Goal: Navigation & Orientation: Understand site structure

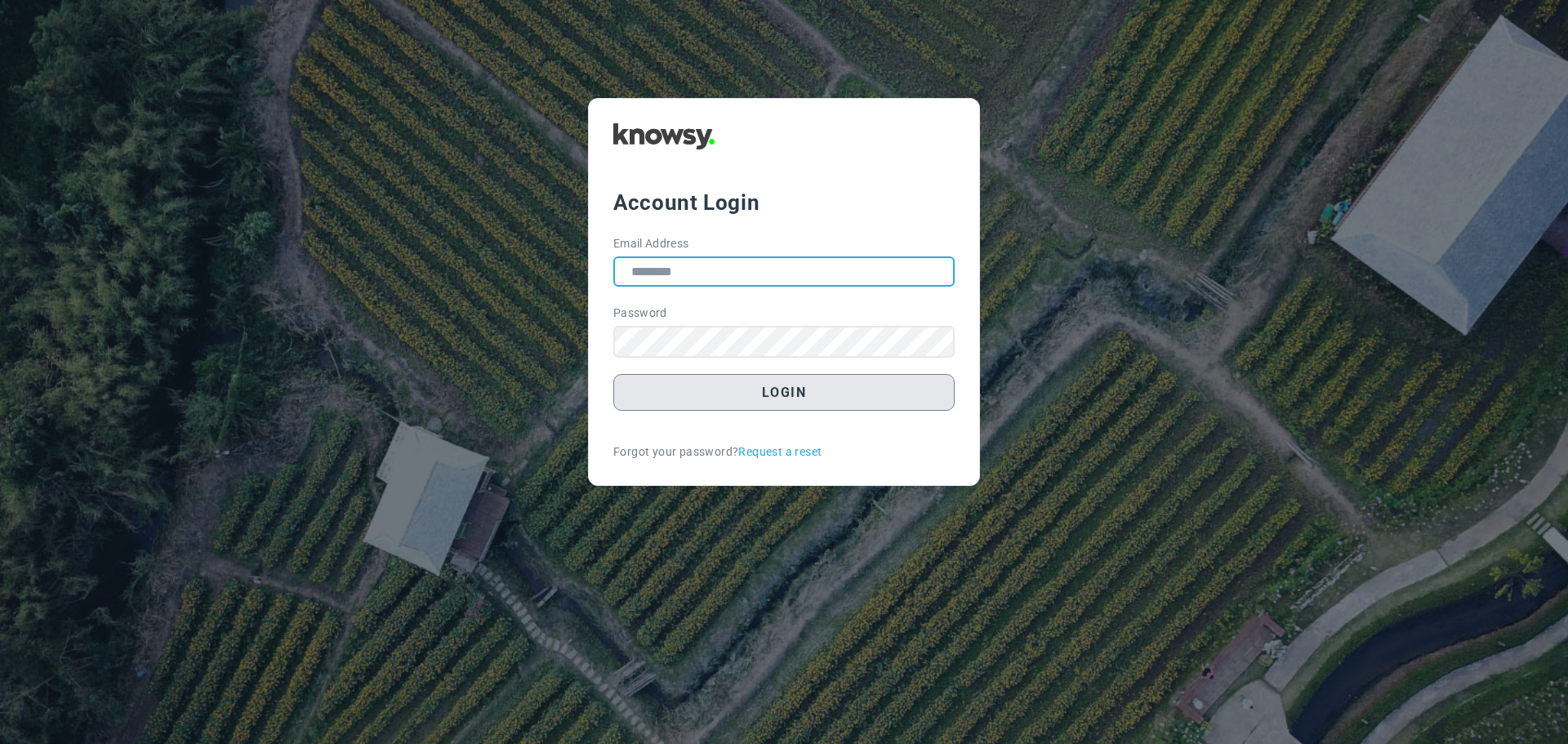
type input "**********"
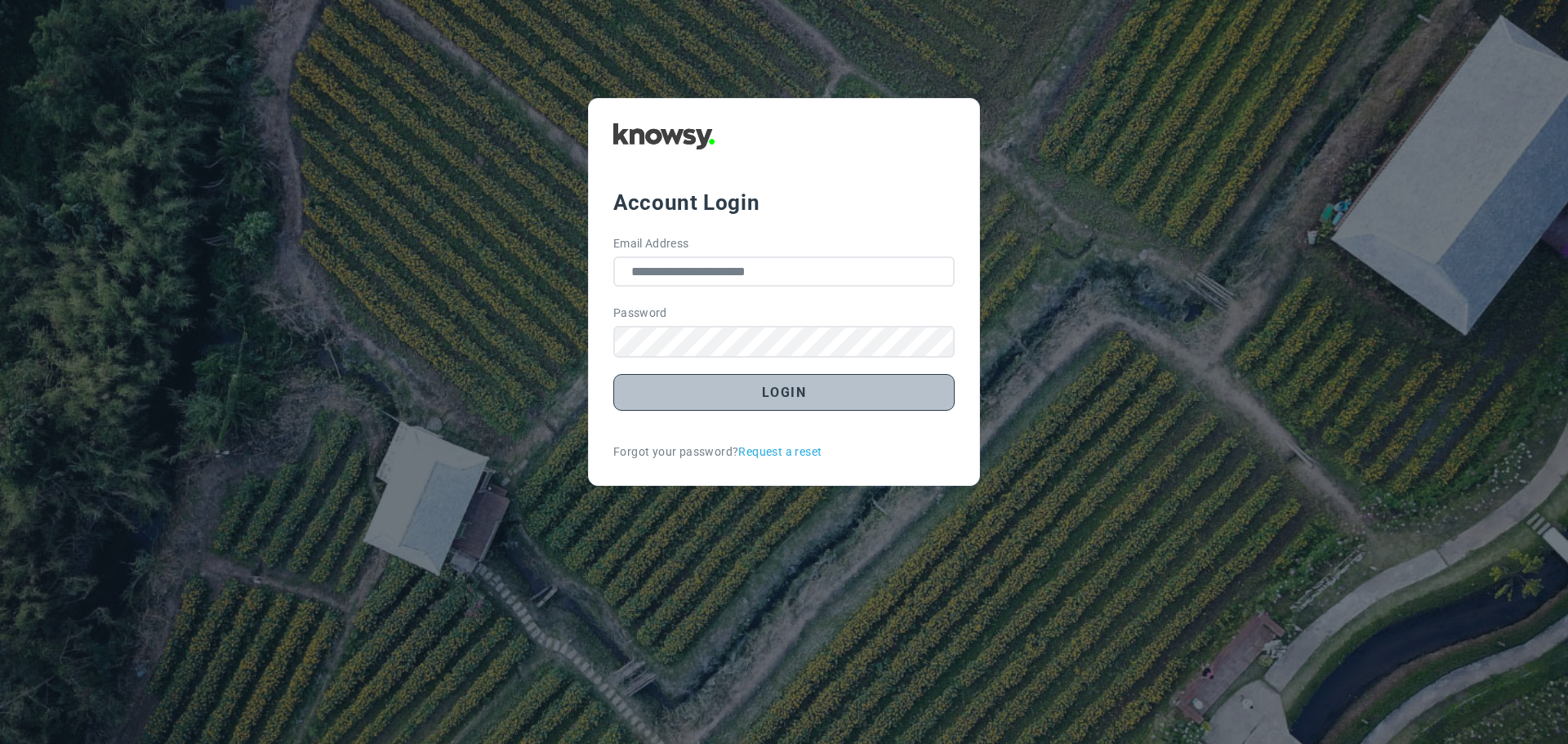
click at [746, 387] on button "Login" at bounding box center [784, 393] width 341 height 37
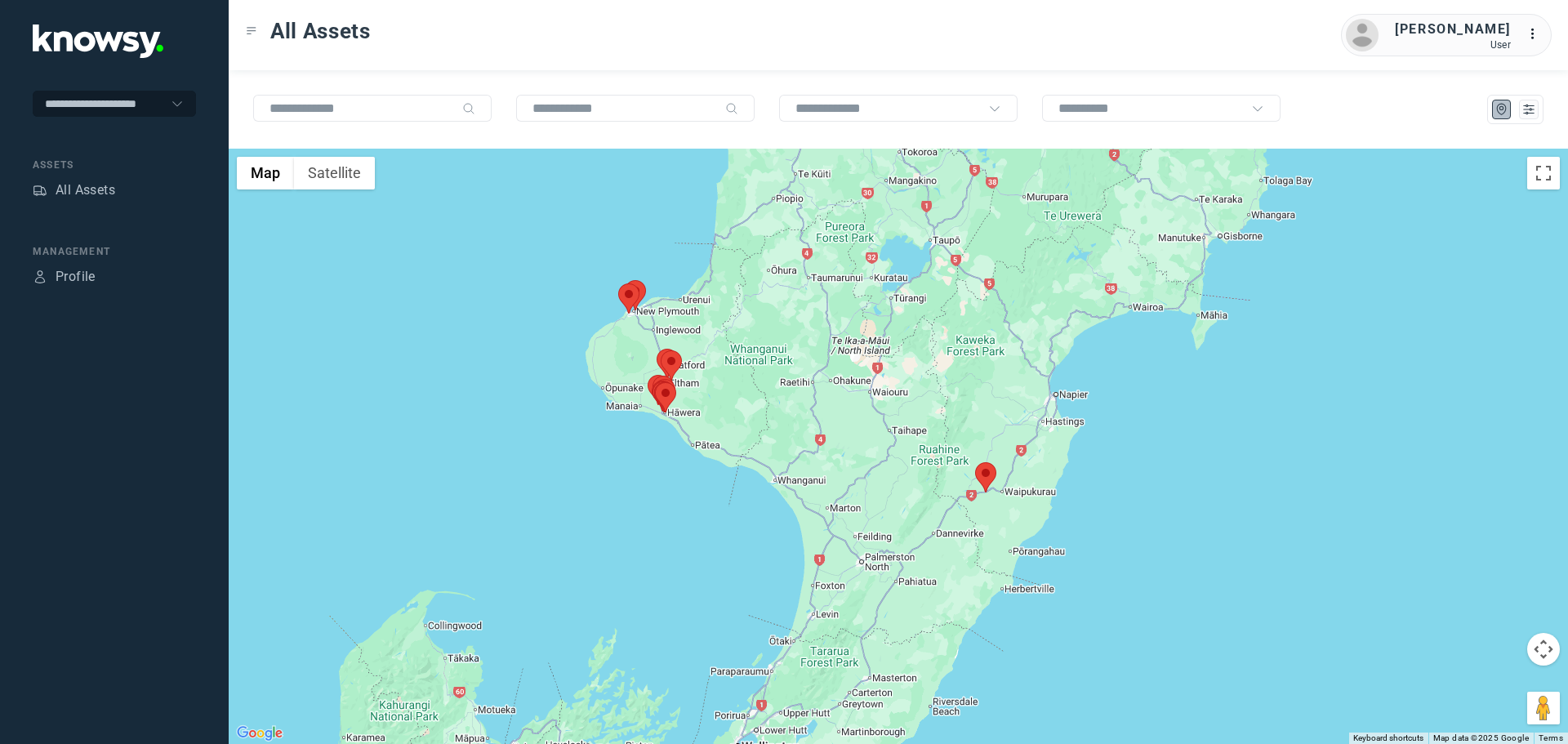
drag, startPoint x: 925, startPoint y: 340, endPoint x: 828, endPoint y: 447, distance: 144.4
click at [828, 447] on div at bounding box center [898, 446] width 1339 height 595
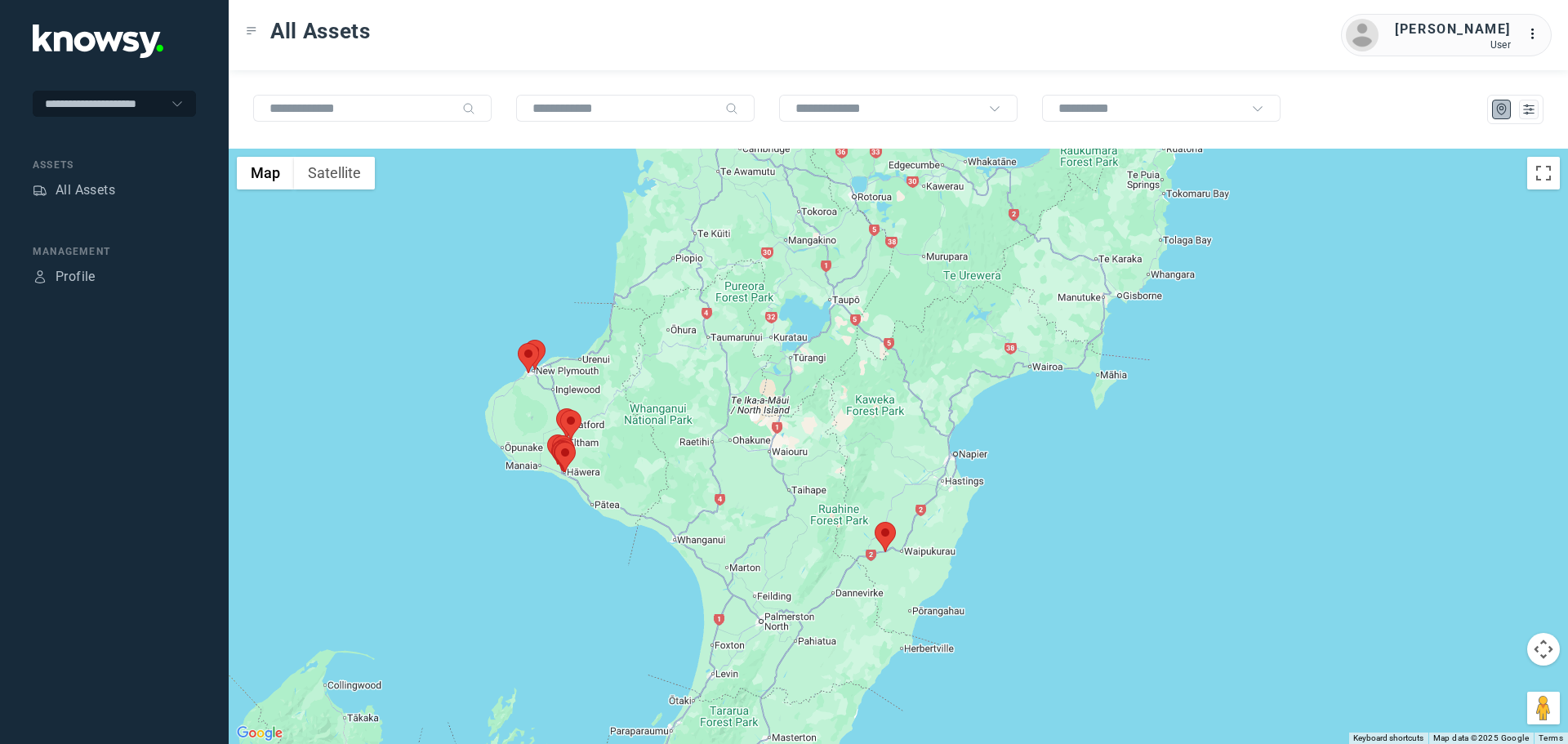
drag, startPoint x: 804, startPoint y: 394, endPoint x: 700, endPoint y: 457, distance: 121.6
click at [700, 457] on div at bounding box center [898, 446] width 1339 height 595
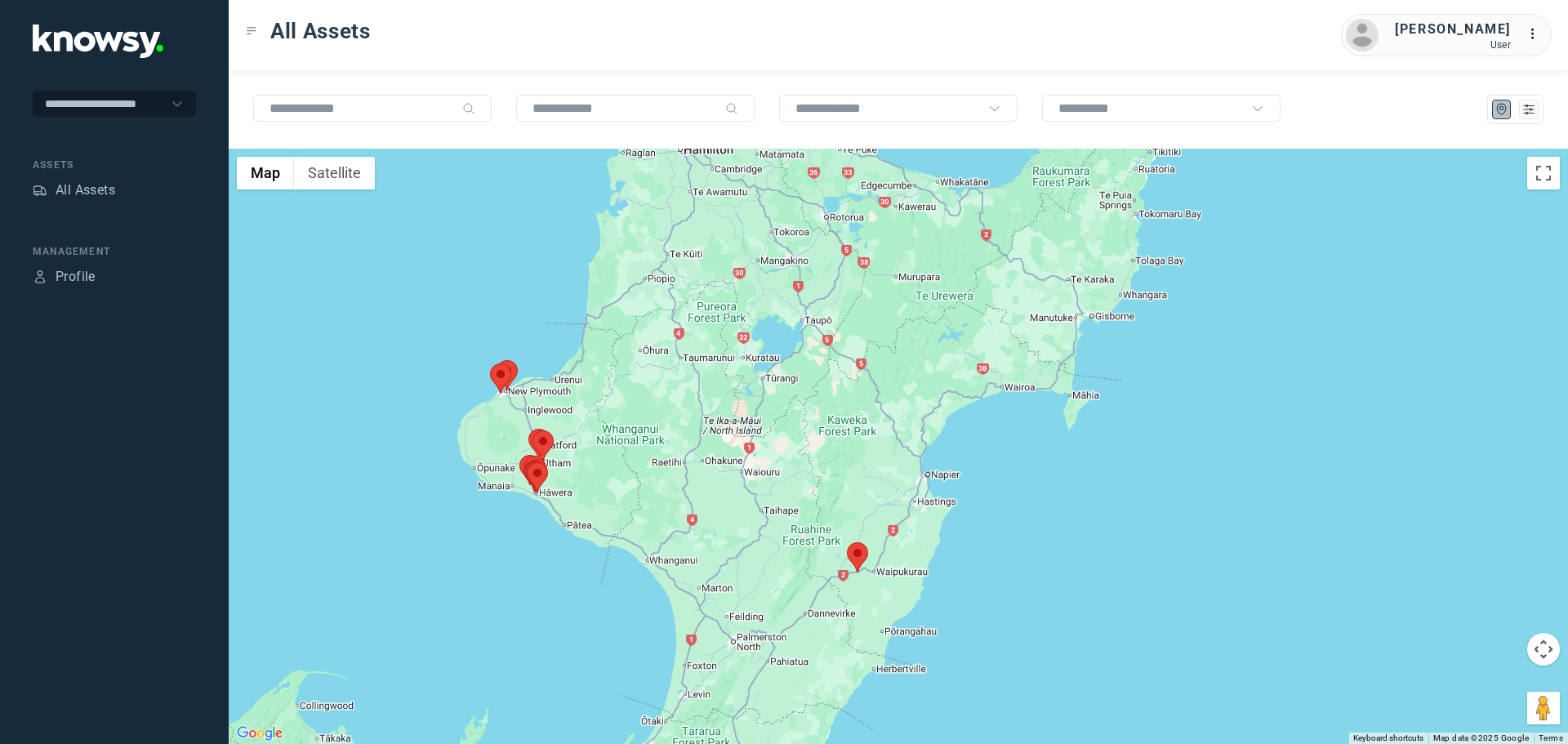
drag, startPoint x: 737, startPoint y: 402, endPoint x: 671, endPoint y: 428, distance: 70.9
click at [702, 426] on div at bounding box center [898, 446] width 1339 height 595
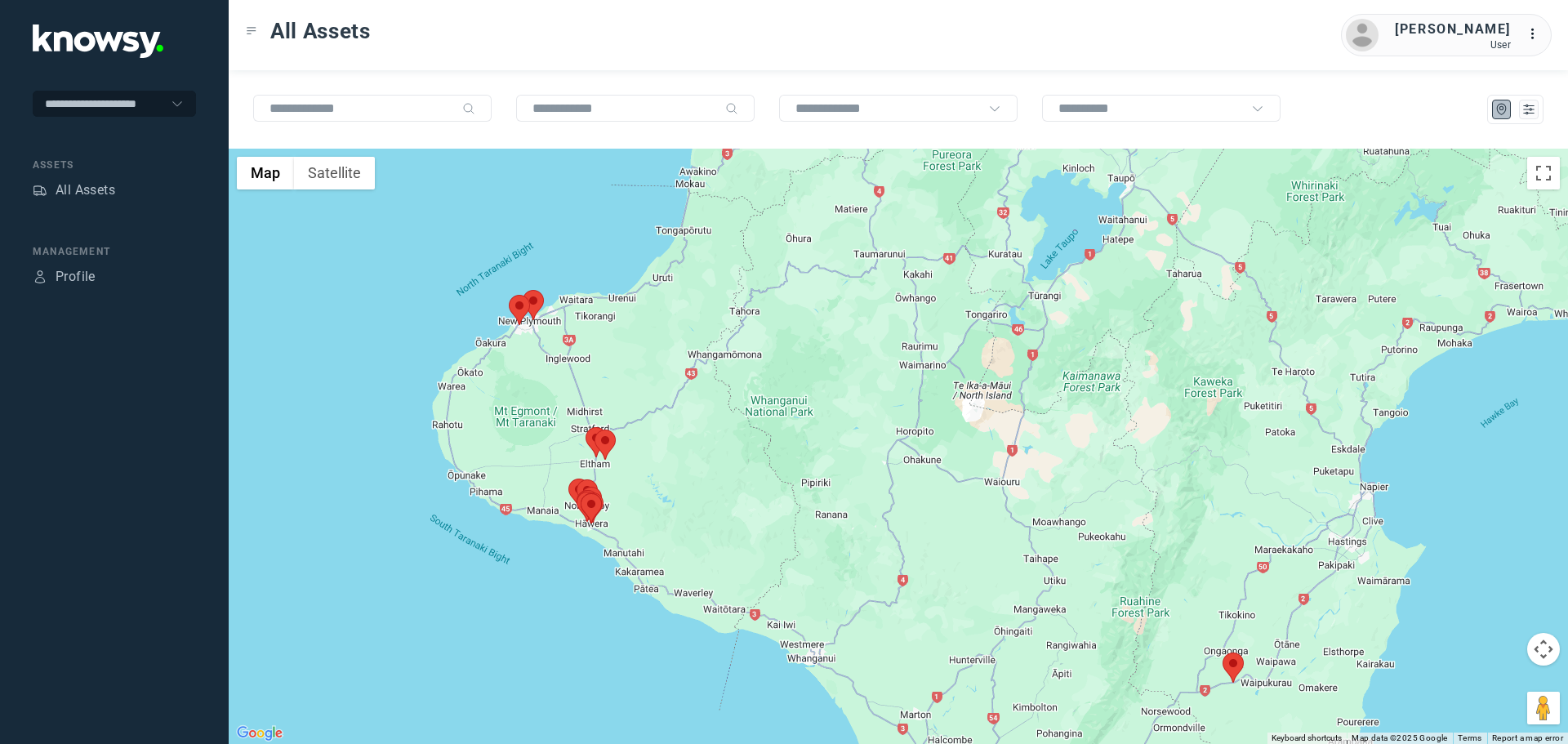
drag, startPoint x: 504, startPoint y: 449, endPoint x: 527, endPoint y: 427, distance: 31.8
click at [527, 427] on div at bounding box center [898, 446] width 1339 height 595
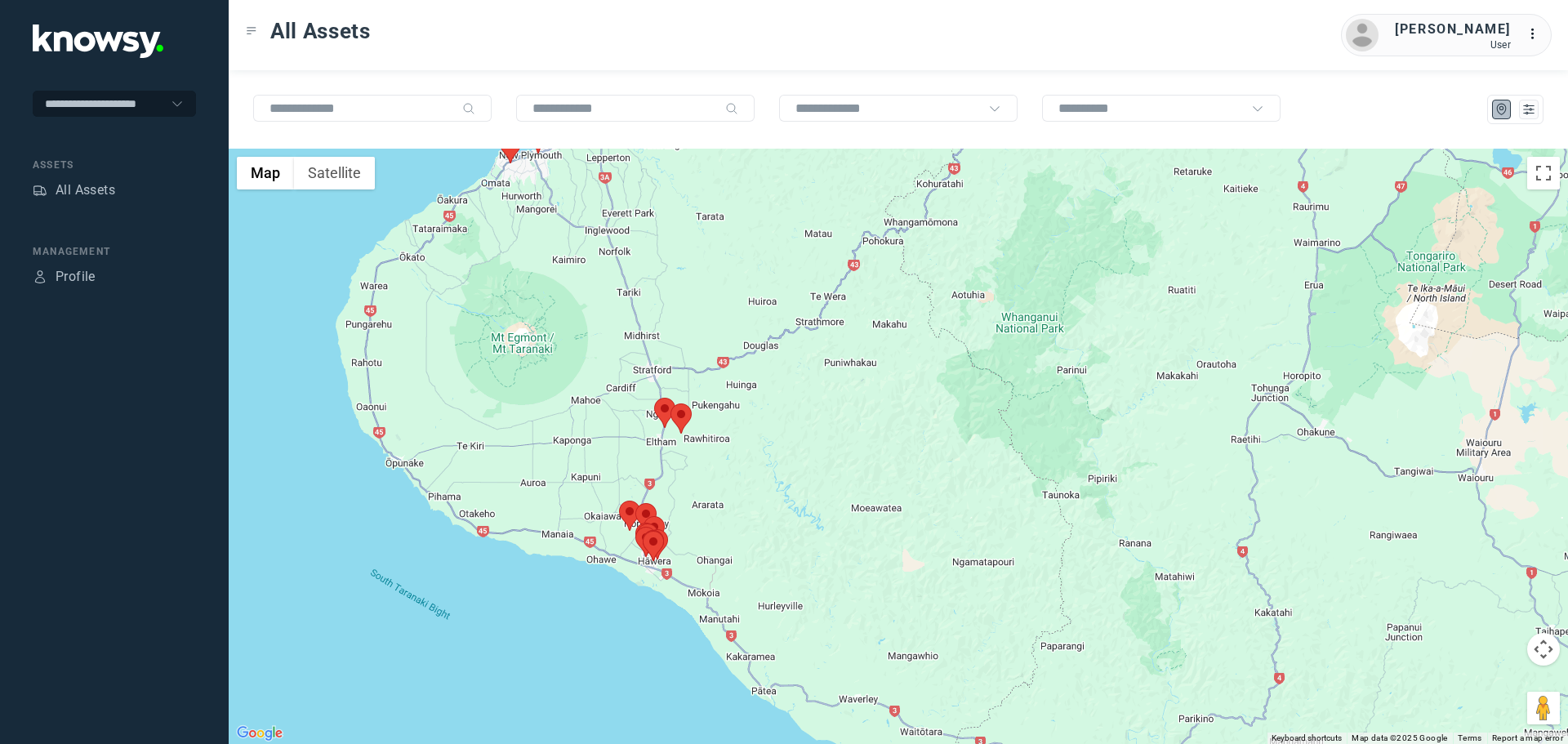
drag, startPoint x: 594, startPoint y: 501, endPoint x: 607, endPoint y: 427, distance: 75.1
click at [604, 428] on div at bounding box center [898, 446] width 1339 height 595
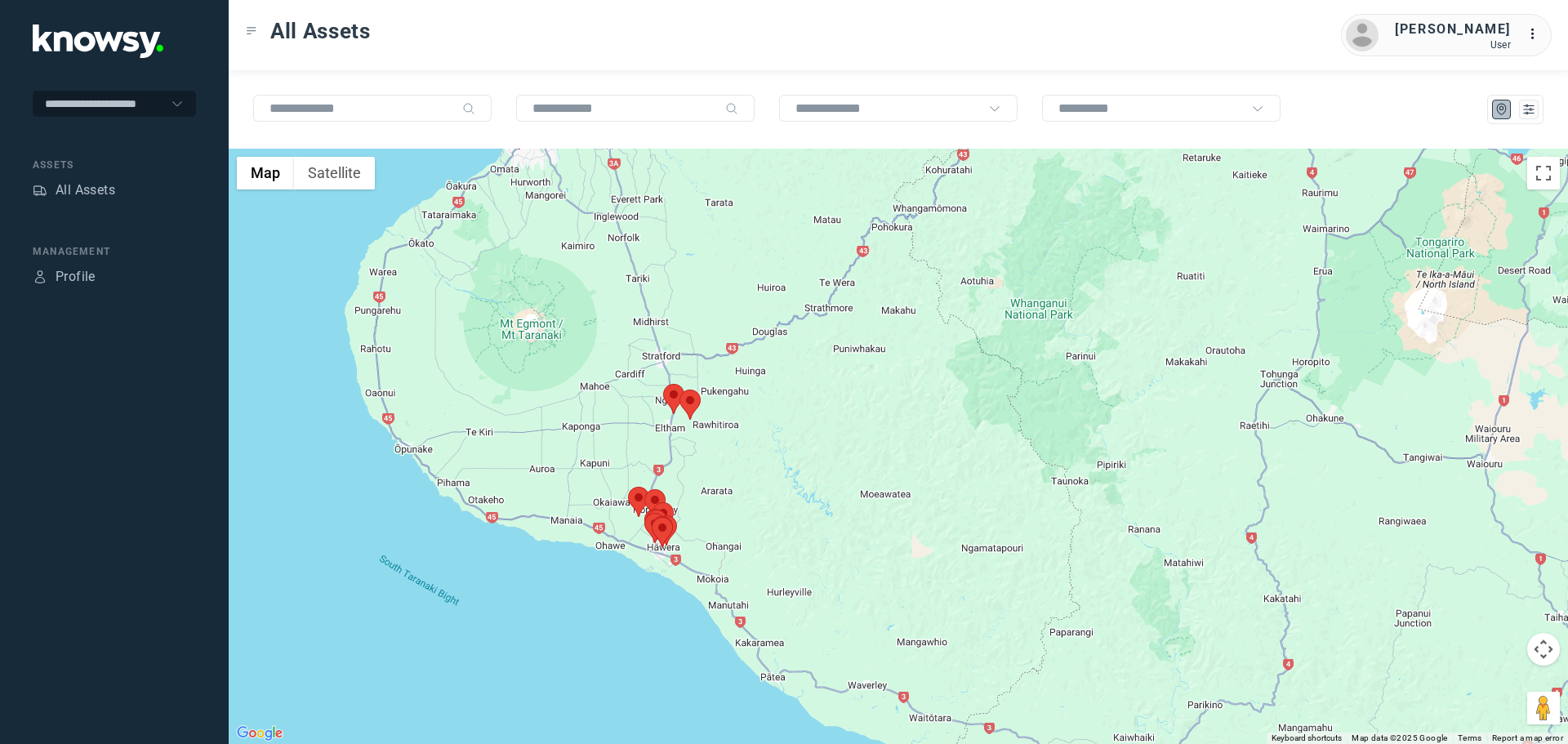
click at [663, 383] on area at bounding box center [663, 383] width 0 height 0
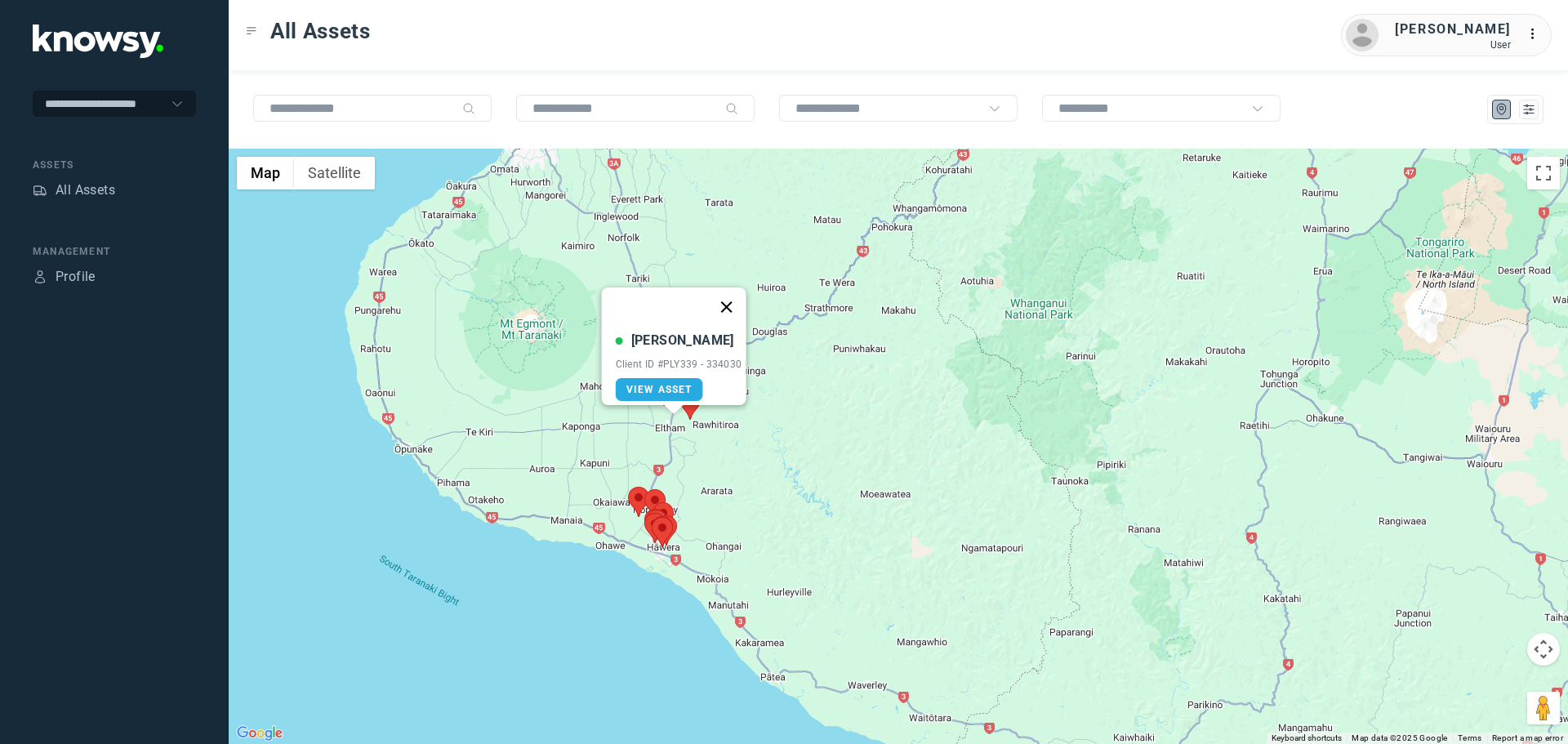
click at [730, 291] on button "Close" at bounding box center [726, 307] width 39 height 39
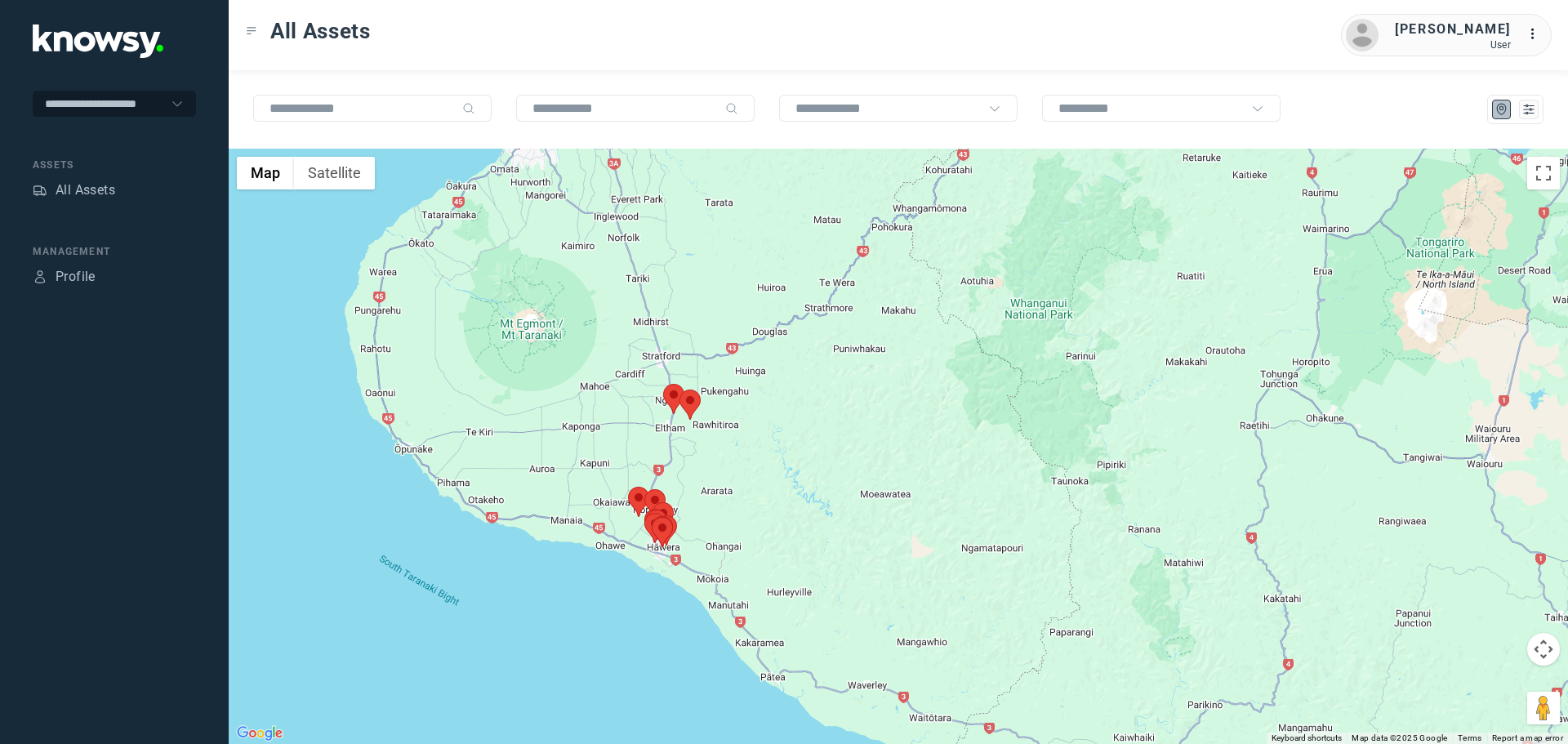
click at [679, 390] on area at bounding box center [679, 390] width 0 height 0
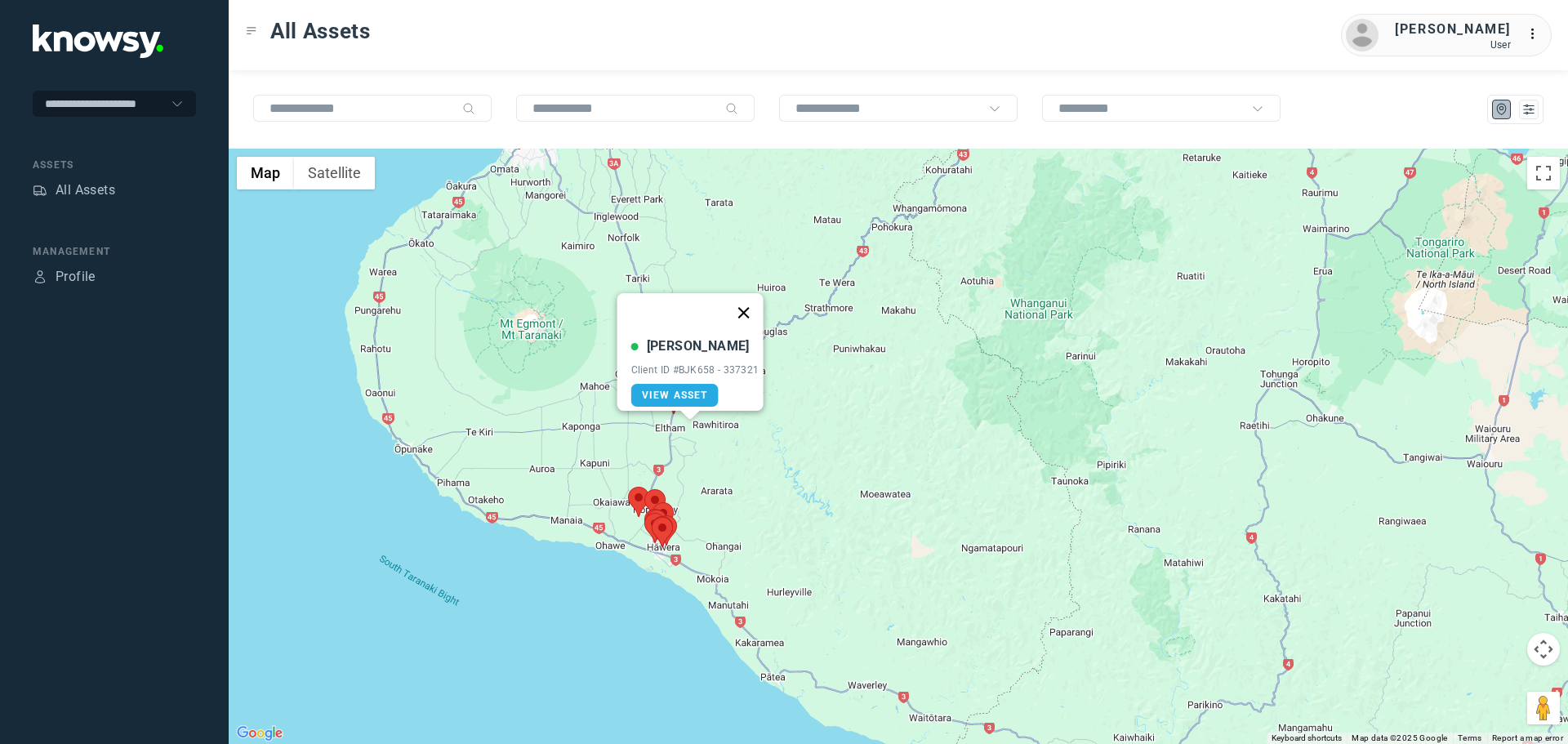
click at [752, 304] on button "Close" at bounding box center [742, 312] width 39 height 39
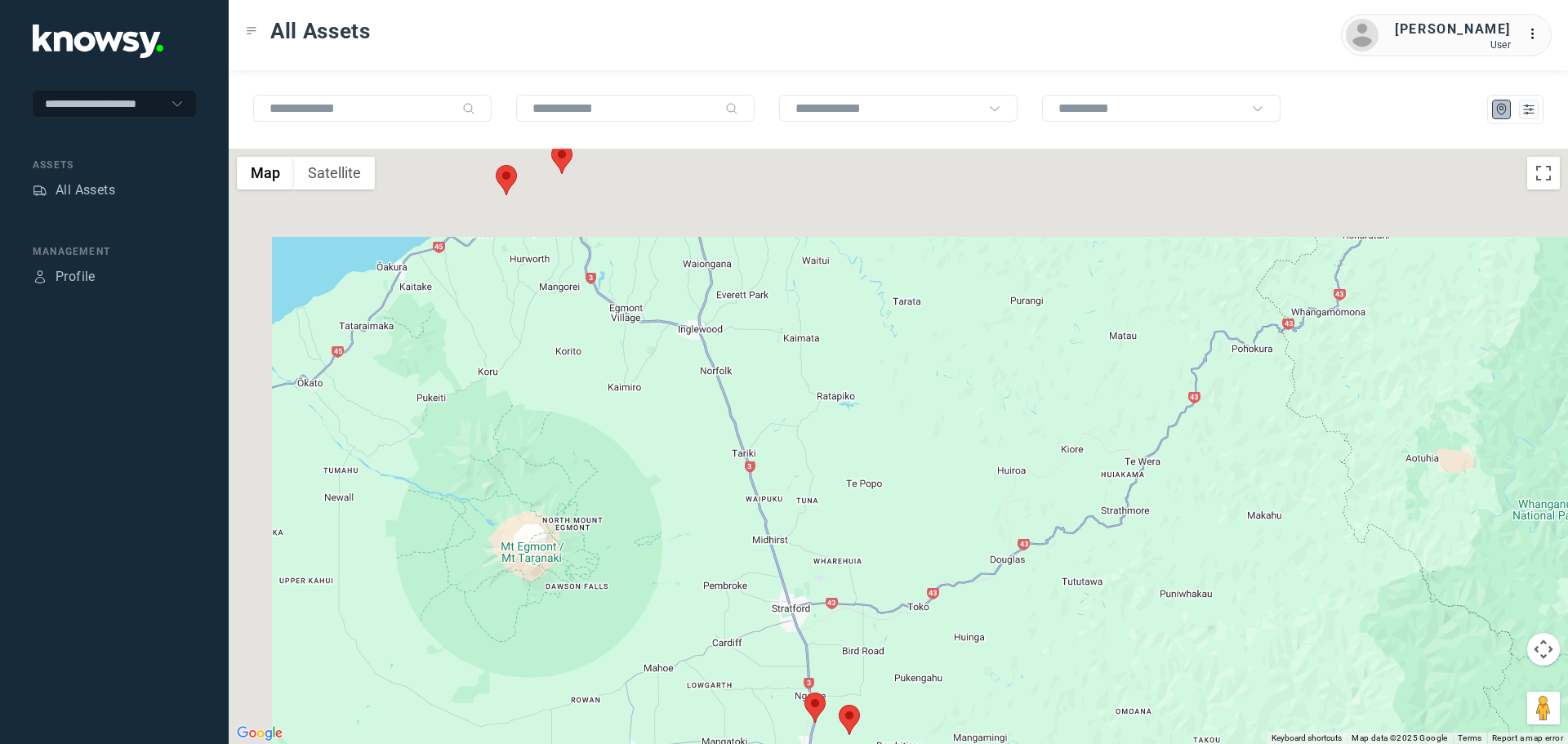
drag, startPoint x: 616, startPoint y: 300, endPoint x: 697, endPoint y: 539, distance: 252.4
click at [698, 555] on div at bounding box center [898, 446] width 1339 height 595
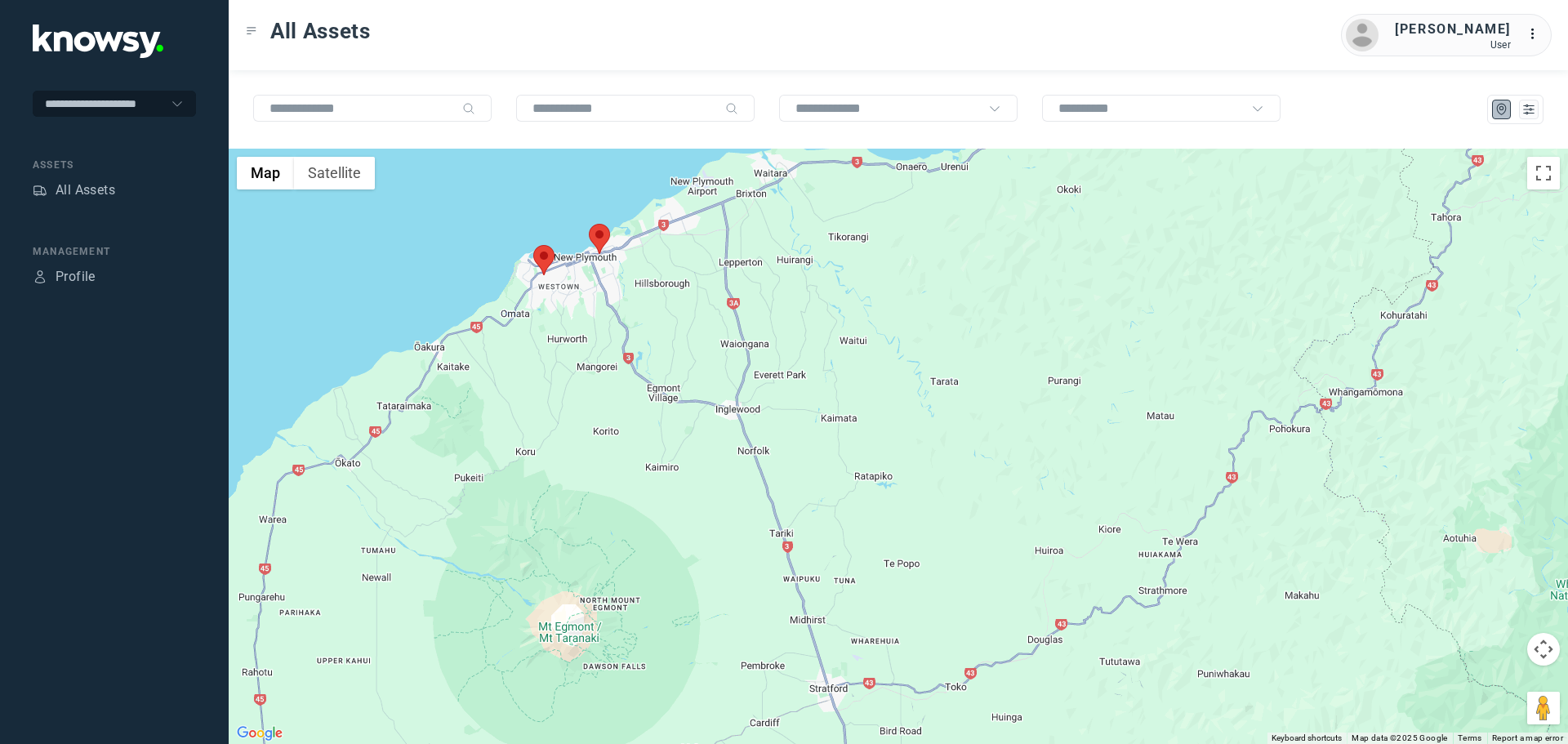
drag, startPoint x: 640, startPoint y: 290, endPoint x: 663, endPoint y: 331, distance: 47.0
click at [663, 331] on div at bounding box center [898, 446] width 1339 height 595
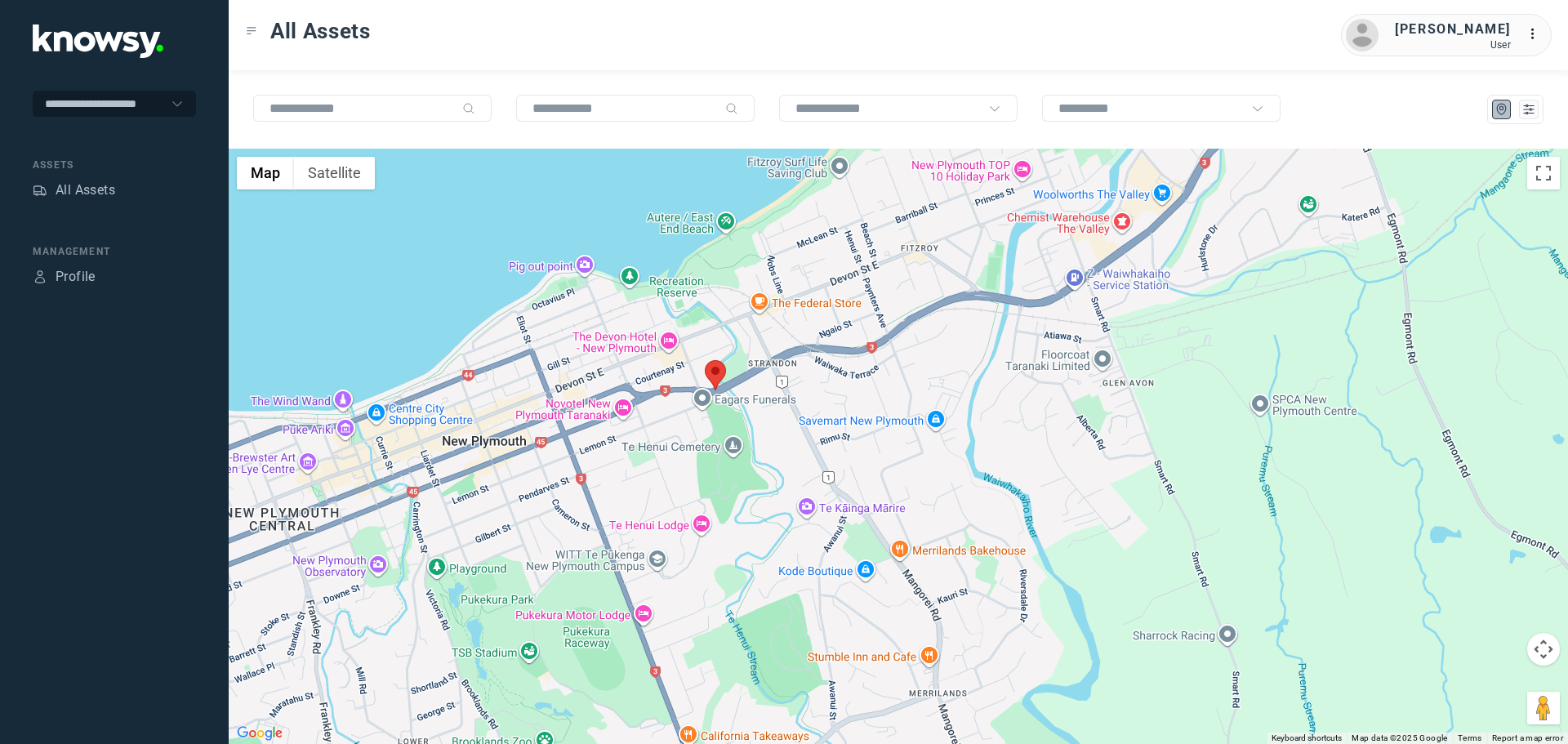
click at [705, 360] on area at bounding box center [705, 360] width 0 height 0
click at [780, 269] on button "Close" at bounding box center [770, 283] width 39 height 39
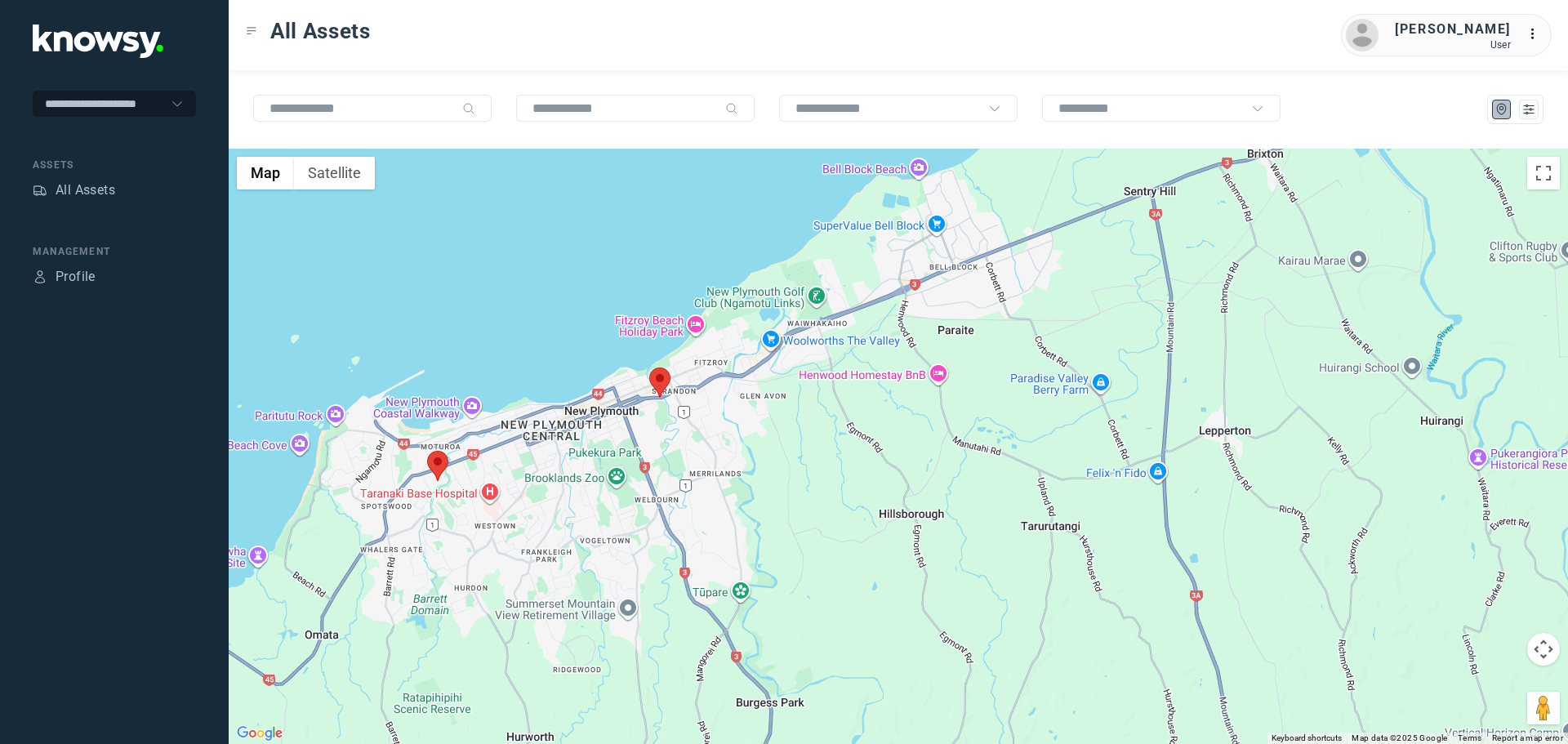
click at [427, 450] on area at bounding box center [427, 450] width 0 height 0
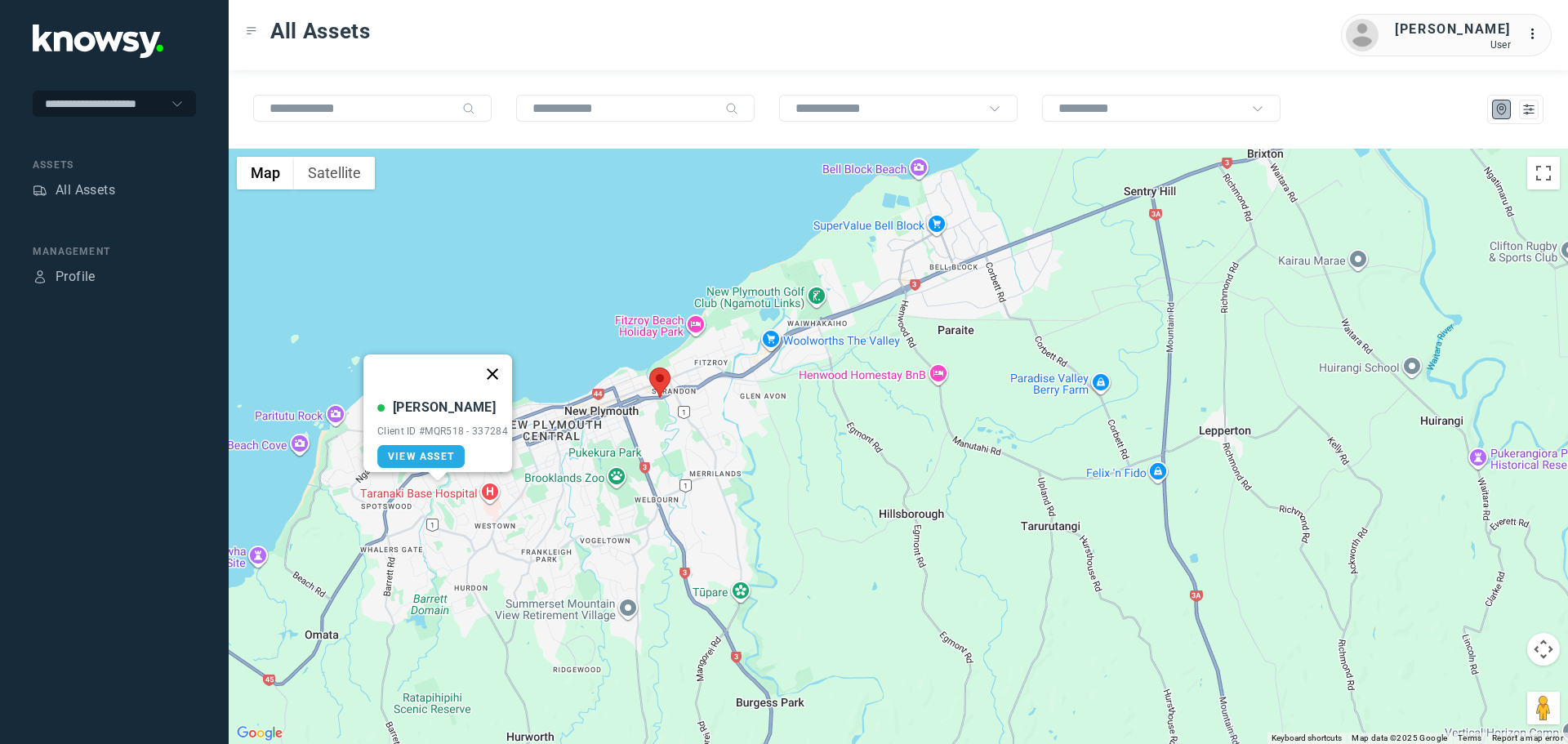
click at [503, 370] on button "Close" at bounding box center [492, 373] width 39 height 39
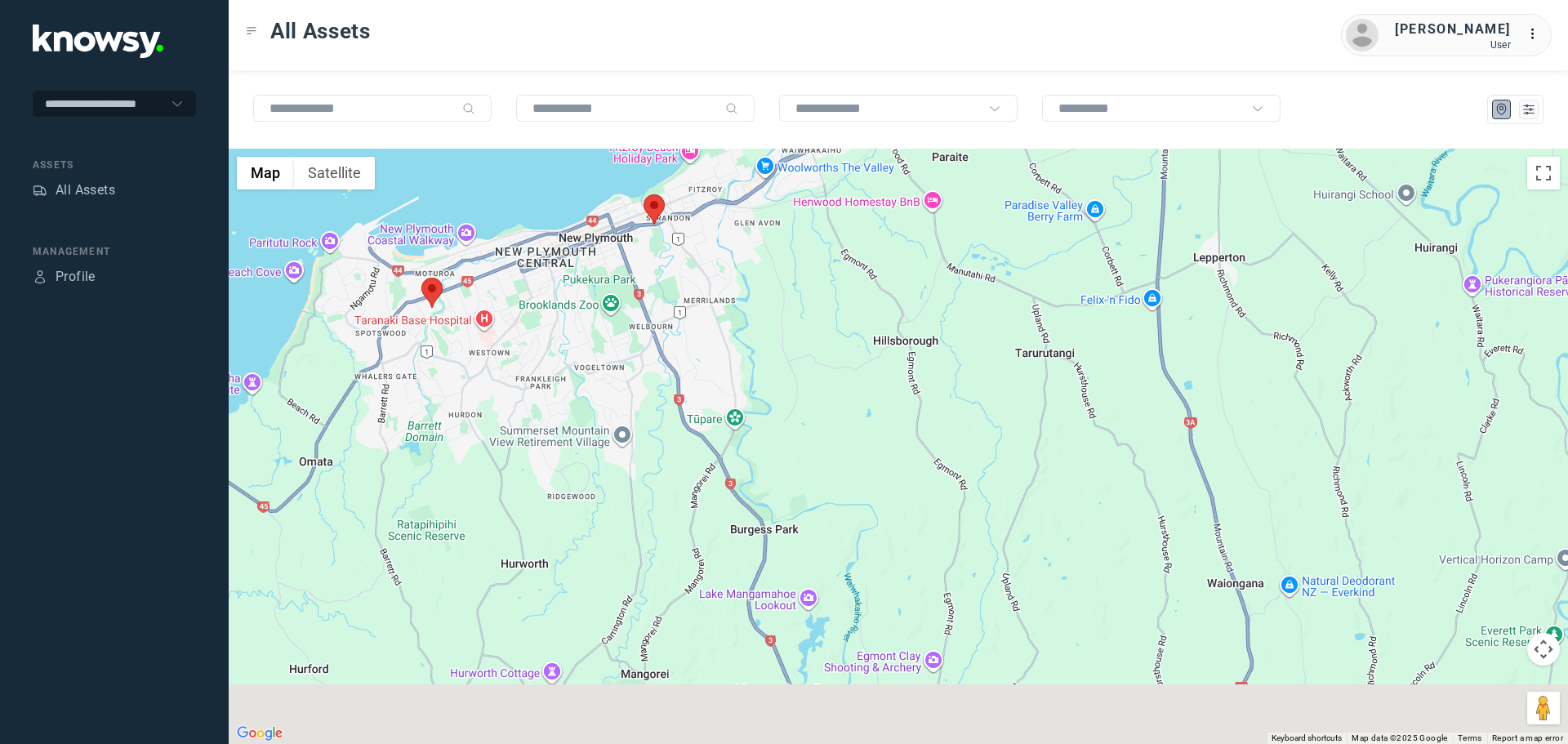
drag, startPoint x: 713, startPoint y: 565, endPoint x: 656, endPoint y: 178, distance: 391.2
click at [656, 178] on div at bounding box center [898, 446] width 1339 height 595
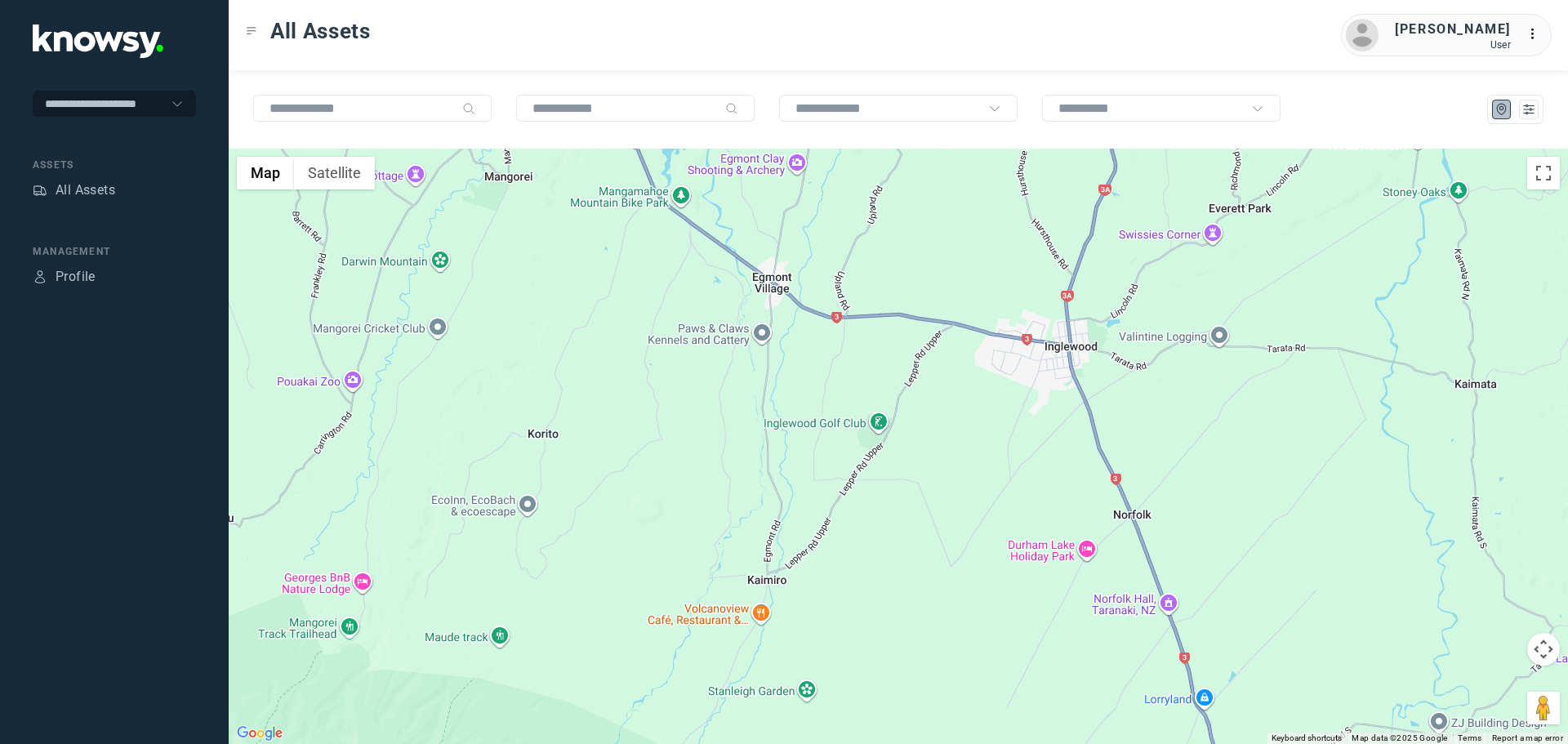
drag, startPoint x: 878, startPoint y: 515, endPoint x: 716, endPoint y: 185, distance: 367.6
click at [716, 186] on div at bounding box center [898, 446] width 1339 height 595
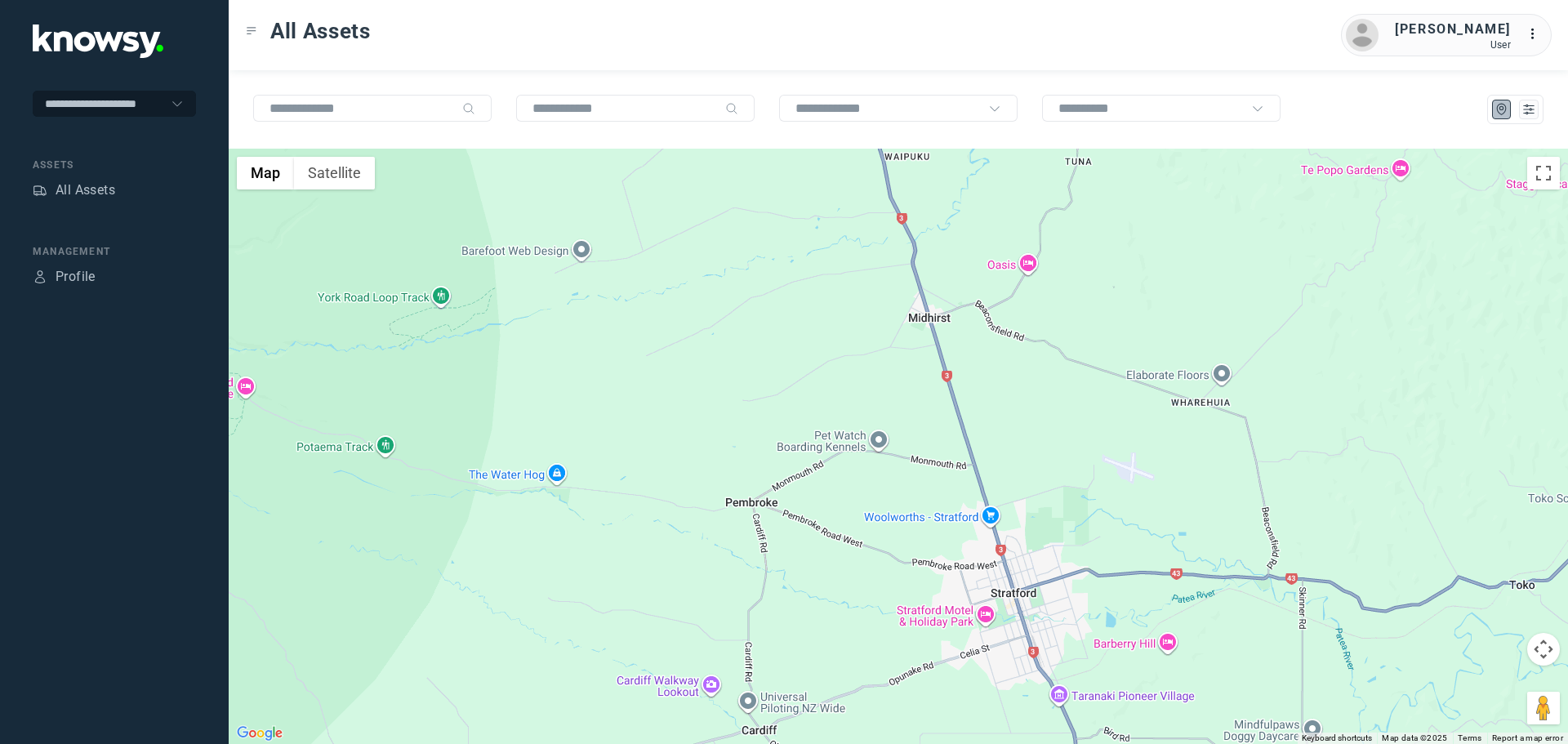
drag, startPoint x: 907, startPoint y: 464, endPoint x: 770, endPoint y: 212, distance: 286.8
click at [775, 222] on div at bounding box center [898, 446] width 1339 height 595
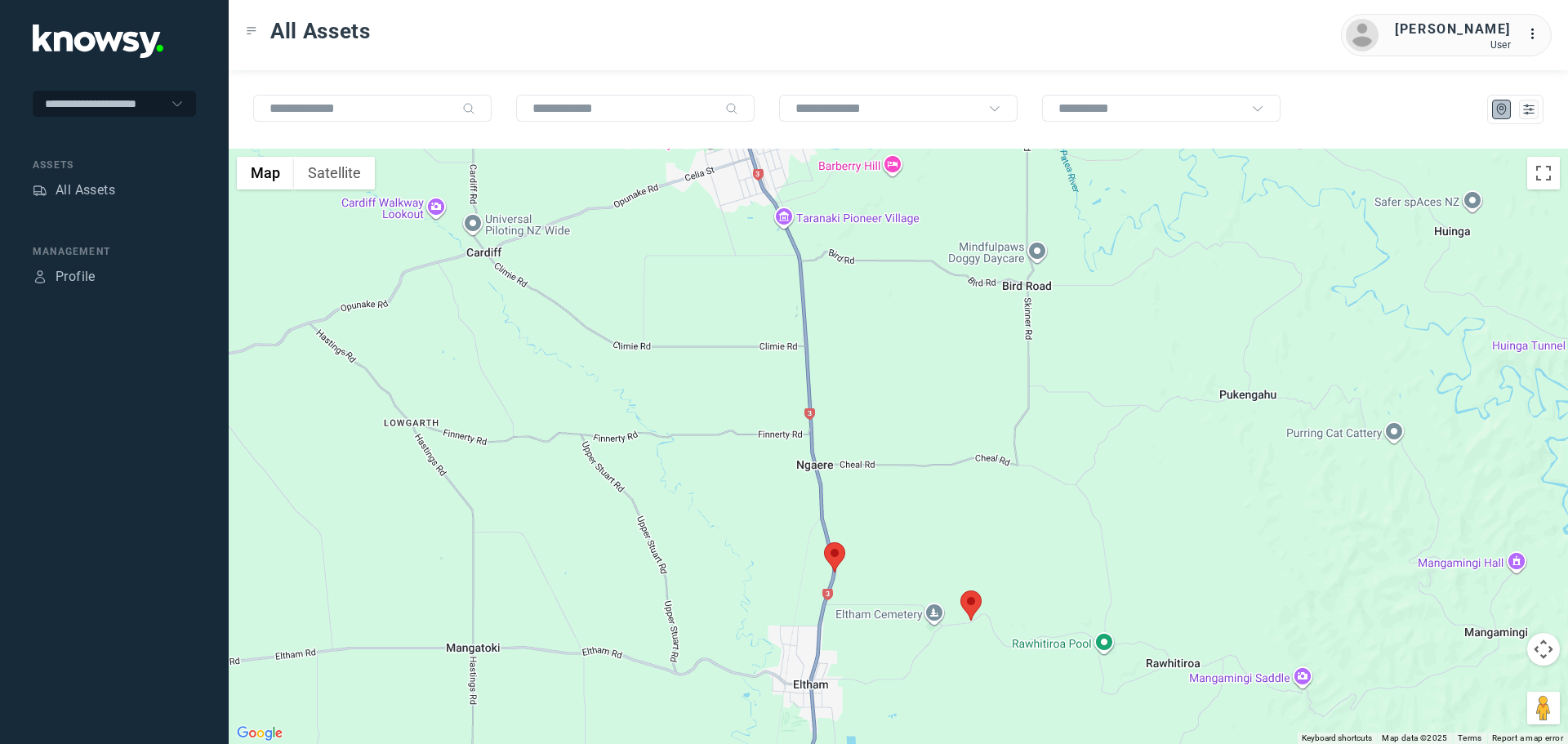
drag, startPoint x: 782, startPoint y: 451, endPoint x: 775, endPoint y: 293, distance: 158.2
click at [775, 299] on div at bounding box center [898, 446] width 1339 height 595
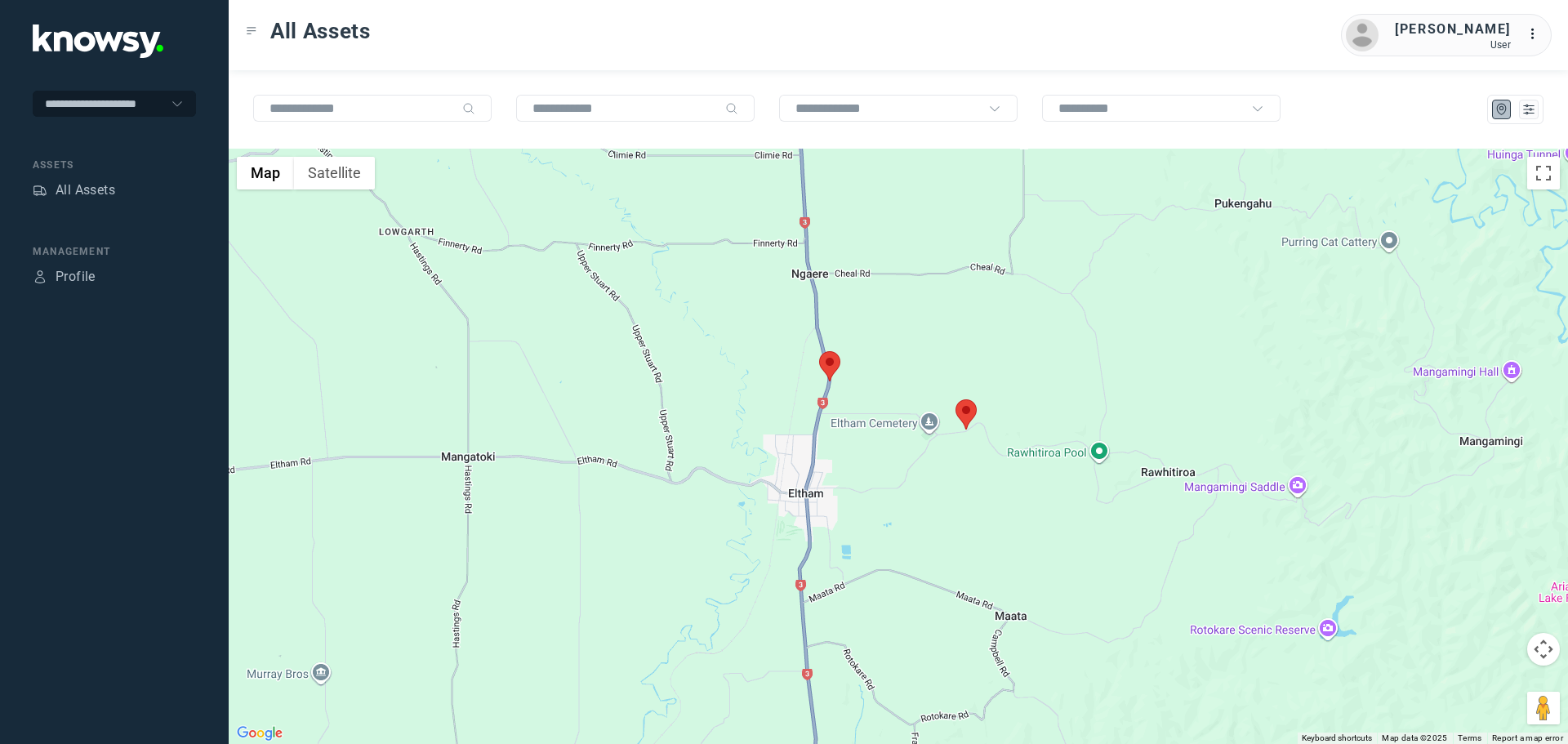
click at [819, 351] on area at bounding box center [819, 351] width 0 height 0
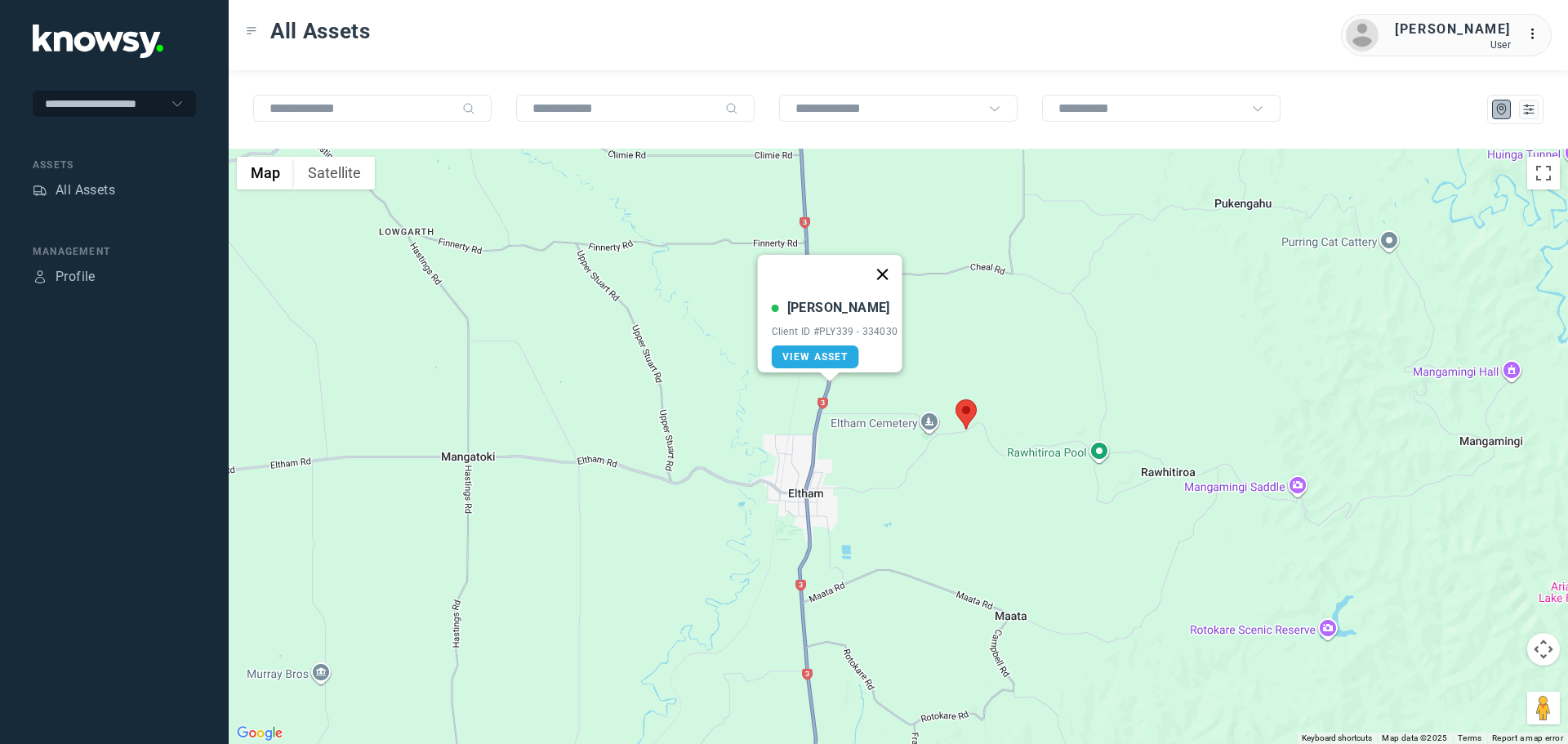
click at [889, 265] on button "Close" at bounding box center [881, 274] width 39 height 39
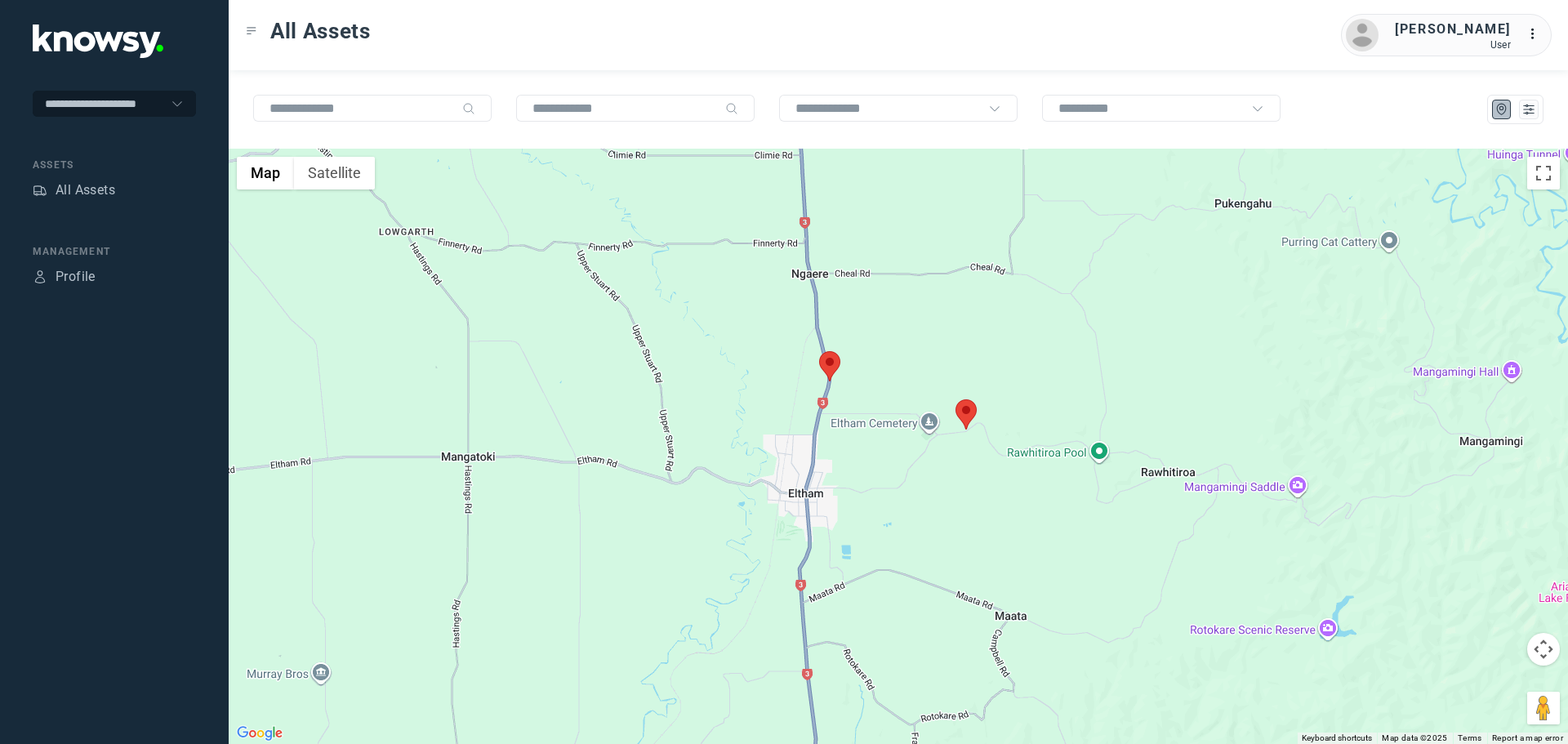
drag, startPoint x: 874, startPoint y: 469, endPoint x: 759, endPoint y: 196, distance: 296.2
click at [761, 199] on div "To navigate, press the arrow keys." at bounding box center [898, 446] width 1339 height 595
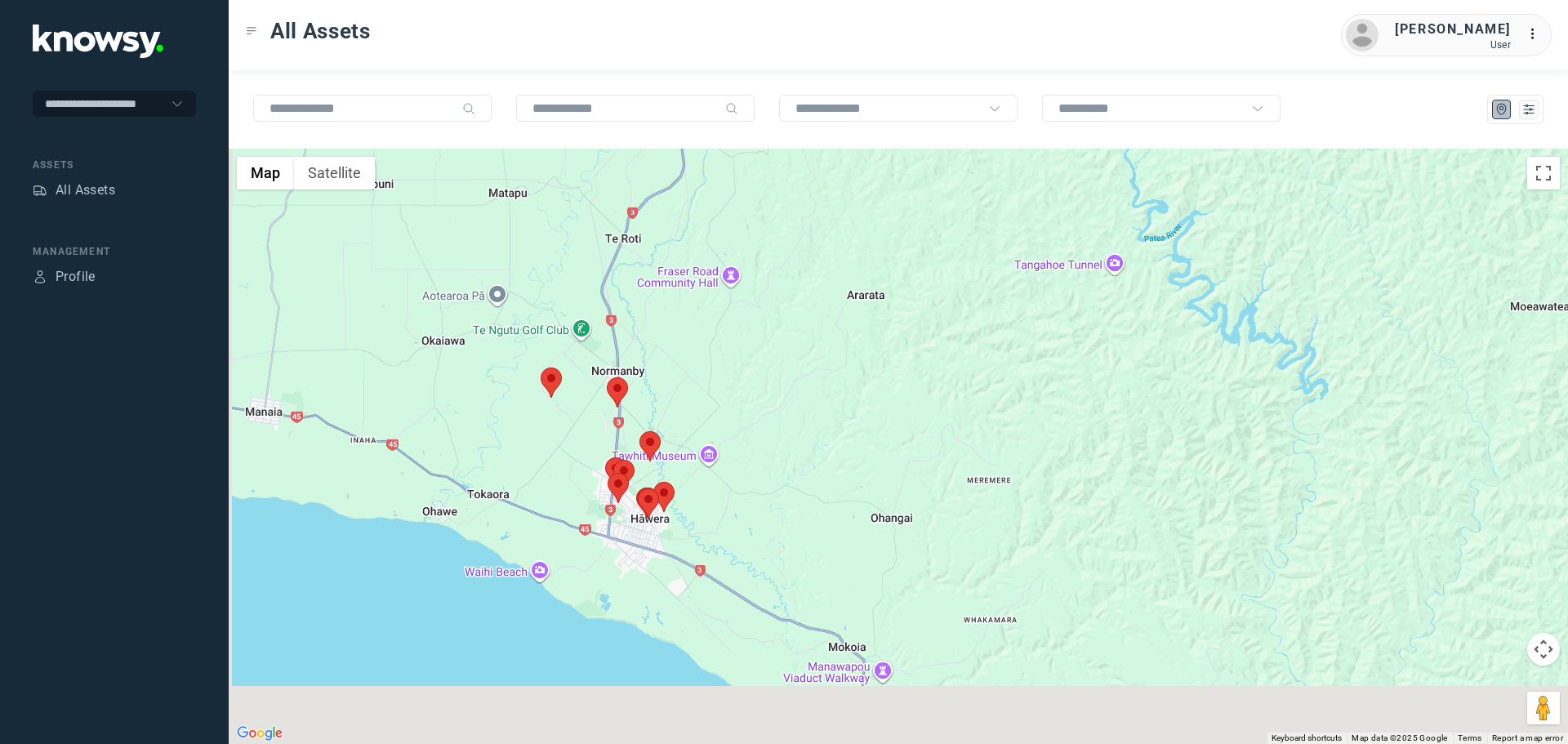
drag, startPoint x: 638, startPoint y: 490, endPoint x: 647, endPoint y: 382, distance: 108.4
click at [647, 382] on div at bounding box center [898, 446] width 1339 height 595
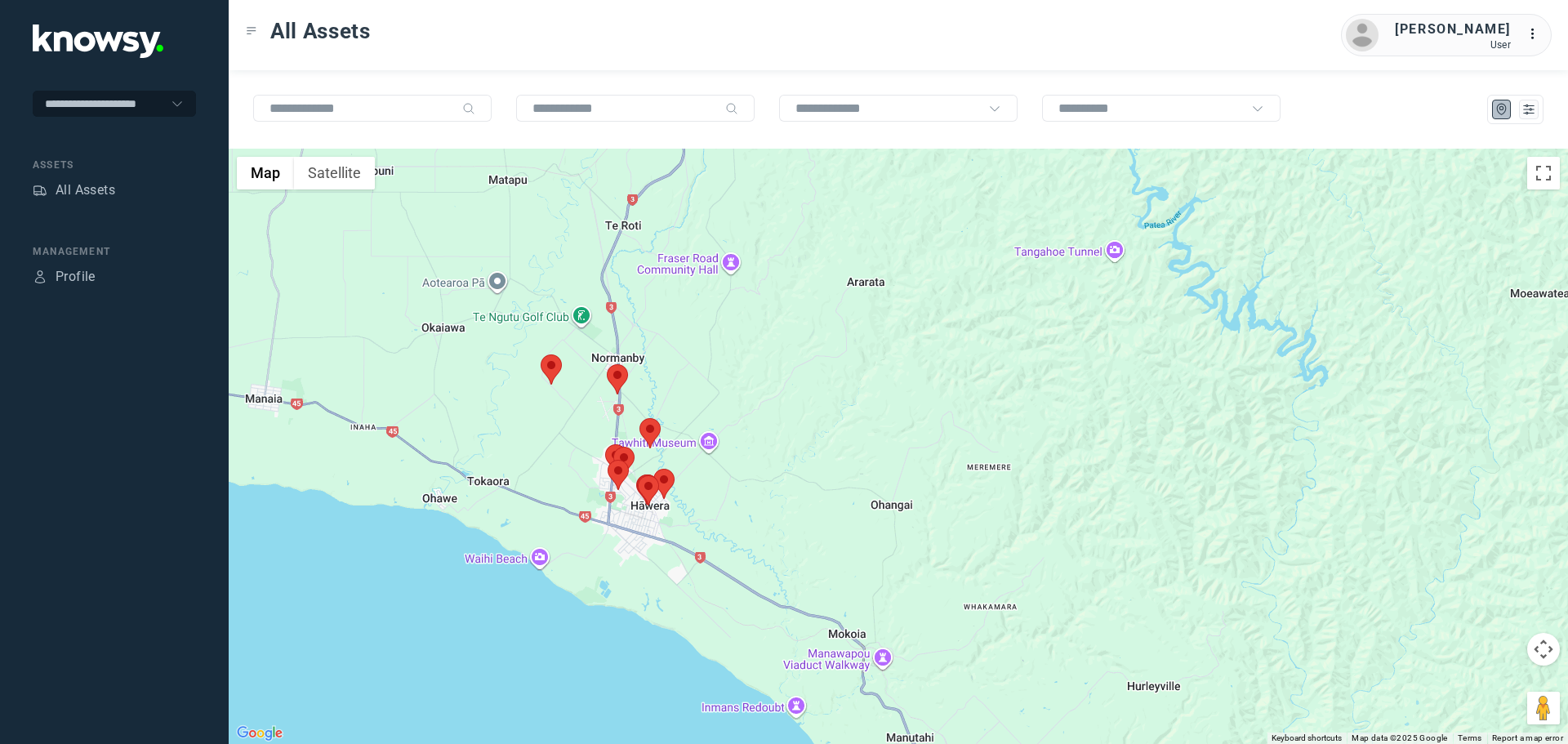
click at [607, 364] on area at bounding box center [607, 364] width 0 height 0
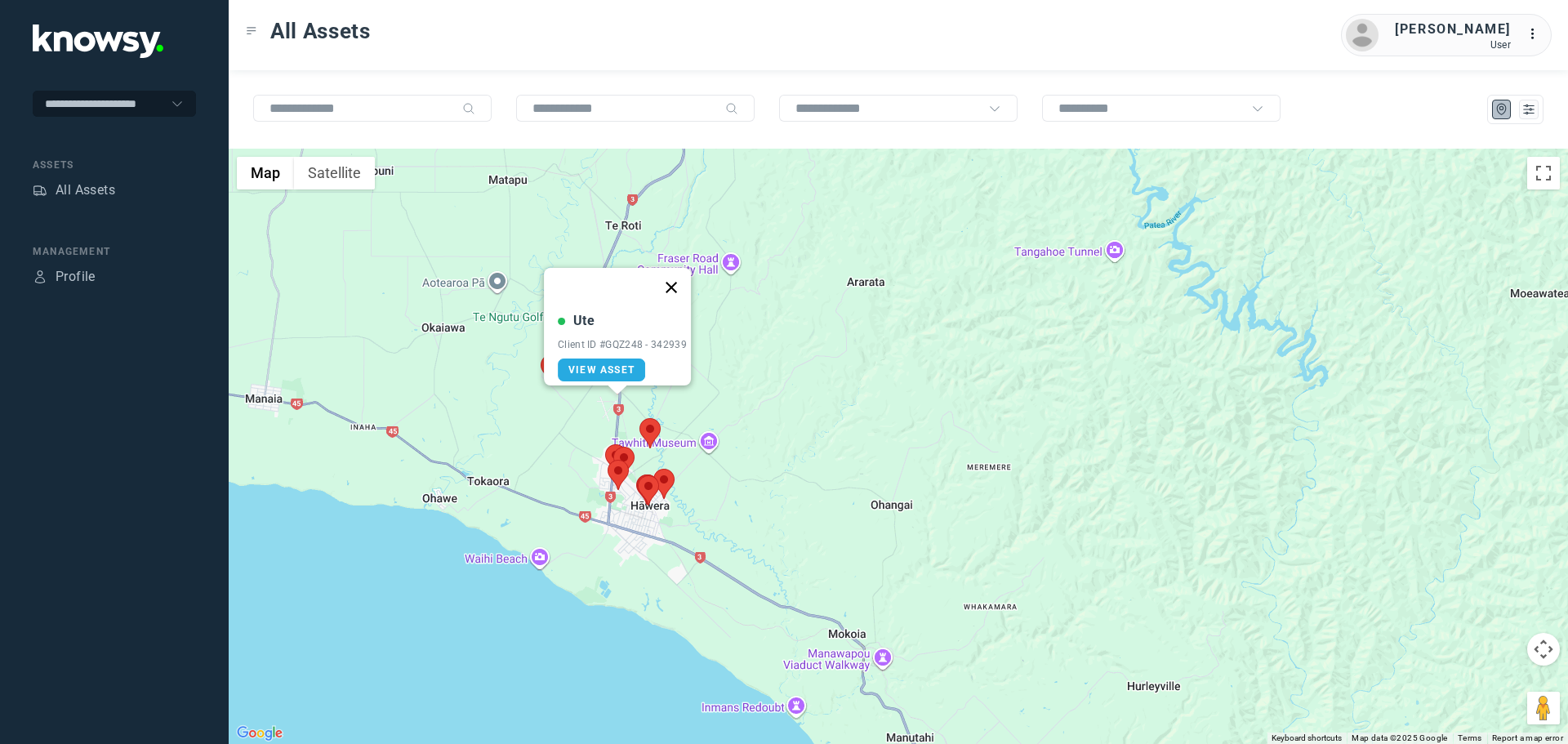
click at [689, 268] on button "Close" at bounding box center [671, 287] width 39 height 39
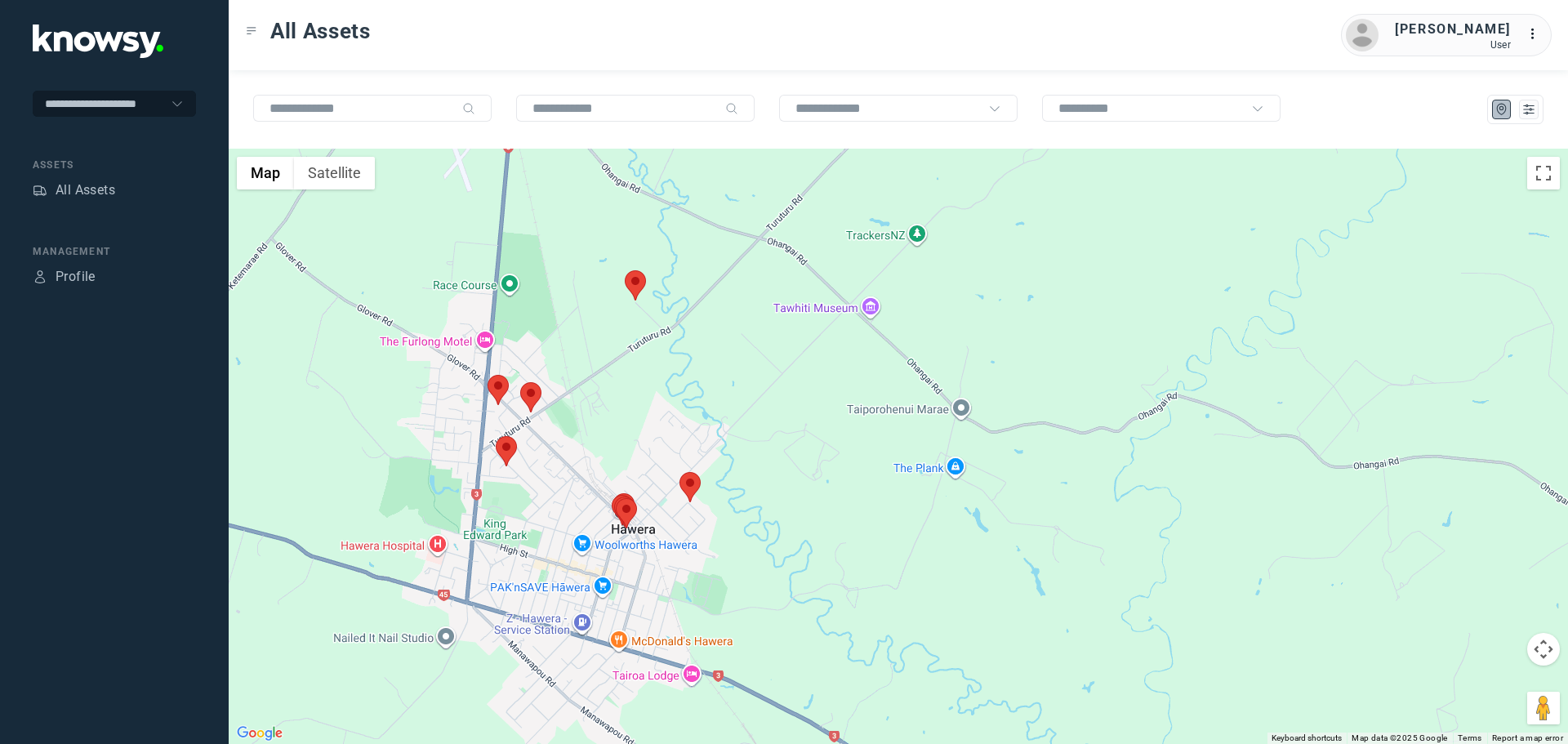
click at [624, 270] on area at bounding box center [624, 270] width 0 height 0
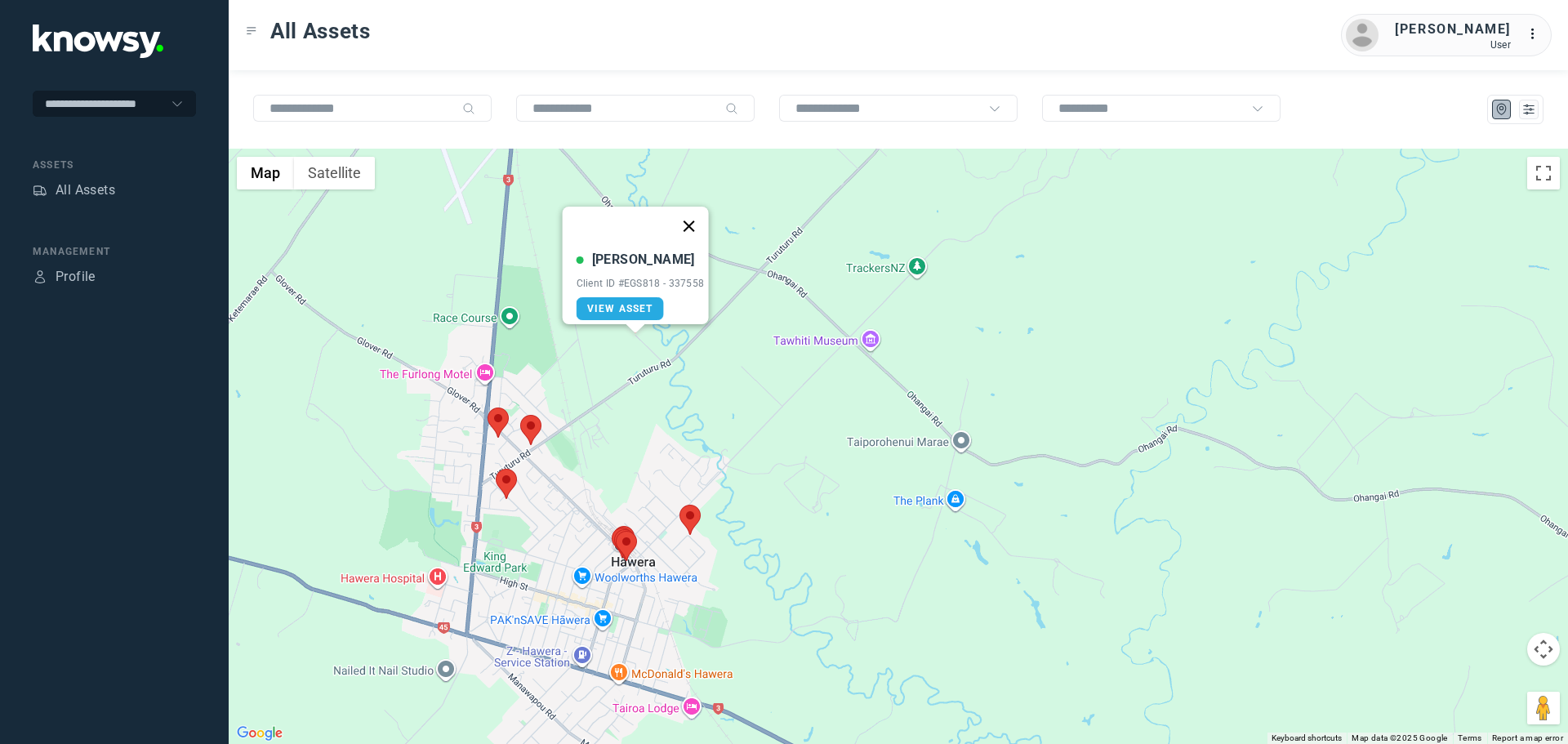
click at [697, 218] on button "Close" at bounding box center [688, 226] width 39 height 39
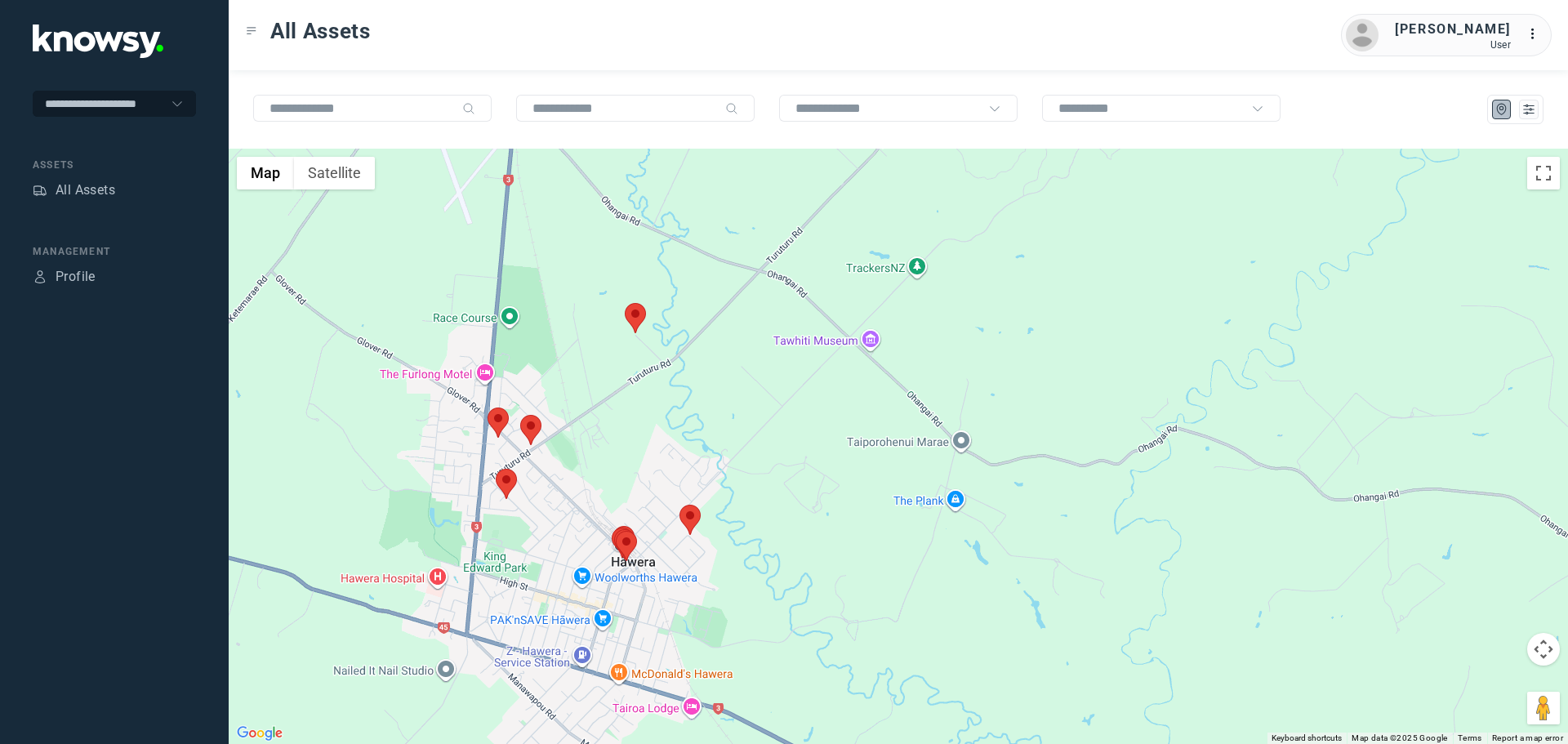
click at [488, 407] on area at bounding box center [488, 407] width 0 height 0
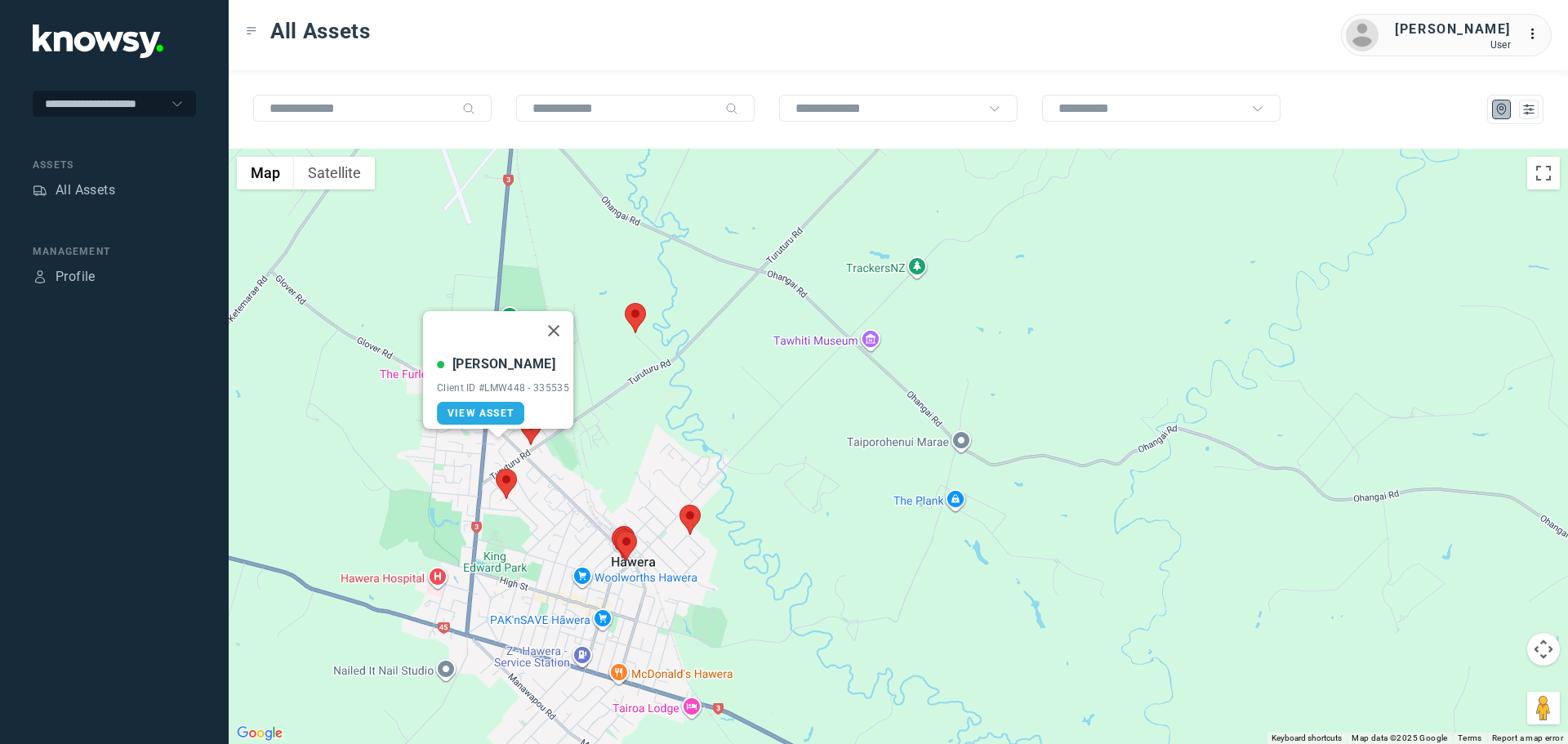
click at [559, 320] on button "Close" at bounding box center [553, 330] width 39 height 39
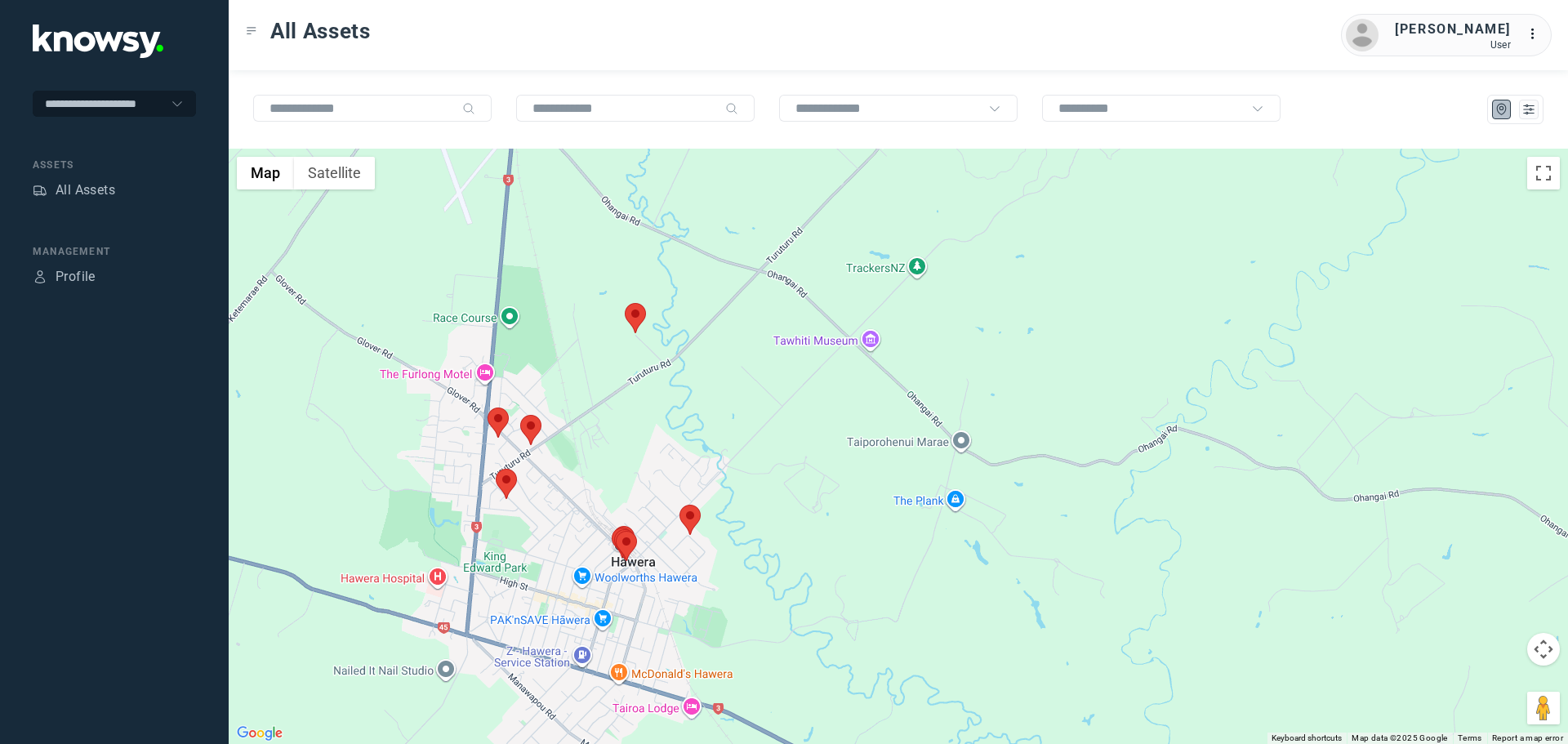
click at [495, 469] on area at bounding box center [495, 469] width 0 height 0
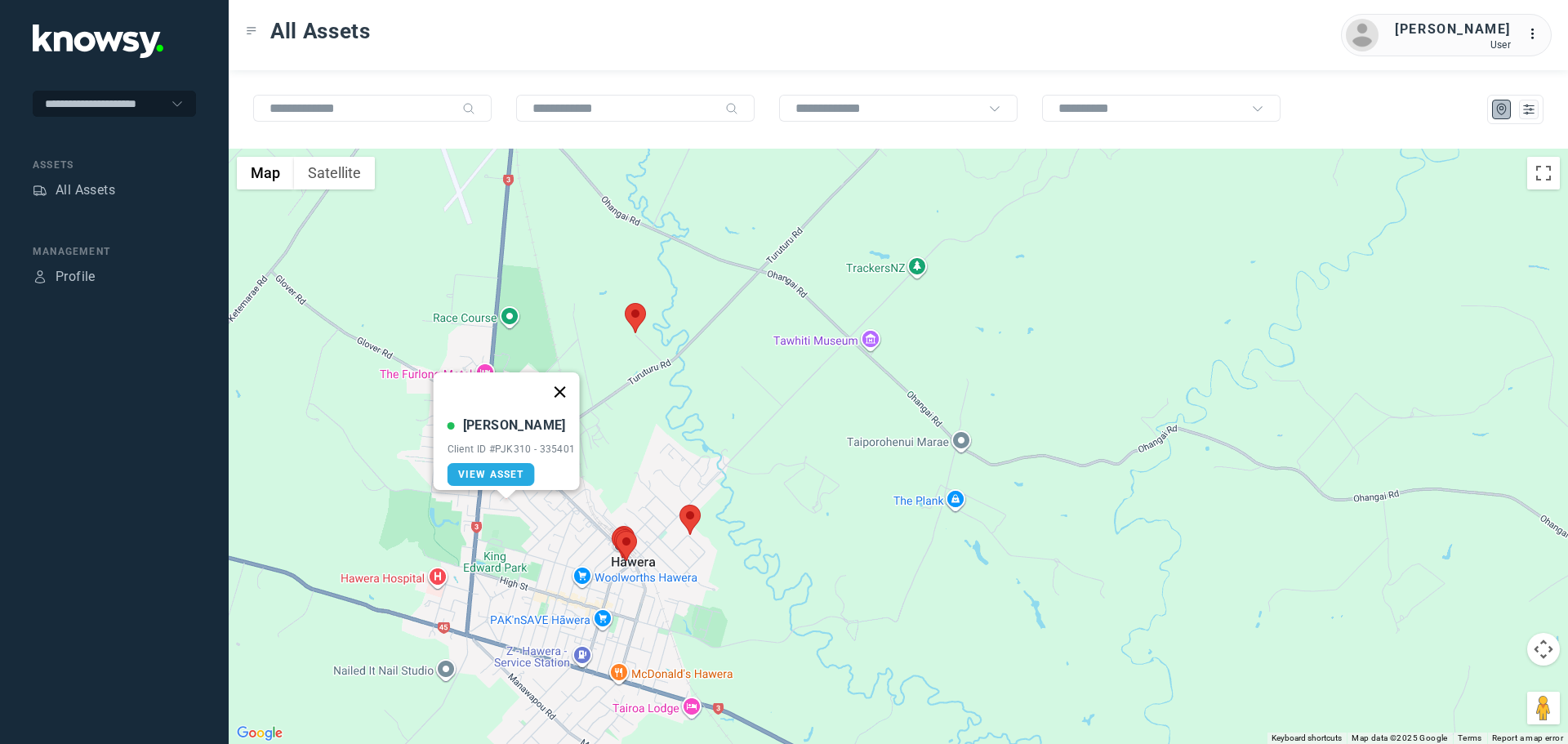
click at [563, 380] on button "Close" at bounding box center [559, 392] width 39 height 39
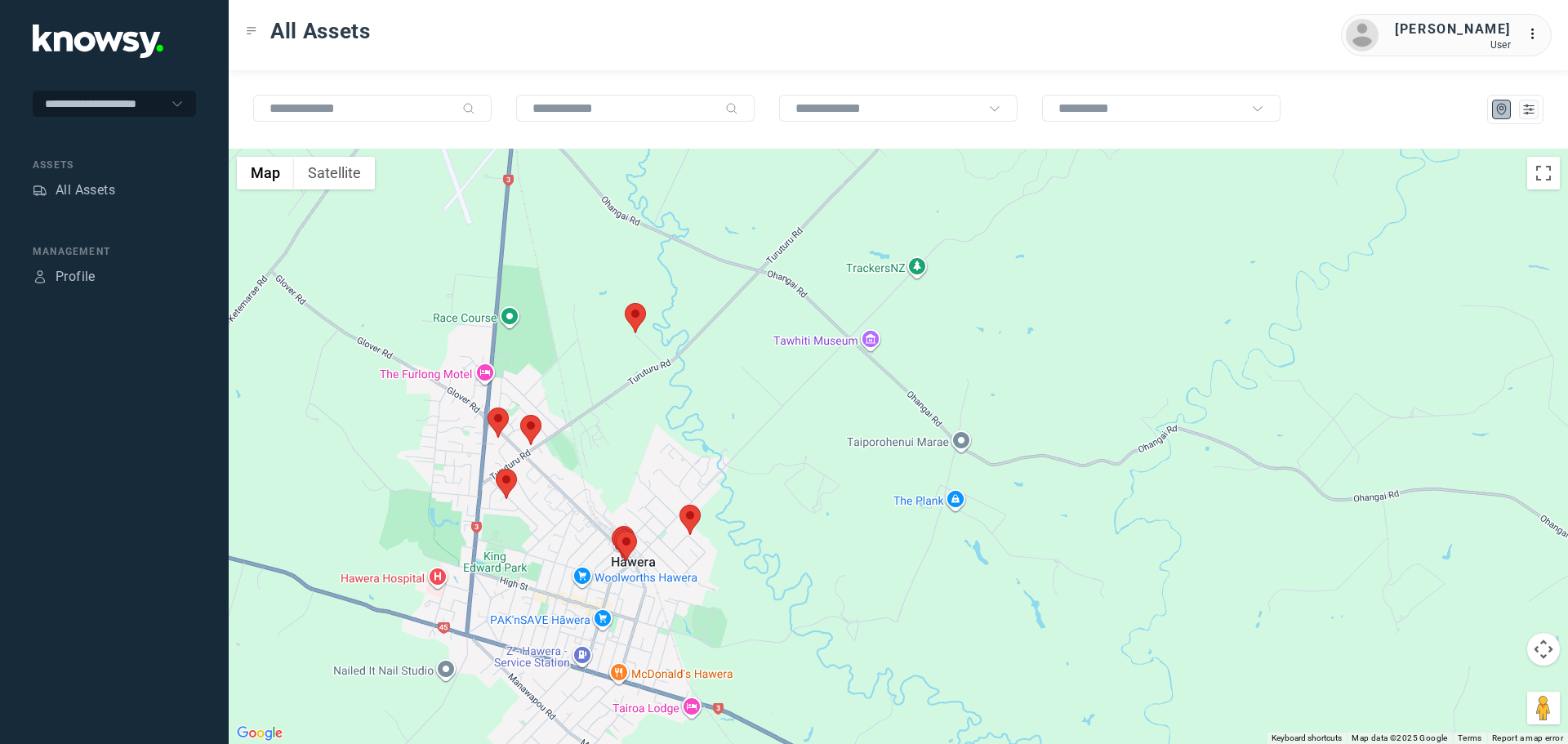
click at [679, 504] on area at bounding box center [679, 504] width 0 height 0
drag, startPoint x: 750, startPoint y: 407, endPoint x: 744, endPoint y: 421, distance: 15.2
click at [745, 415] on button "Close" at bounding box center [742, 427] width 39 height 39
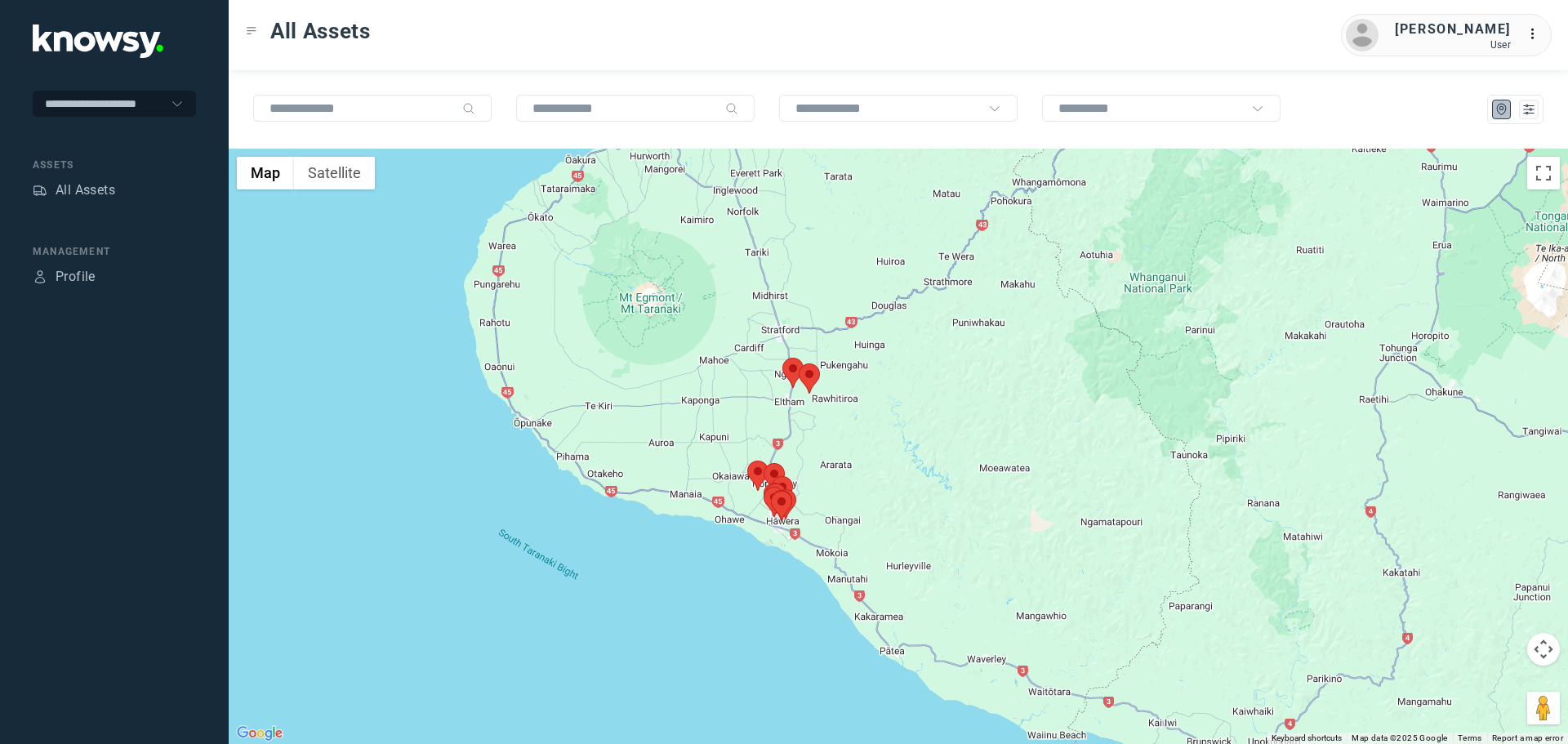
drag, startPoint x: 934, startPoint y: 261, endPoint x: 846, endPoint y: 472, distance: 228.6
click at [844, 476] on div at bounding box center [898, 446] width 1339 height 595
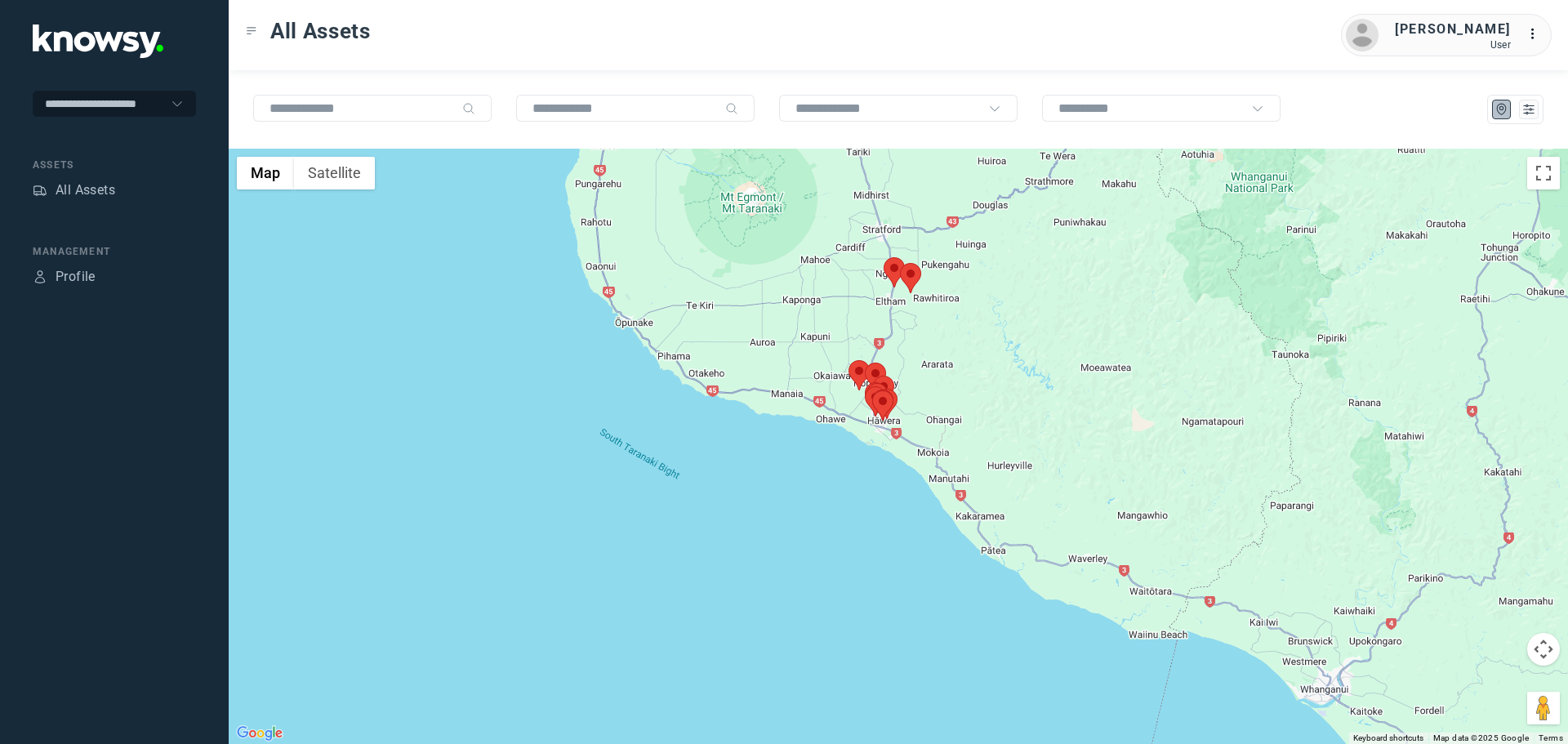
drag, startPoint x: 344, startPoint y: 328, endPoint x: 655, endPoint y: 368, distance: 313.6
click at [650, 367] on div at bounding box center [898, 446] width 1339 height 595
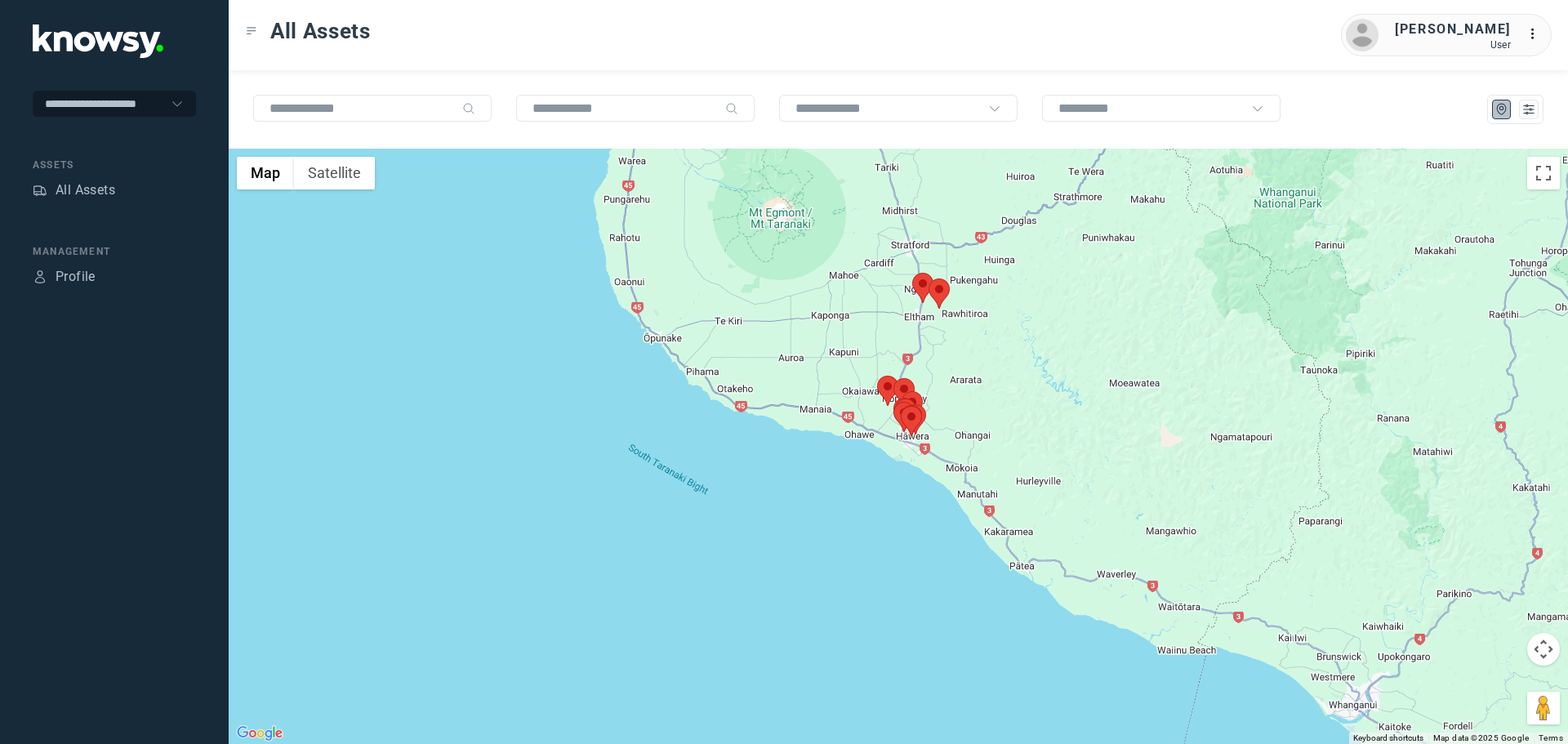
drag, startPoint x: 809, startPoint y: 264, endPoint x: 817, endPoint y: 394, distance: 130.2
click at [815, 394] on div at bounding box center [898, 446] width 1339 height 595
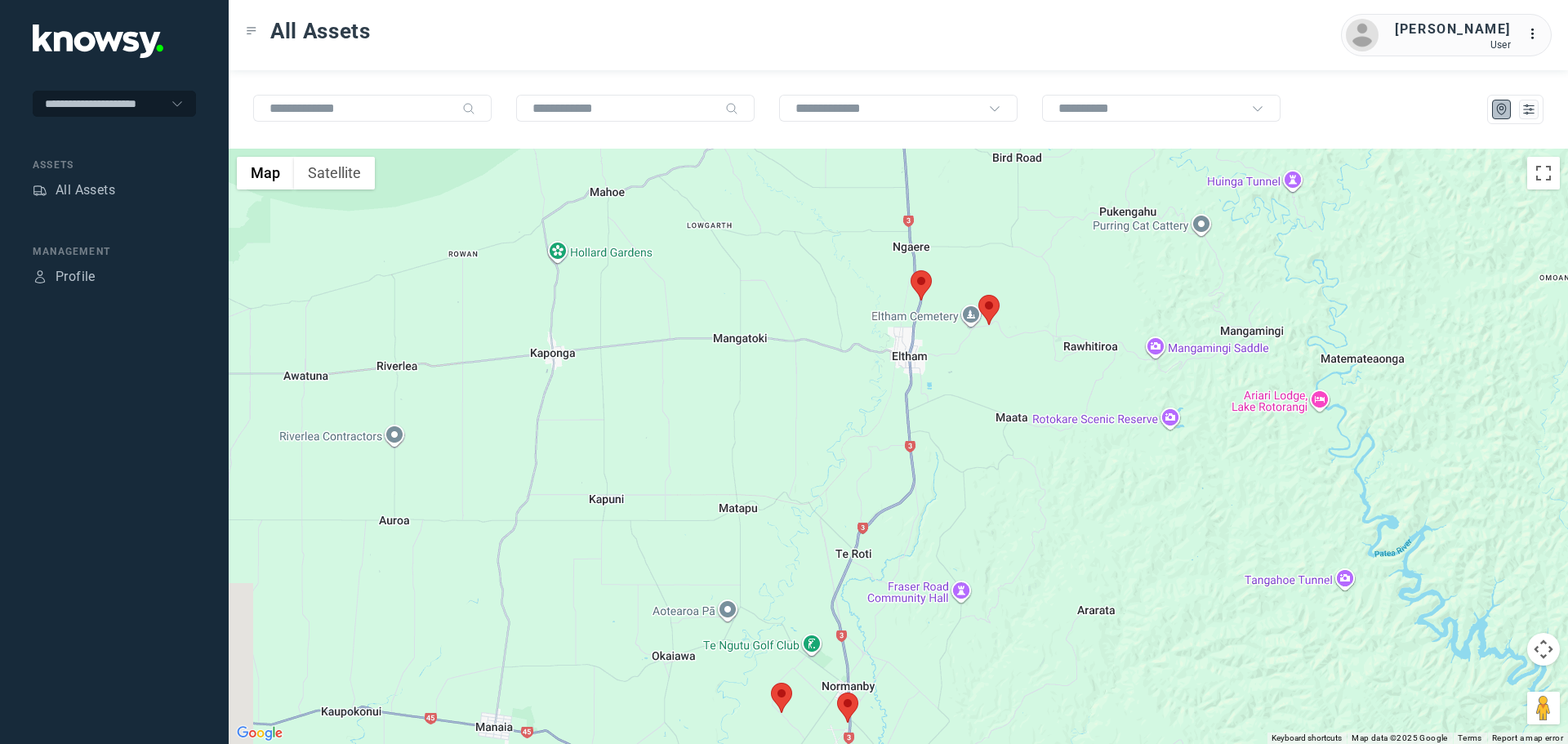
drag, startPoint x: 906, startPoint y: 654, endPoint x: 886, endPoint y: 383, distance: 271.7
click at [886, 397] on div at bounding box center [898, 446] width 1339 height 595
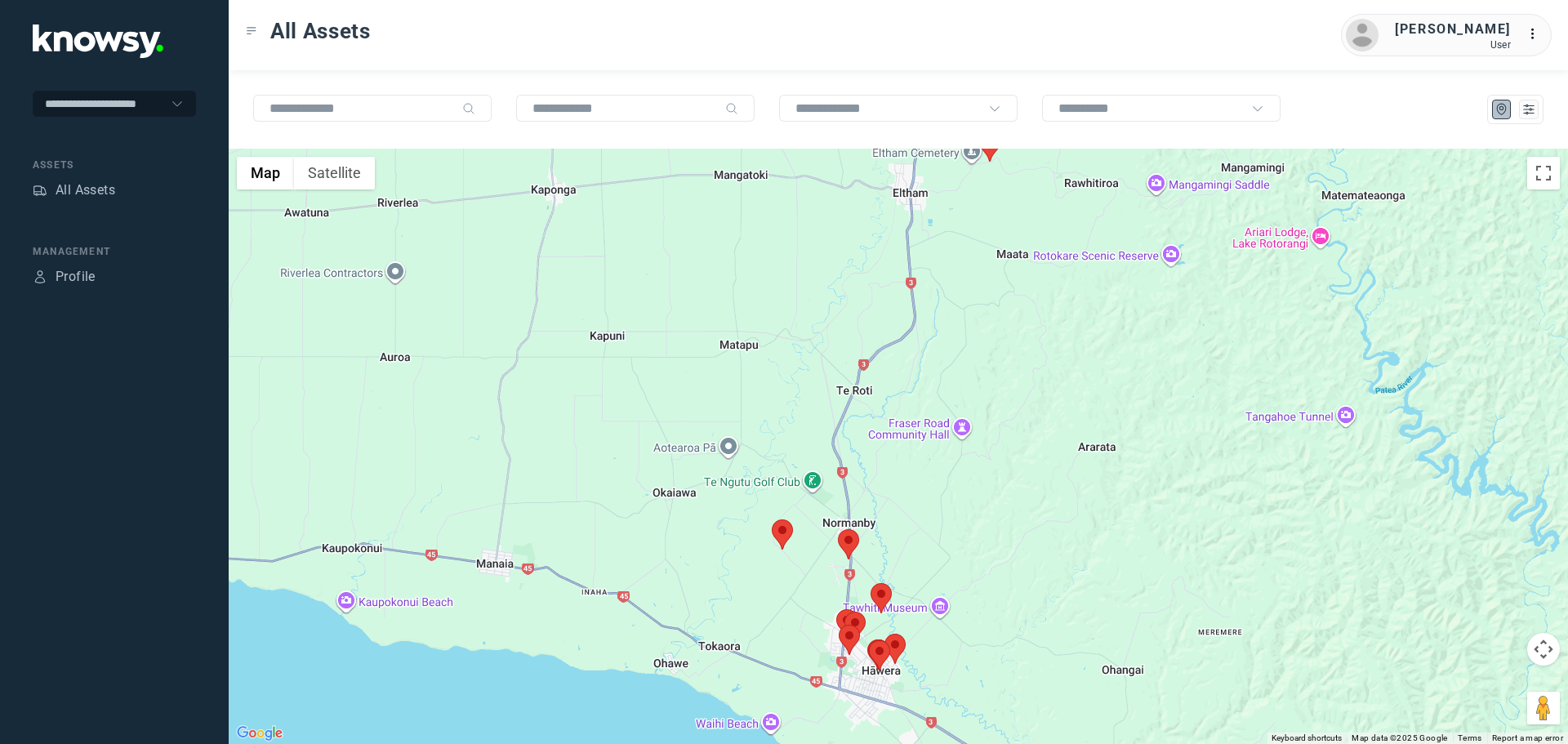
drag, startPoint x: 740, startPoint y: 538, endPoint x: 616, endPoint y: 384, distance: 197.7
click at [616, 389] on div at bounding box center [898, 446] width 1339 height 595
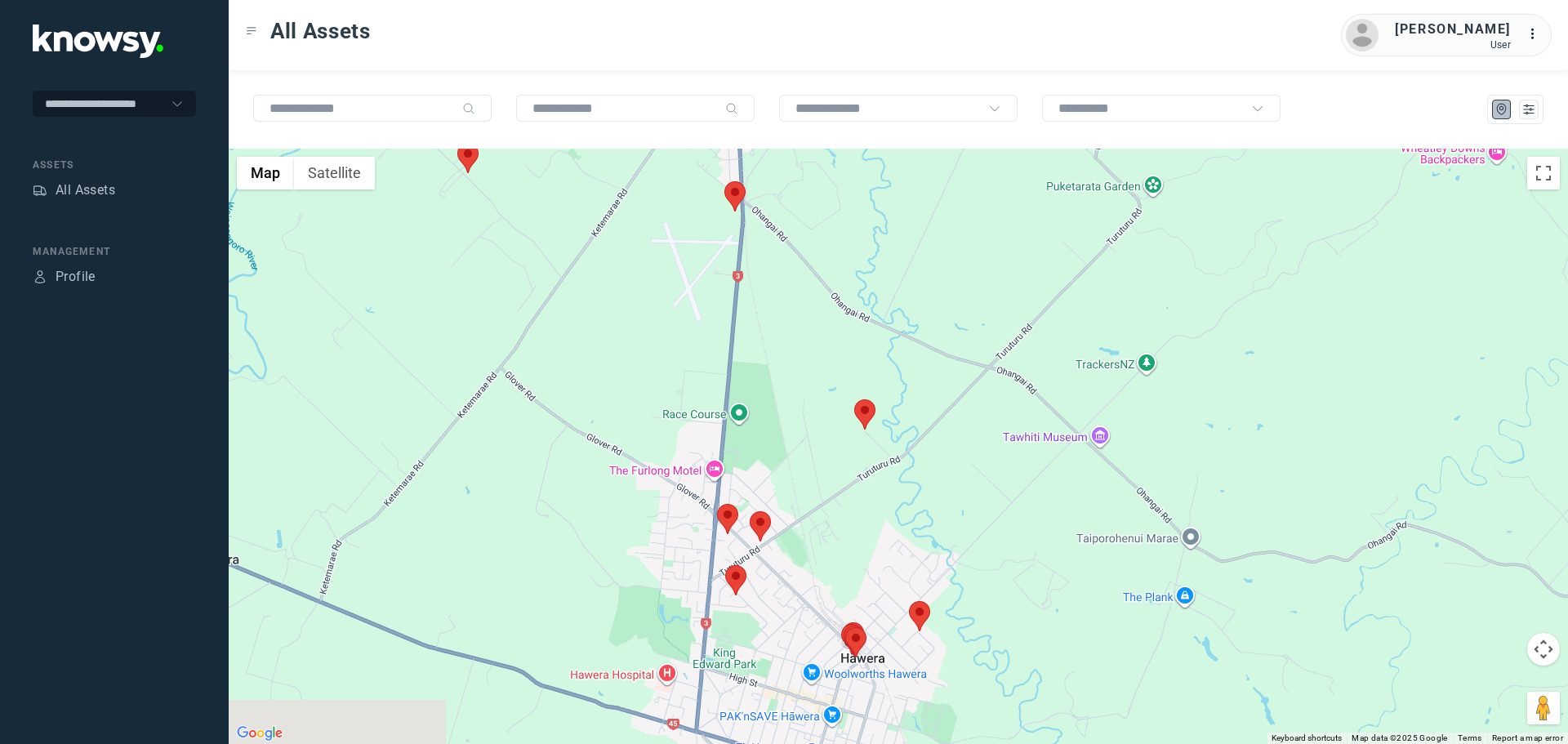
drag, startPoint x: 756, startPoint y: 580, endPoint x: 802, endPoint y: 413, distance: 173.2
click at [791, 414] on div at bounding box center [898, 446] width 1339 height 595
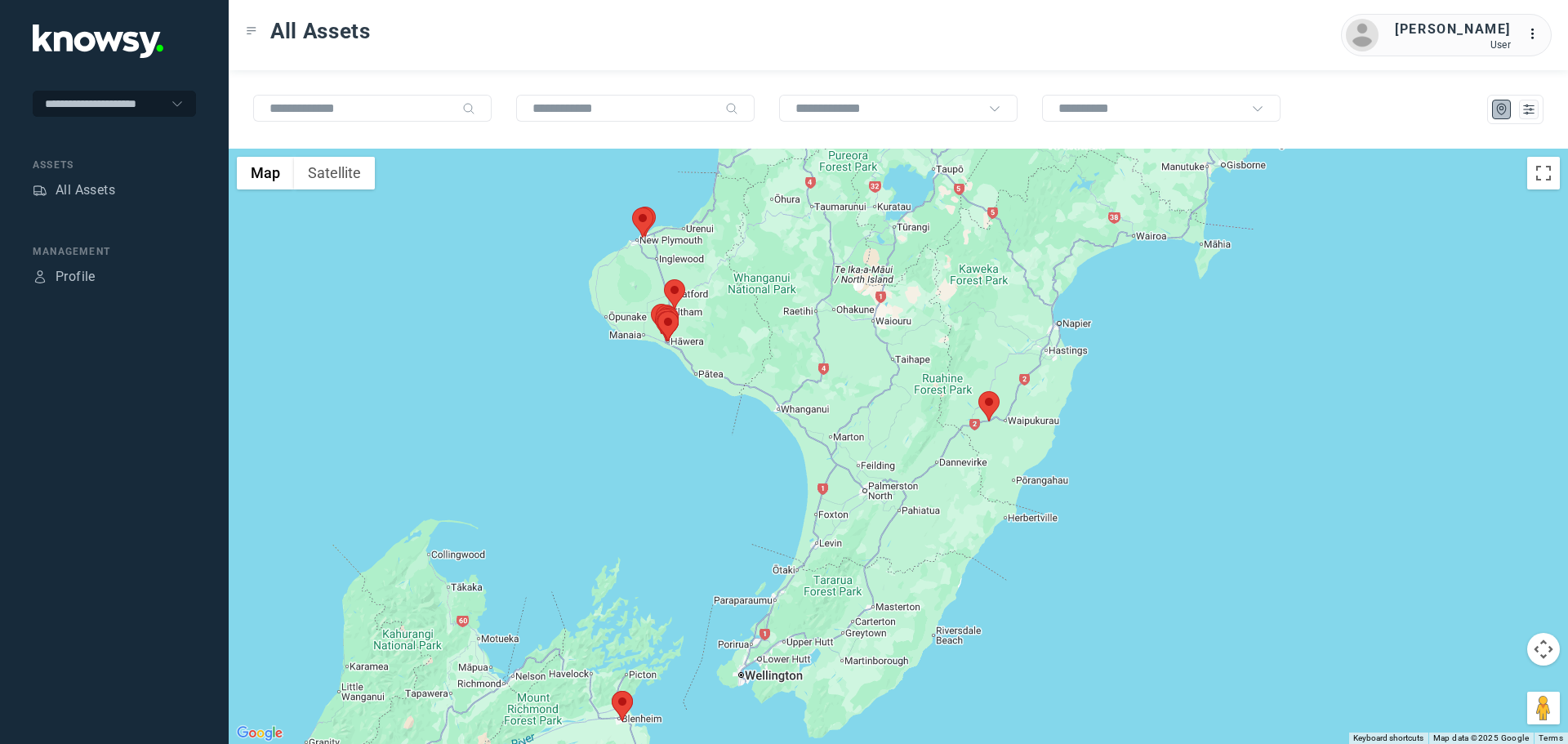
drag, startPoint x: 970, startPoint y: 374, endPoint x: 876, endPoint y: 412, distance: 101.4
click at [876, 412] on div at bounding box center [898, 446] width 1339 height 595
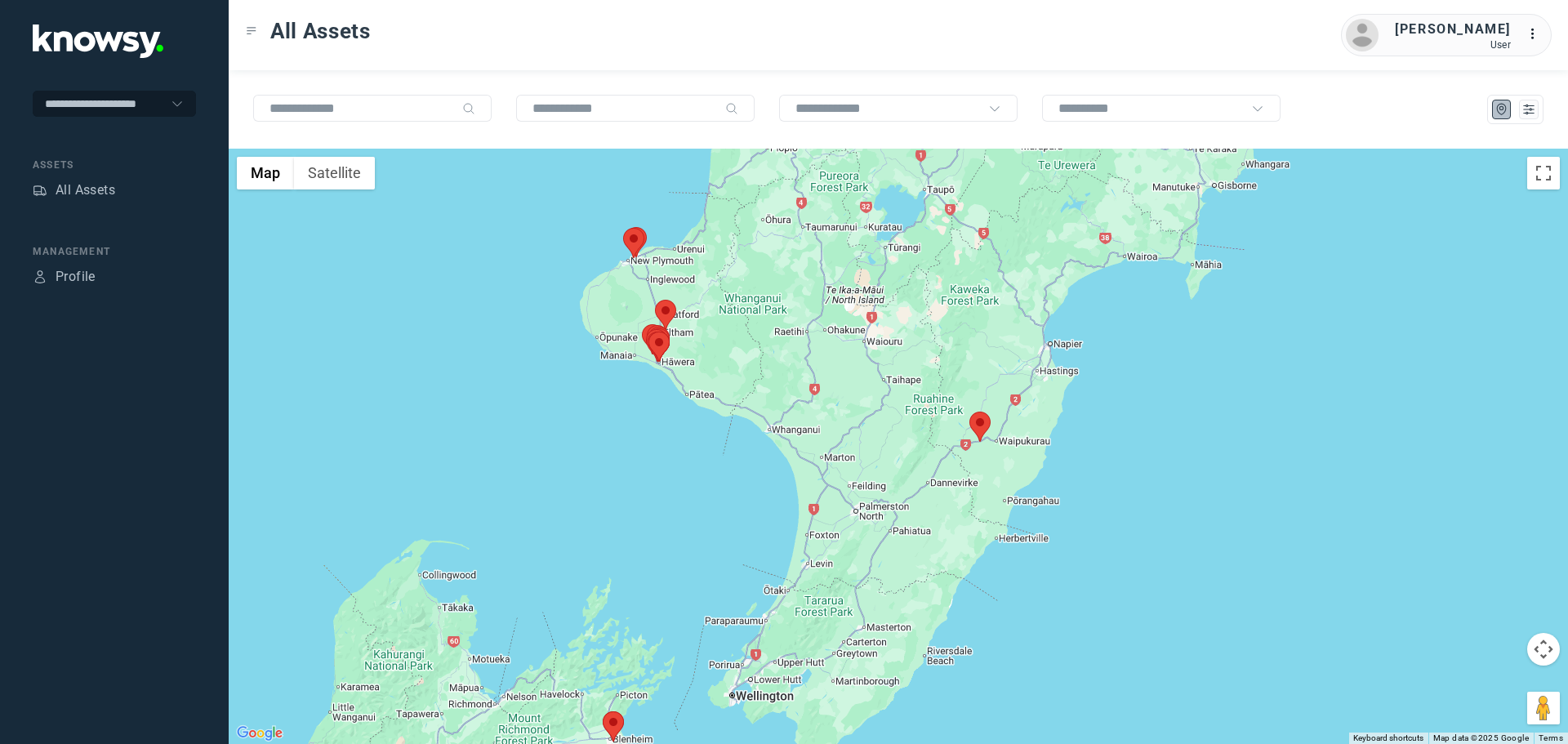
drag, startPoint x: 686, startPoint y: 318, endPoint x: 671, endPoint y: 344, distance: 30.0
click at [671, 344] on div at bounding box center [898, 446] width 1339 height 595
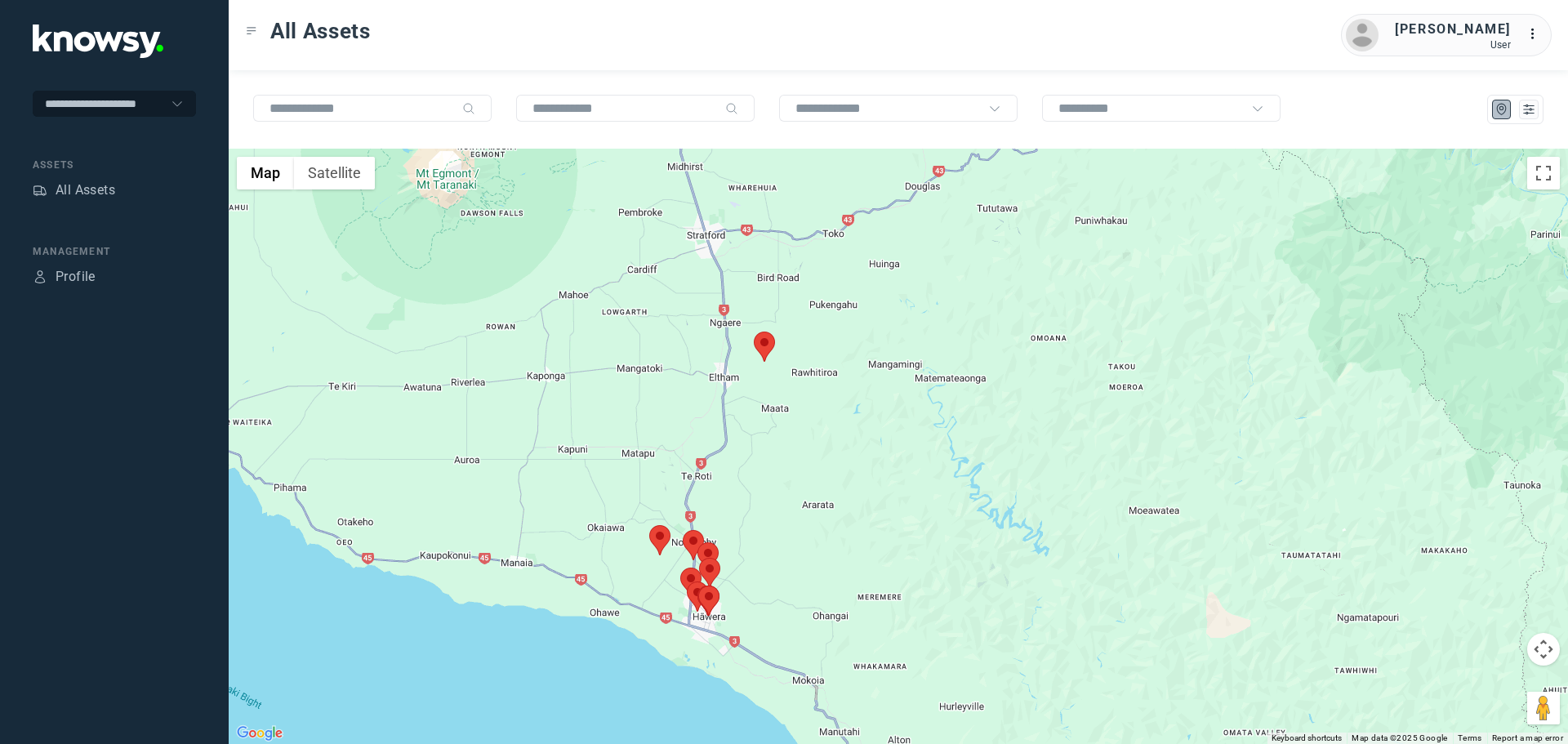
drag, startPoint x: 689, startPoint y: 505, endPoint x: 688, endPoint y: 383, distance: 122.0
click at [688, 383] on div at bounding box center [898, 446] width 1339 height 595
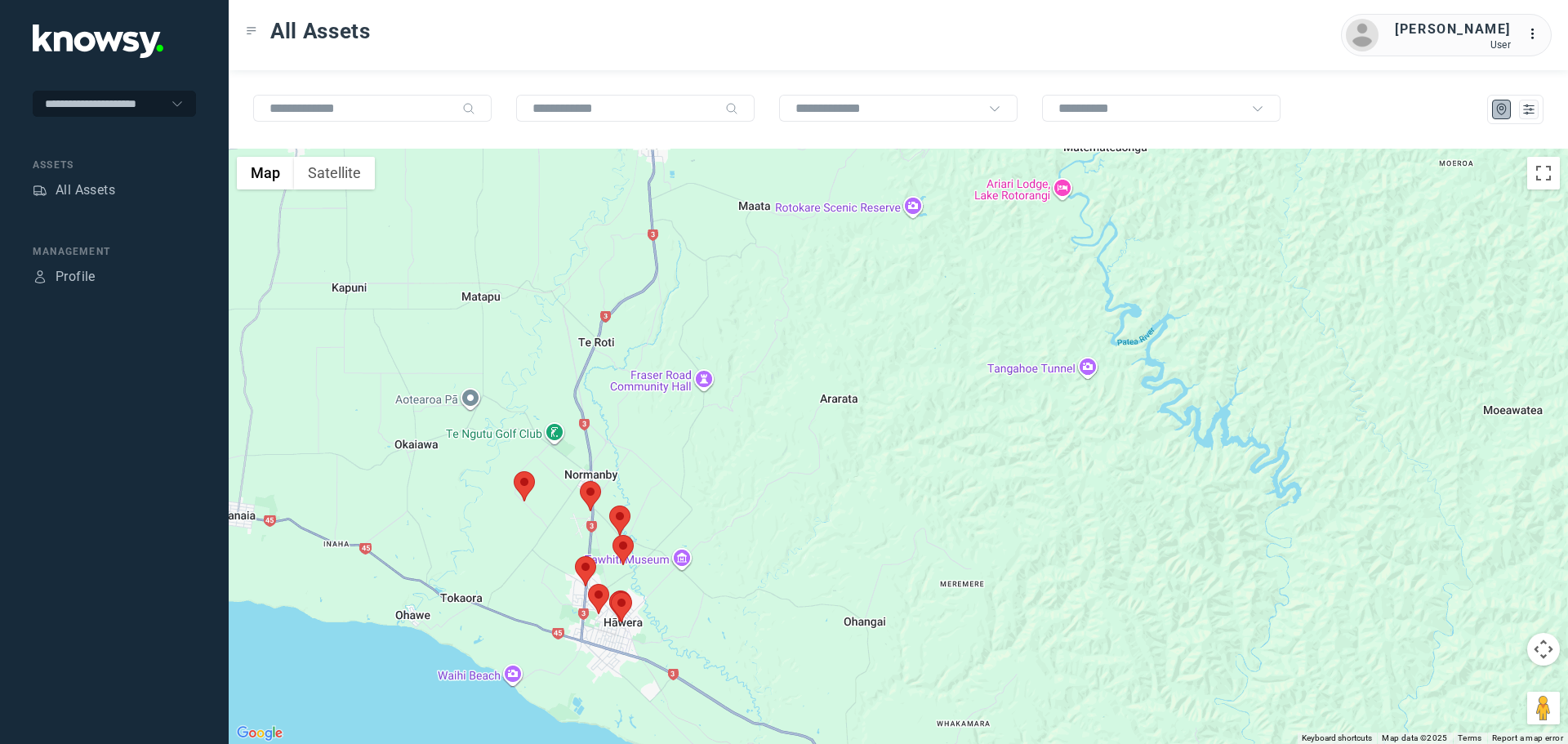
drag, startPoint x: 689, startPoint y: 582, endPoint x: 593, endPoint y: 488, distance: 134.4
click at [595, 489] on div at bounding box center [898, 446] width 1339 height 595
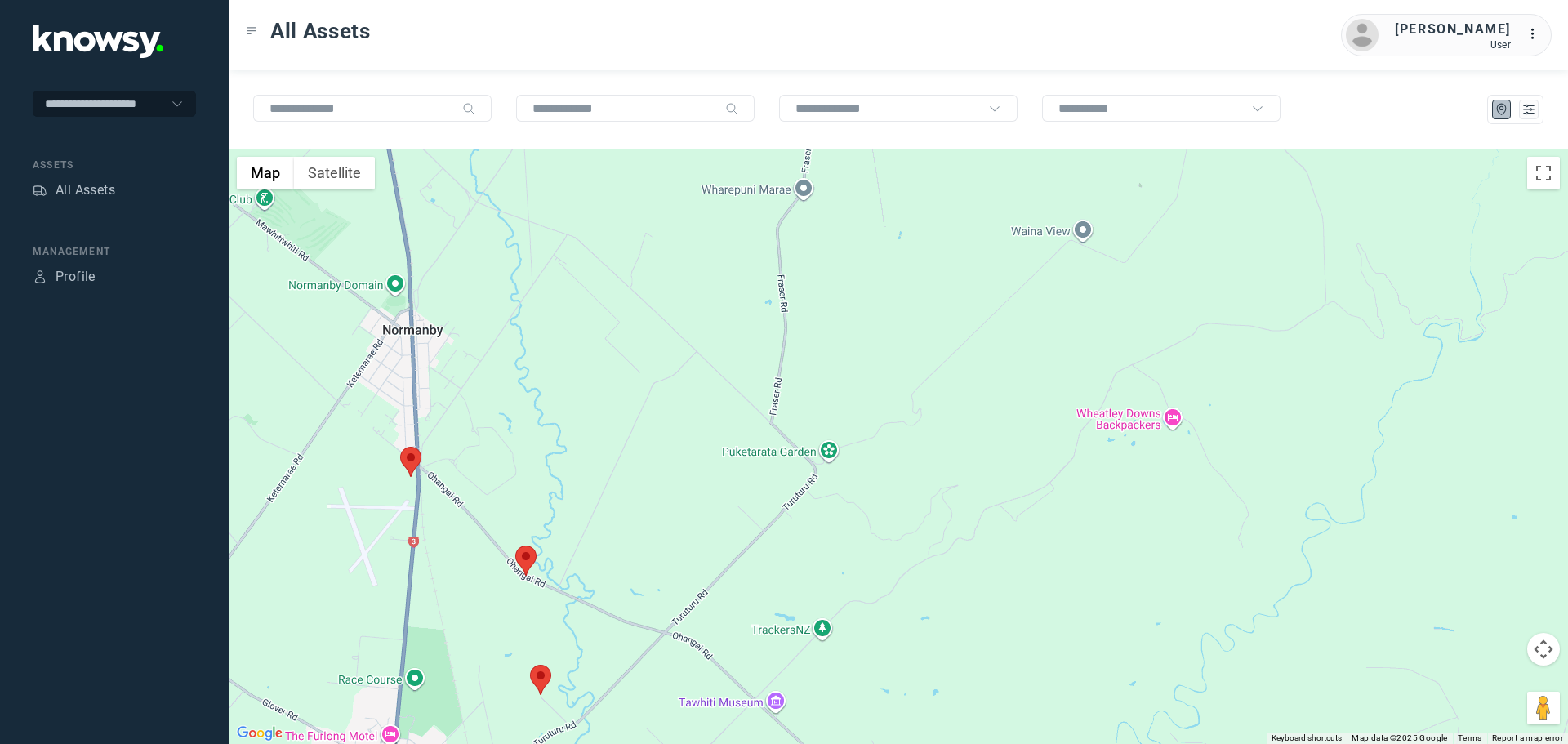
drag, startPoint x: 511, startPoint y: 576, endPoint x: 448, endPoint y: 507, distance: 93.4
click at [472, 513] on div at bounding box center [898, 446] width 1339 height 595
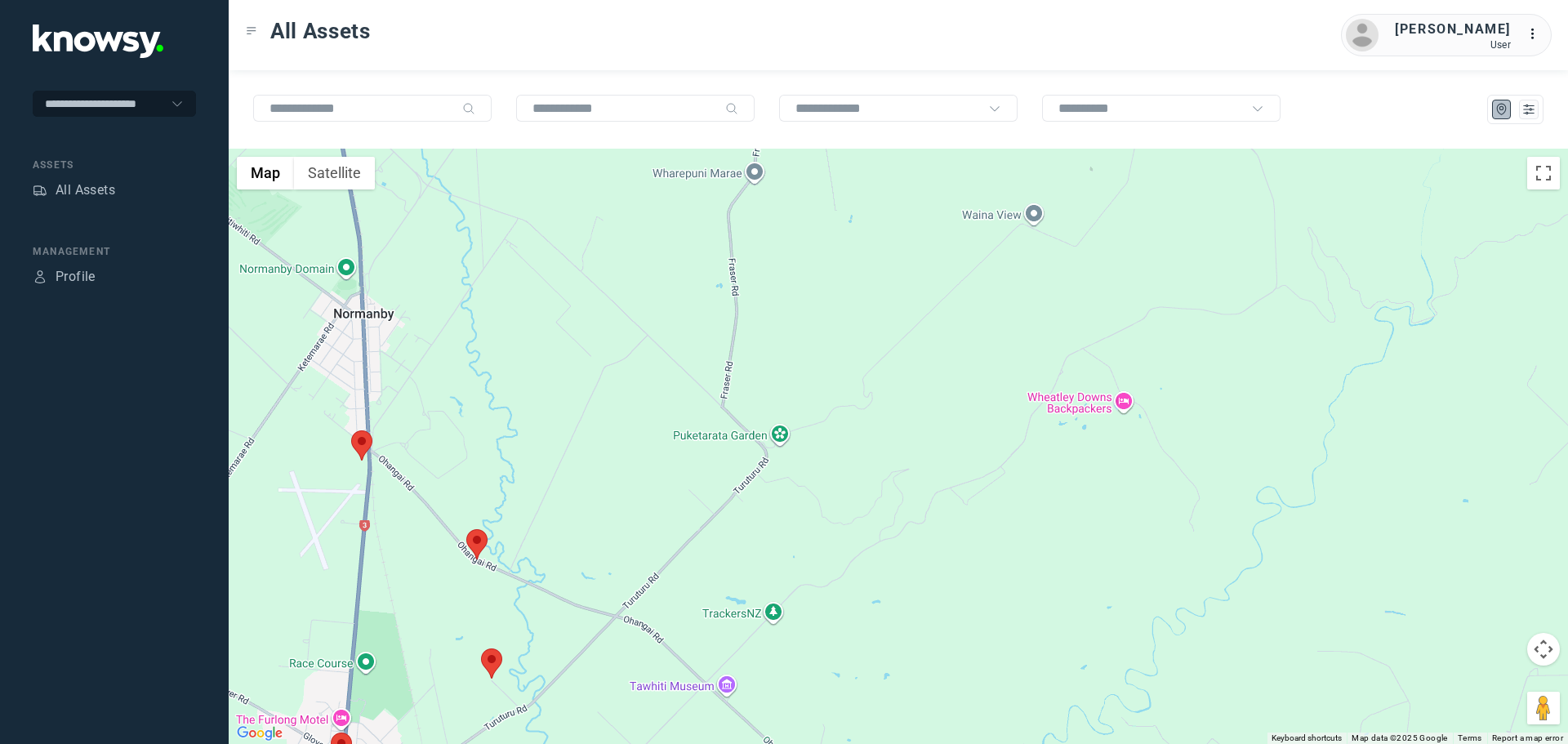
click at [351, 430] on area at bounding box center [351, 430] width 0 height 0
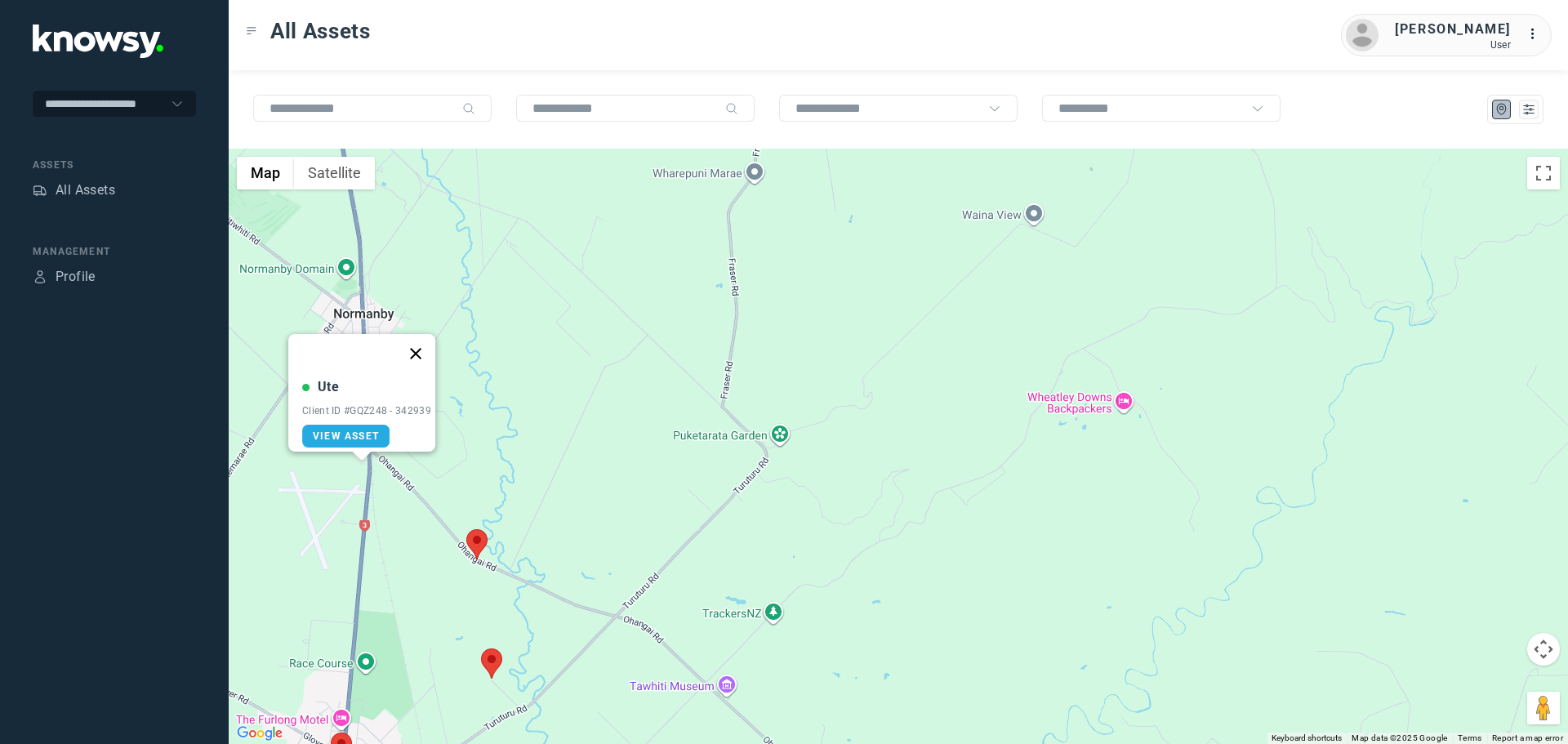
click at [425, 344] on button "Close" at bounding box center [416, 353] width 39 height 39
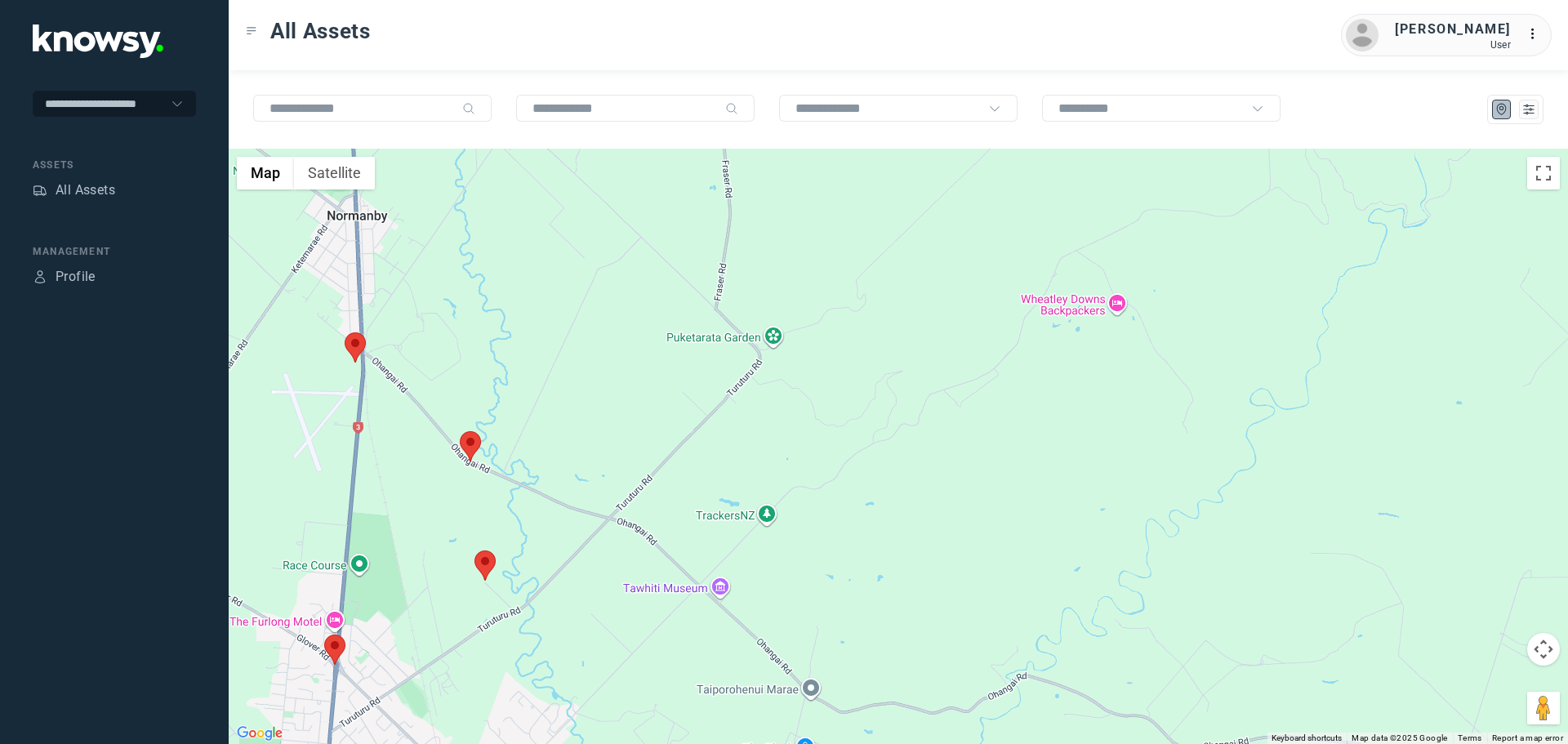
drag, startPoint x: 460, startPoint y: 542, endPoint x: 453, endPoint y: 400, distance: 142.2
click at [453, 400] on div at bounding box center [898, 446] width 1339 height 595
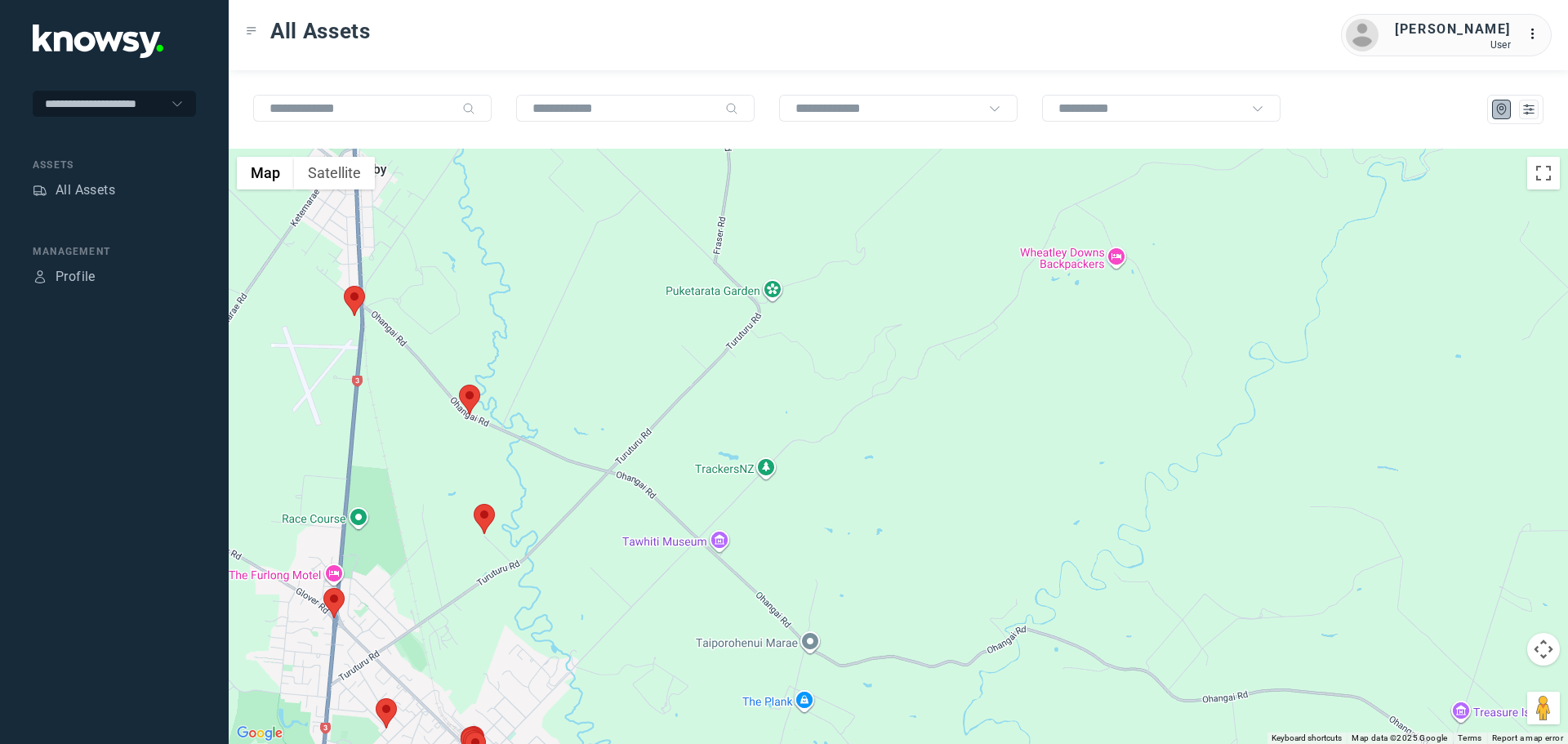
click at [459, 384] on area at bounding box center [459, 384] width 0 height 0
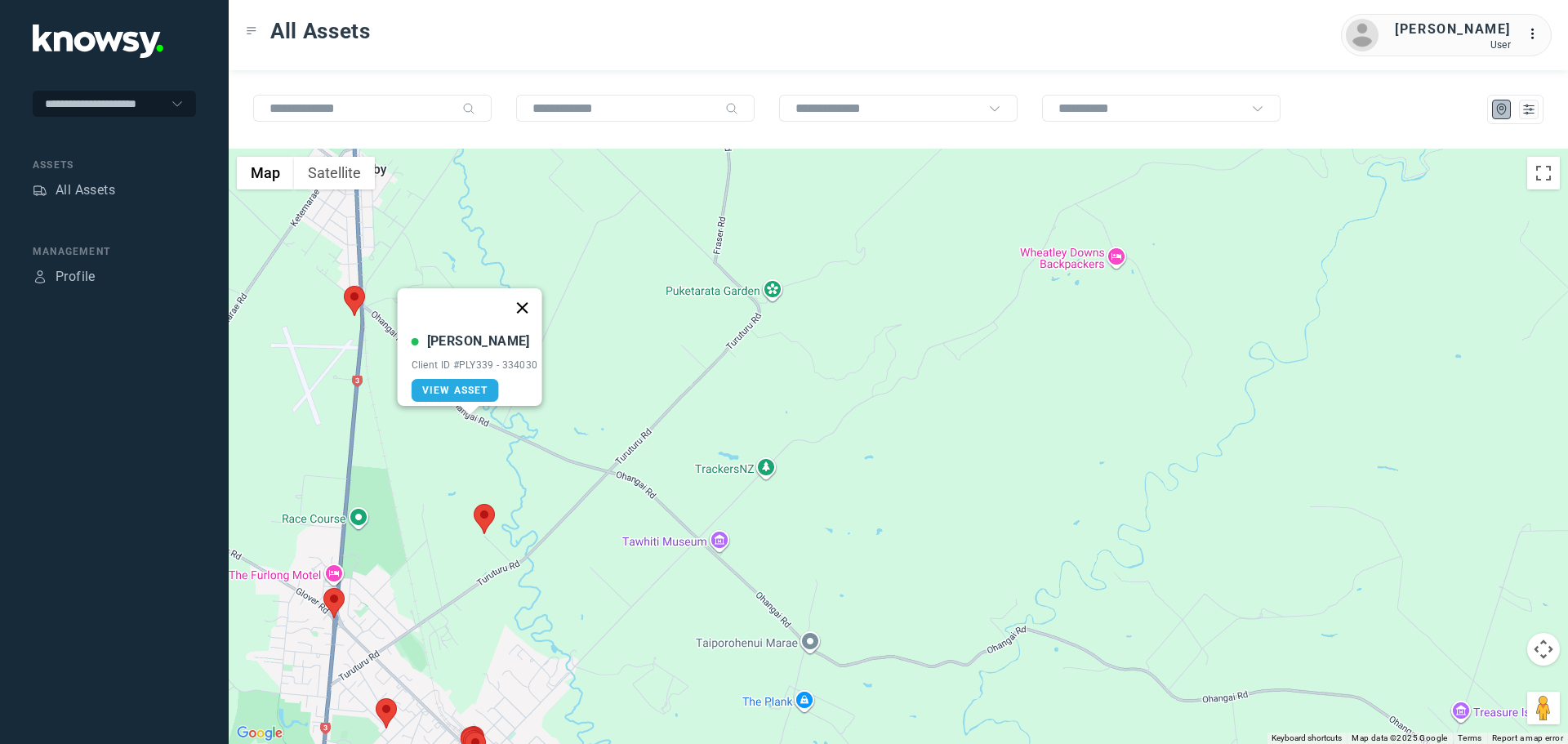
click at [529, 297] on button "Close" at bounding box center [522, 307] width 39 height 39
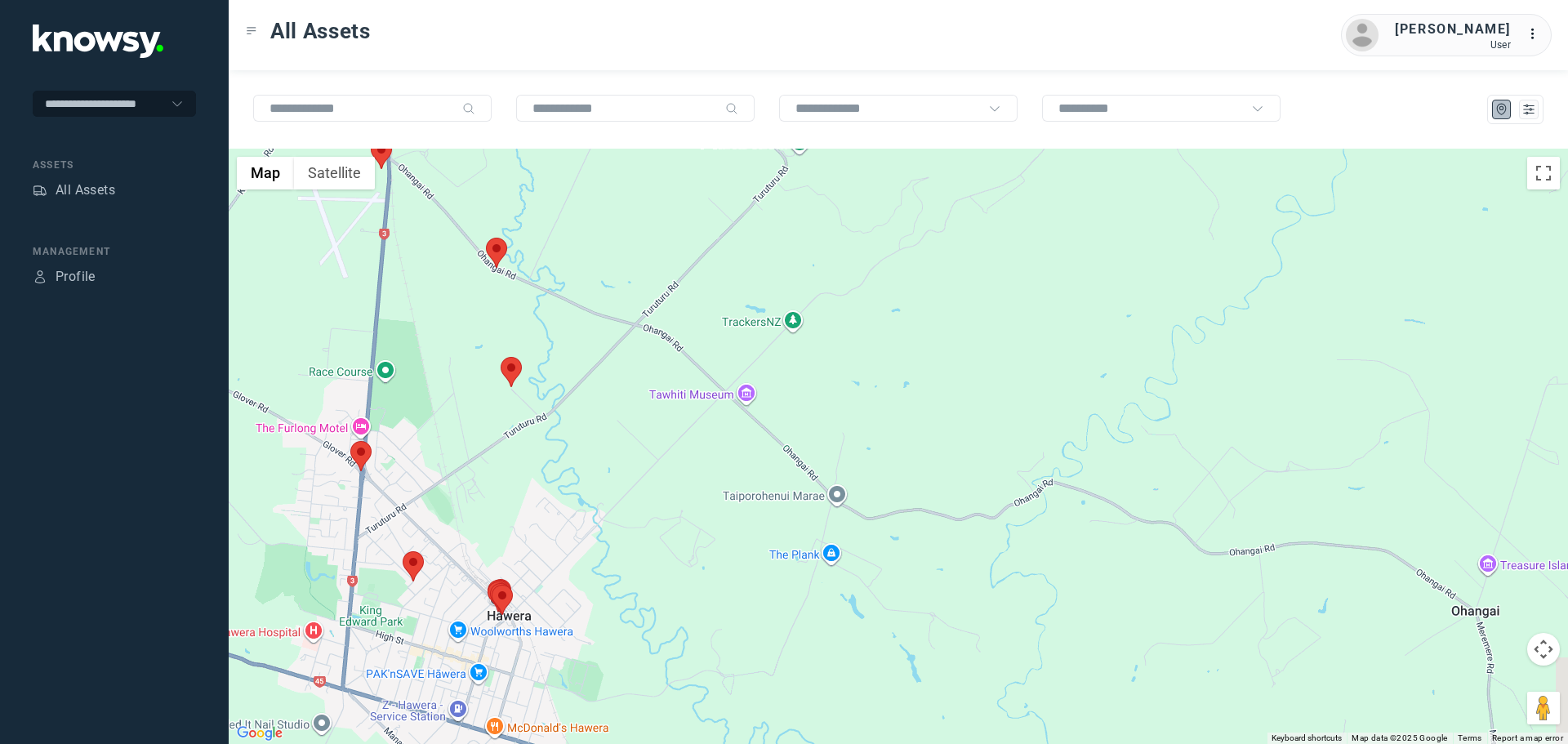
drag, startPoint x: 507, startPoint y: 474, endPoint x: 551, endPoint y: 299, distance: 180.4
click at [551, 299] on div at bounding box center [898, 446] width 1339 height 595
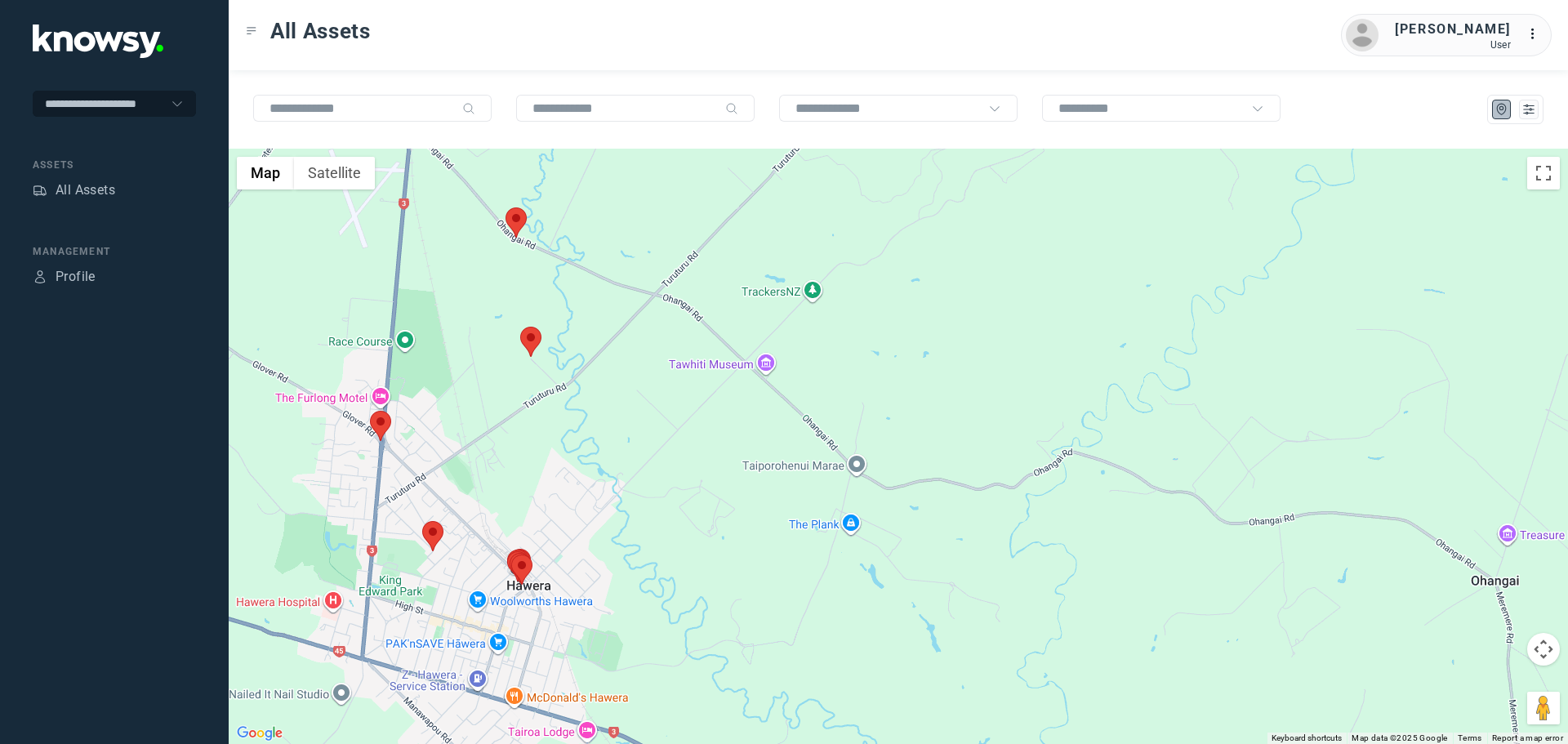
click at [520, 327] on area at bounding box center [520, 327] width 0 height 0
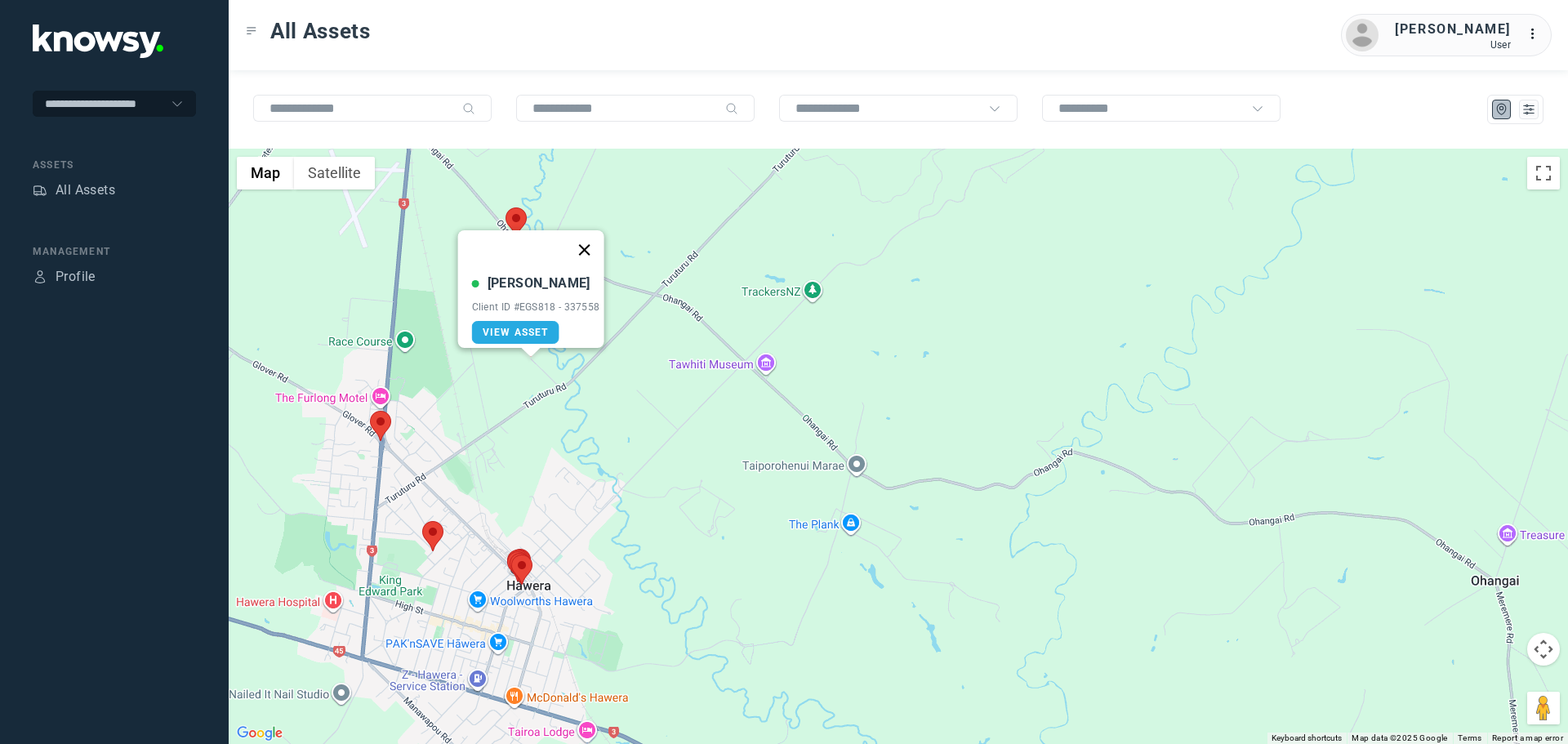
click at [596, 238] on button "Close" at bounding box center [583, 250] width 39 height 39
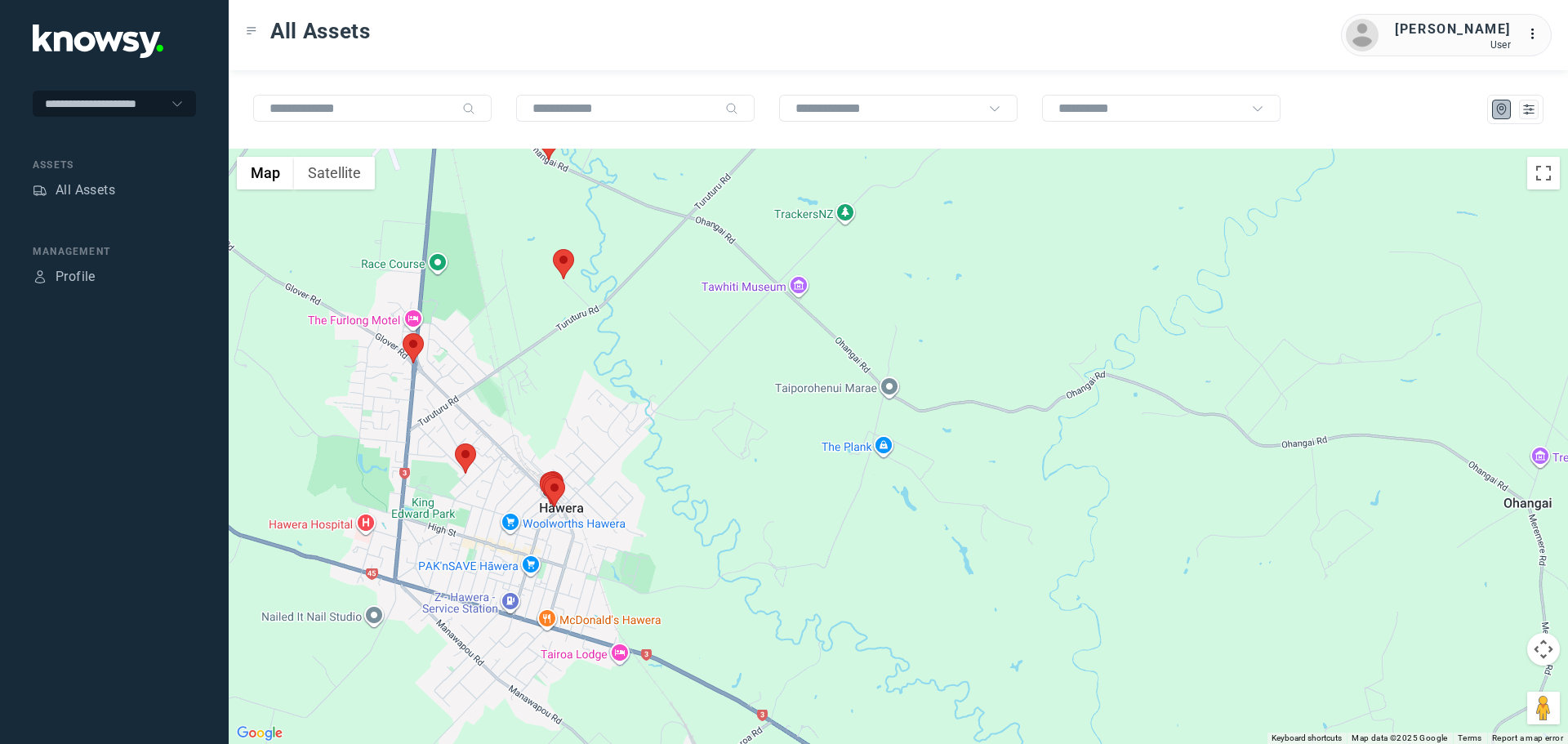
drag, startPoint x: 443, startPoint y: 435, endPoint x: 449, endPoint y: 337, distance: 98.2
click at [472, 348] on div at bounding box center [898, 446] width 1339 height 595
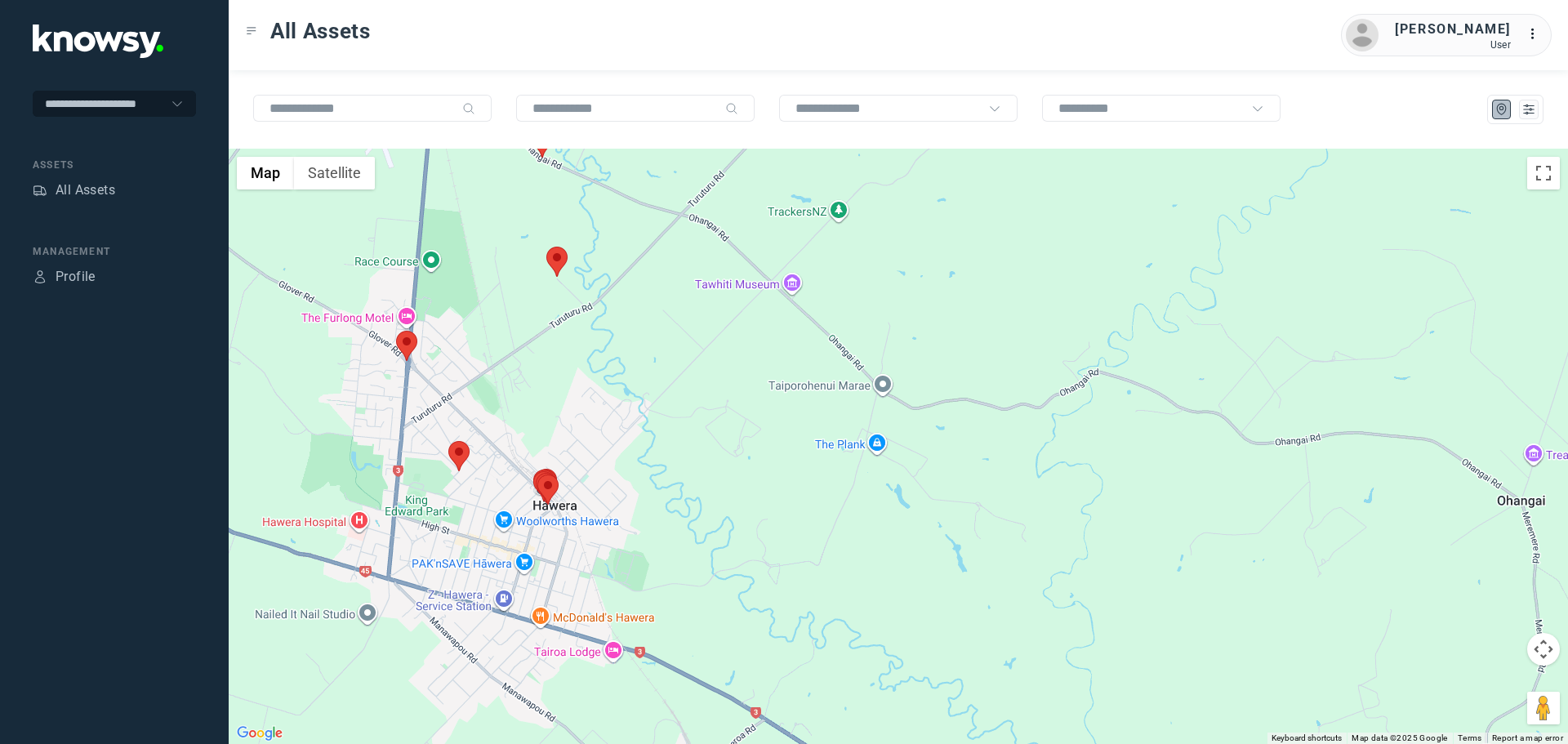
click at [396, 330] on area at bounding box center [396, 330] width 0 height 0
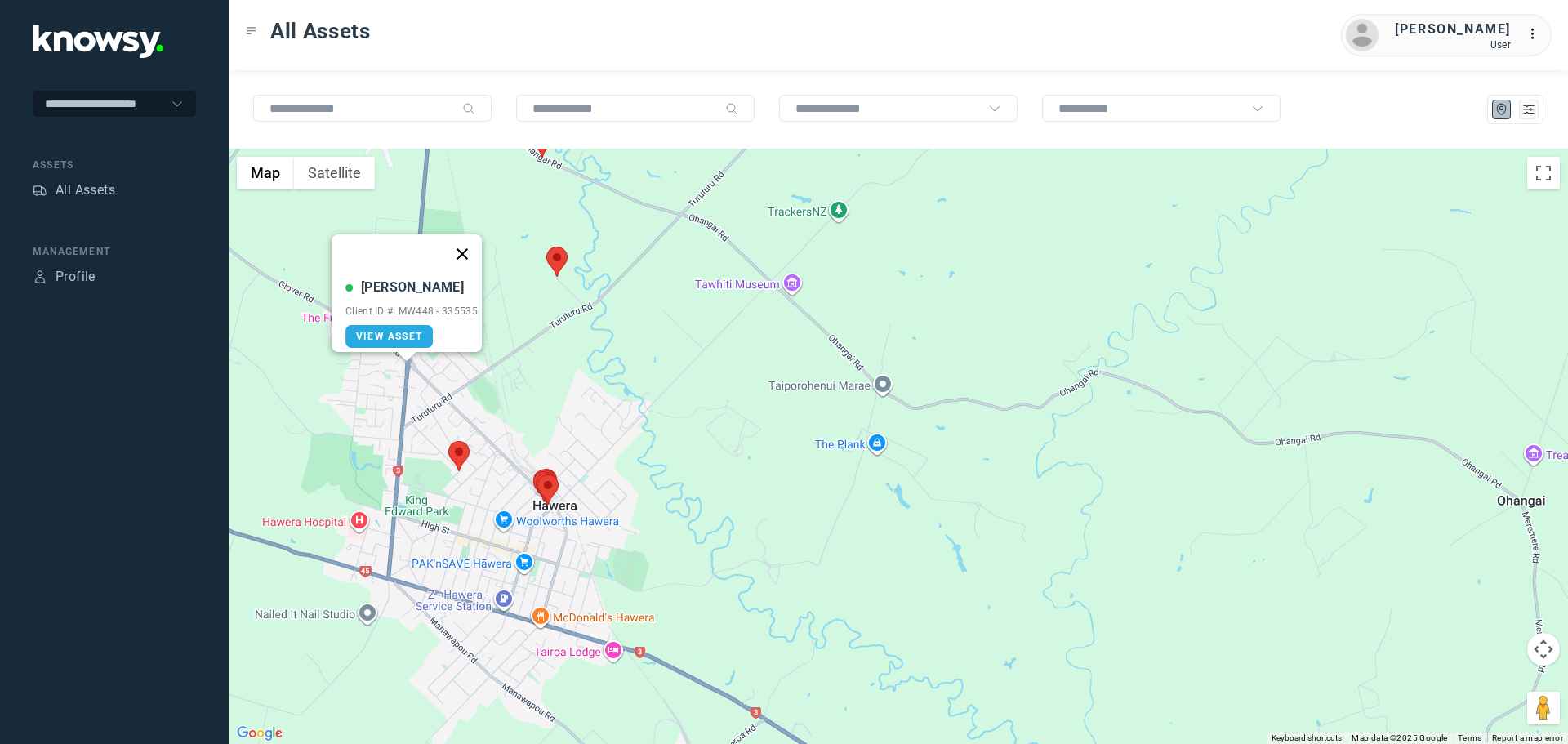
drag, startPoint x: 470, startPoint y: 243, endPoint x: 463, endPoint y: 394, distance: 151.2
click at [470, 244] on button "Close" at bounding box center [462, 253] width 39 height 39
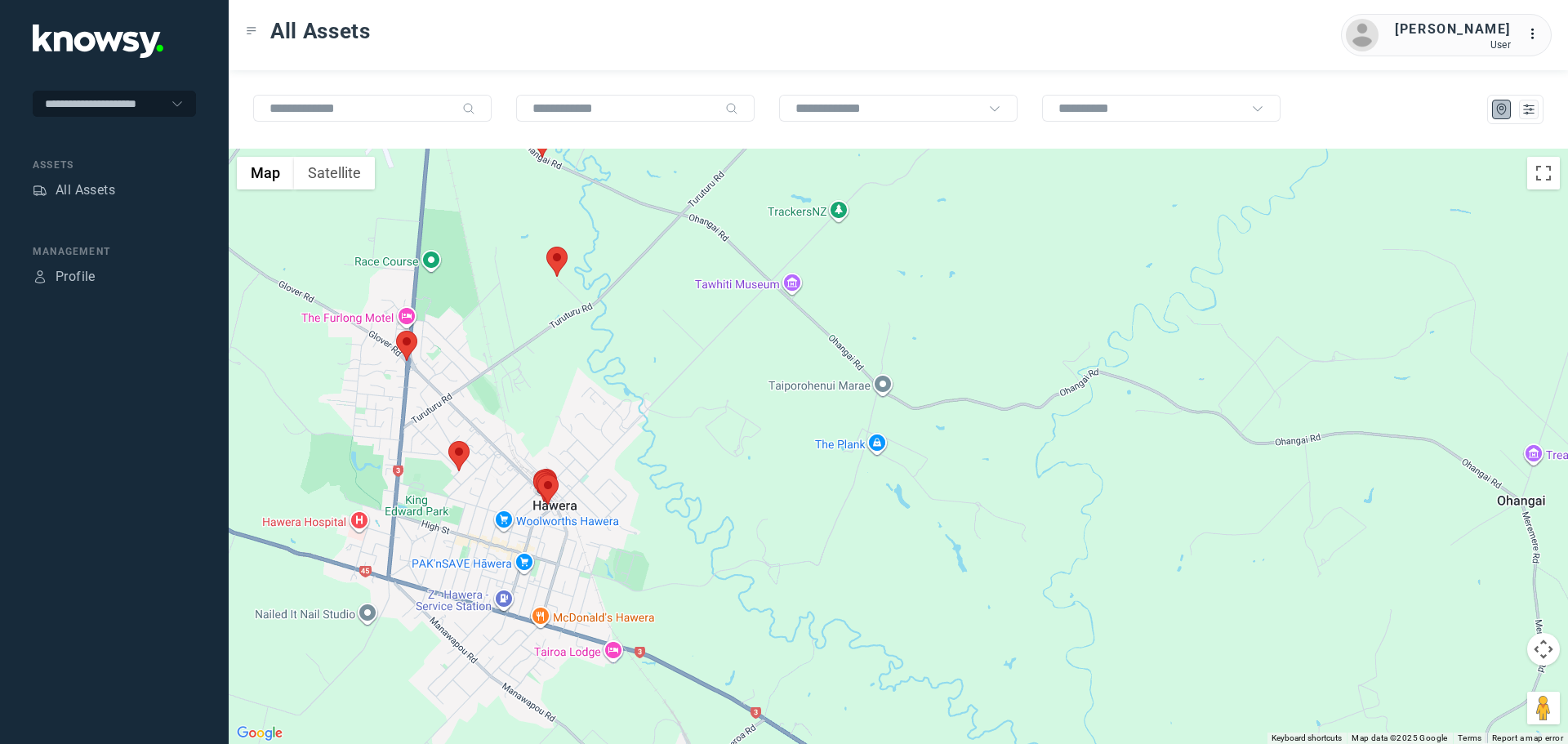
click at [467, 465] on img at bounding box center [459, 456] width 21 height 30
click at [449, 441] on area at bounding box center [449, 441] width 0 height 0
click at [517, 351] on button "Close" at bounding box center [512, 363] width 39 height 39
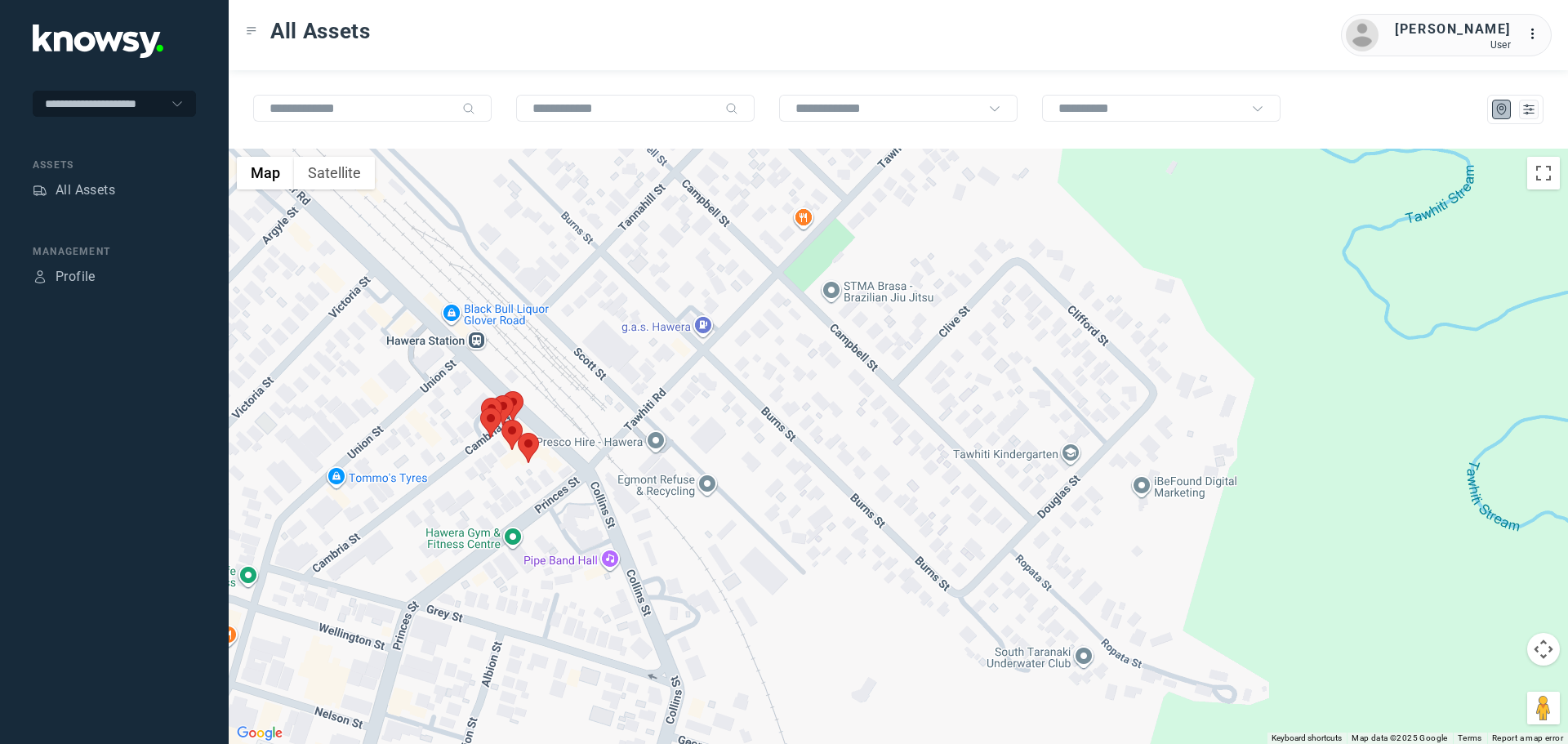
click at [917, 518] on div "To navigate, press the arrow keys." at bounding box center [1586, 518] width 1339 height 0
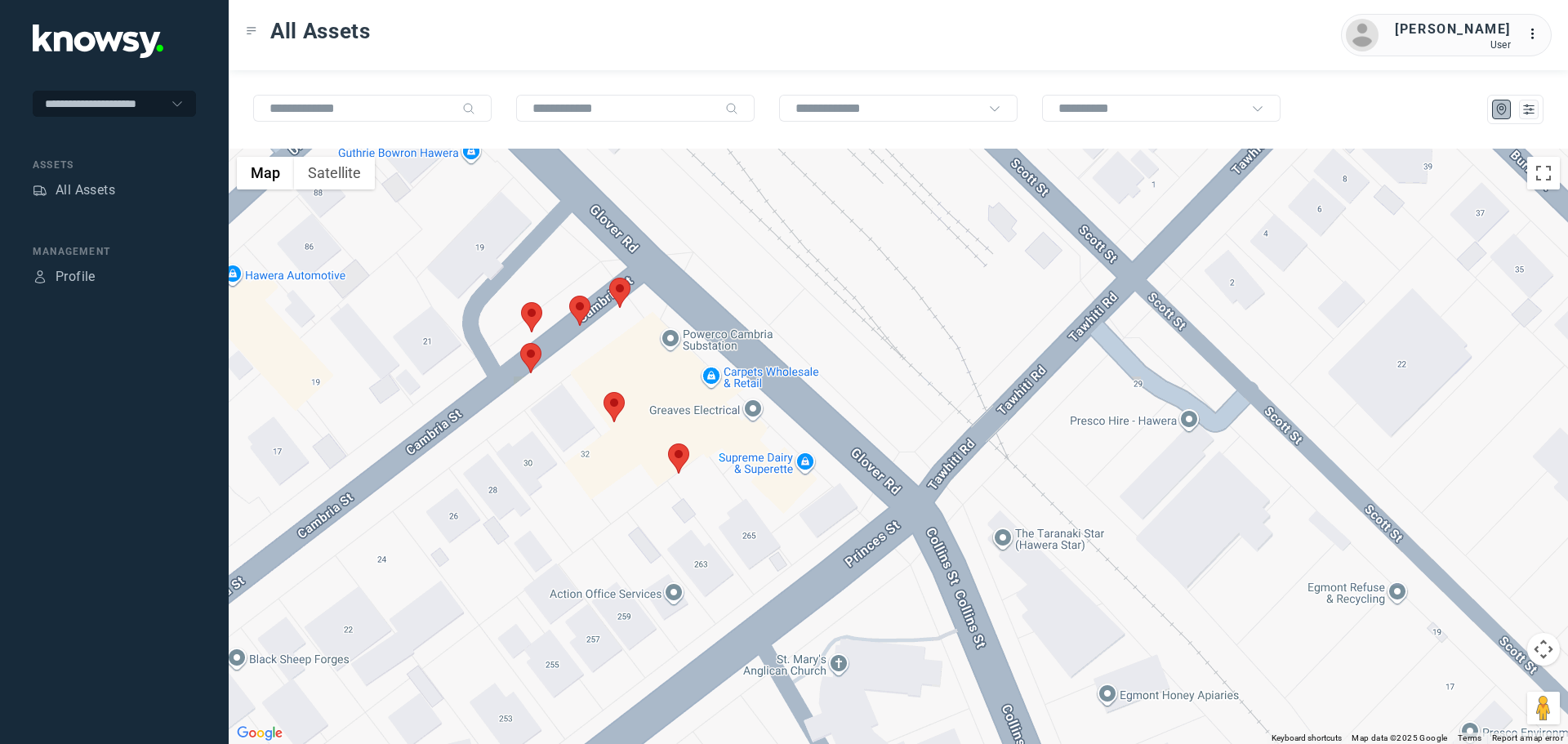
click at [603, 392] on area at bounding box center [603, 392] width 0 height 0
click at [677, 301] on button "Close" at bounding box center [666, 315] width 39 height 39
click at [603, 392] on area at bounding box center [603, 392] width 0 height 0
click at [677, 307] on button "Close" at bounding box center [666, 315] width 39 height 39
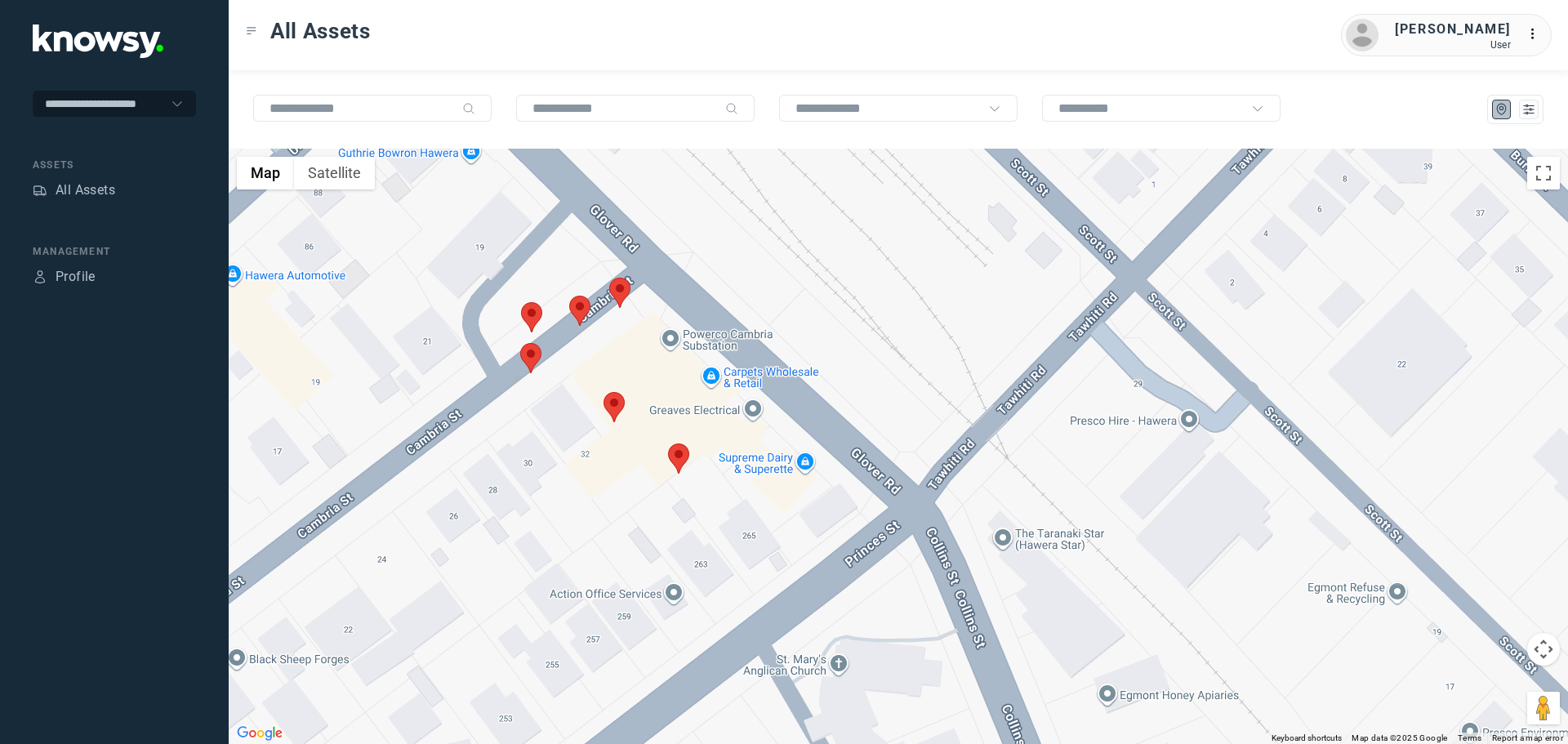
click at [668, 443] on area at bounding box center [668, 443] width 0 height 0
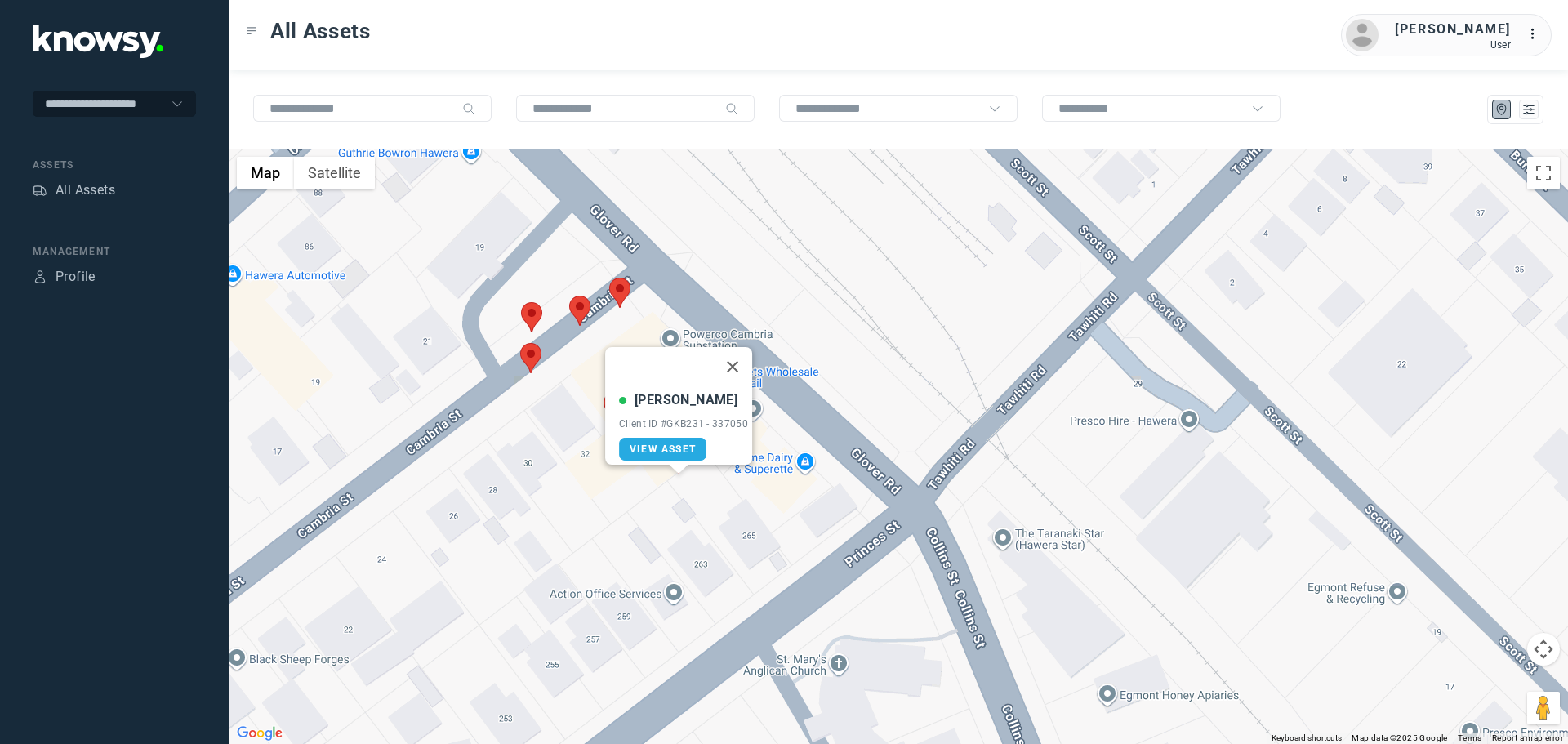
click at [745, 352] on button "Close" at bounding box center [732, 366] width 39 height 39
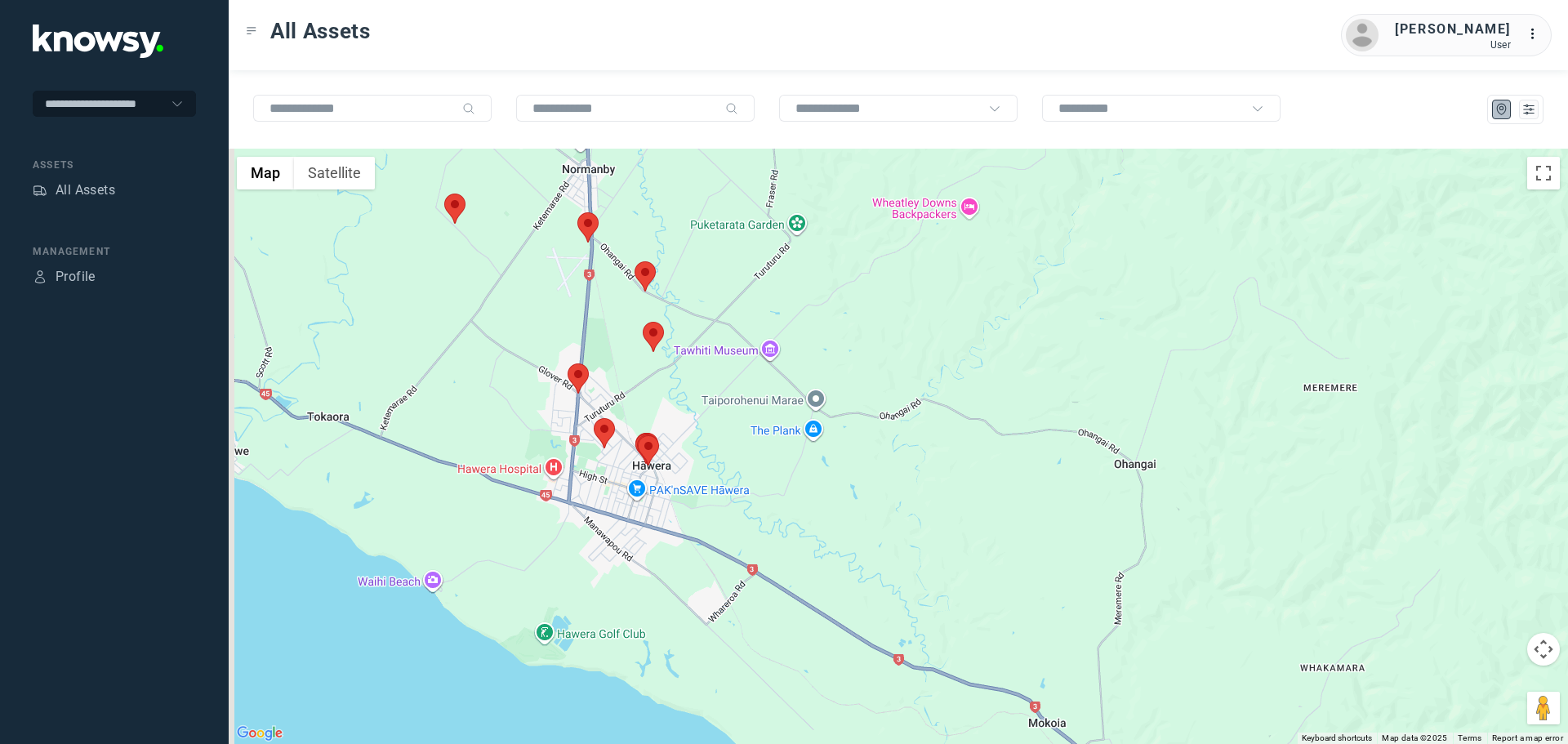
drag, startPoint x: 589, startPoint y: 328, endPoint x: 701, endPoint y: 480, distance: 188.8
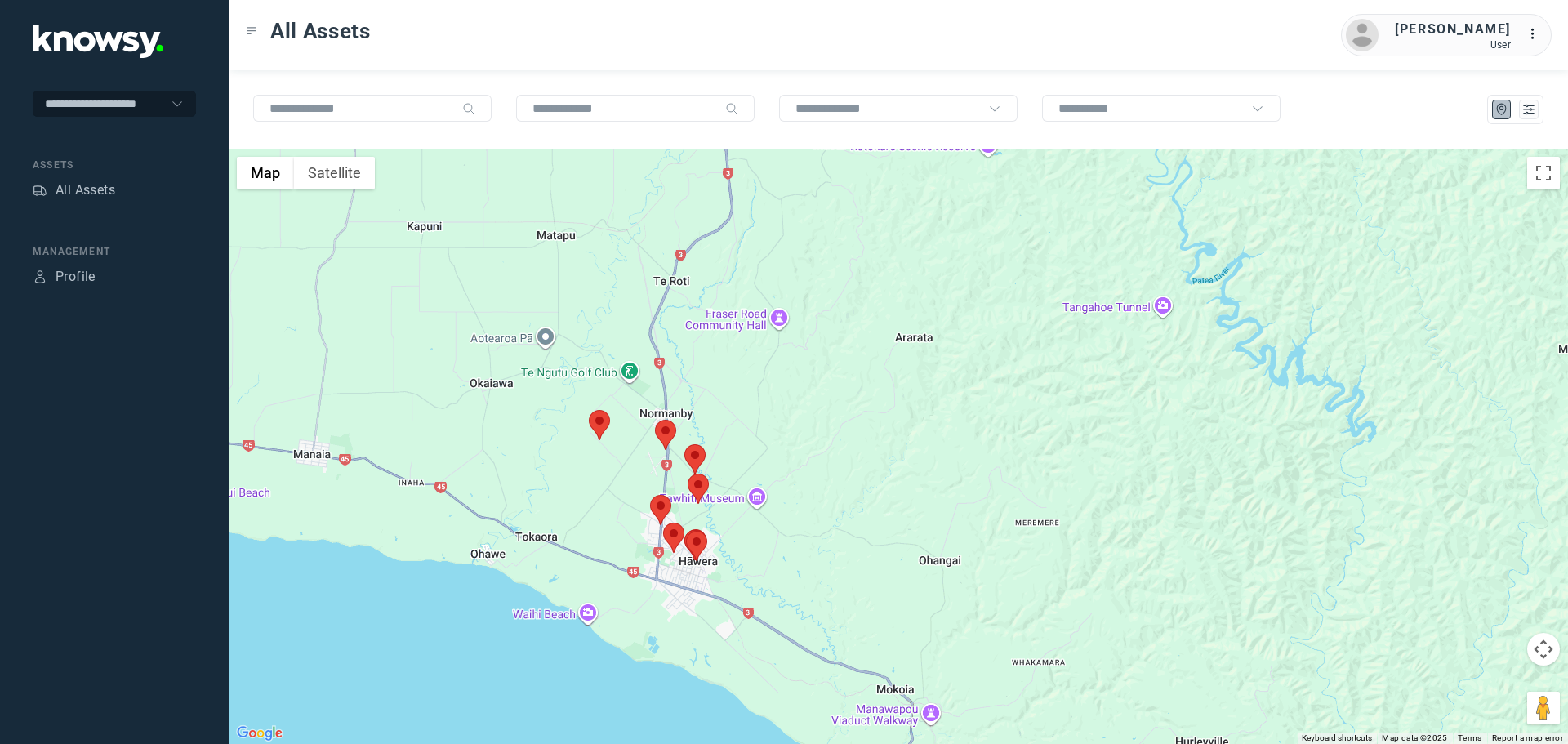
drag, startPoint x: 678, startPoint y: 332, endPoint x: 658, endPoint y: 443, distance: 112.8
click at [658, 443] on div at bounding box center [665, 435] width 21 height 30
